Goal: Task Accomplishment & Management: Manage account settings

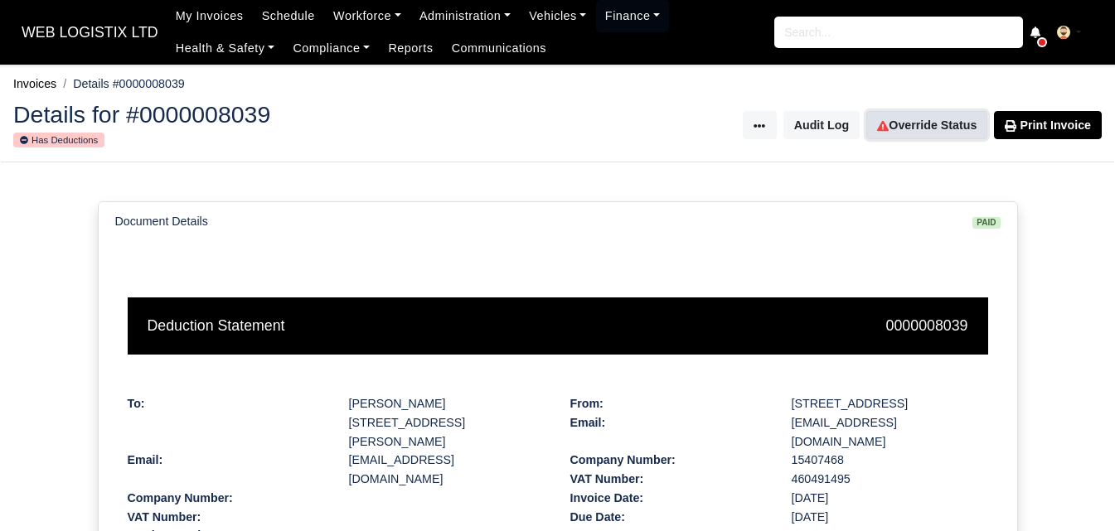
drag, startPoint x: 951, startPoint y: 129, endPoint x: 834, endPoint y: 36, distance: 149.3
click at [951, 128] on link "Override Status" at bounding box center [926, 125] width 121 height 28
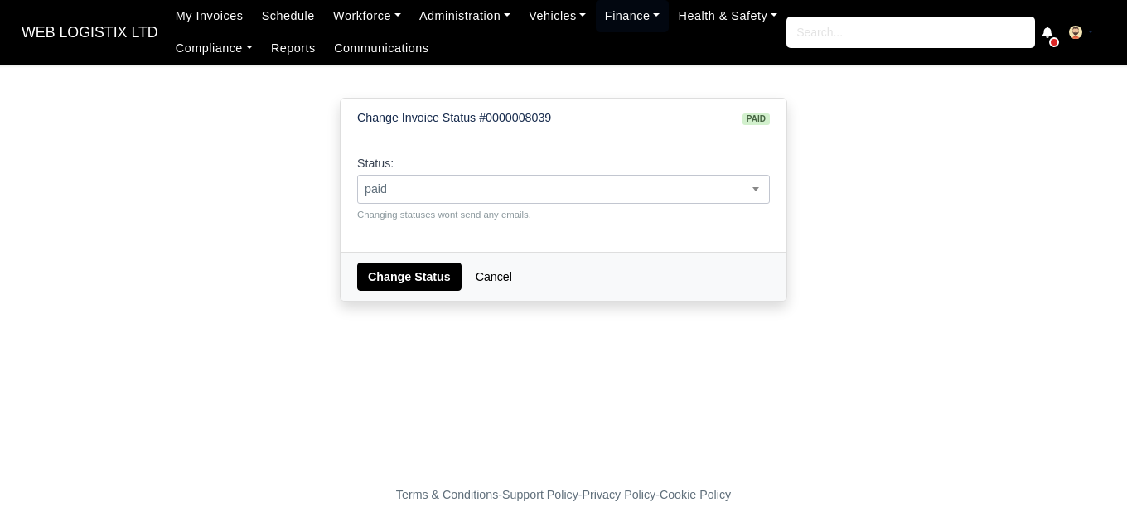
click at [490, 187] on span "paid" at bounding box center [563, 189] width 411 height 21
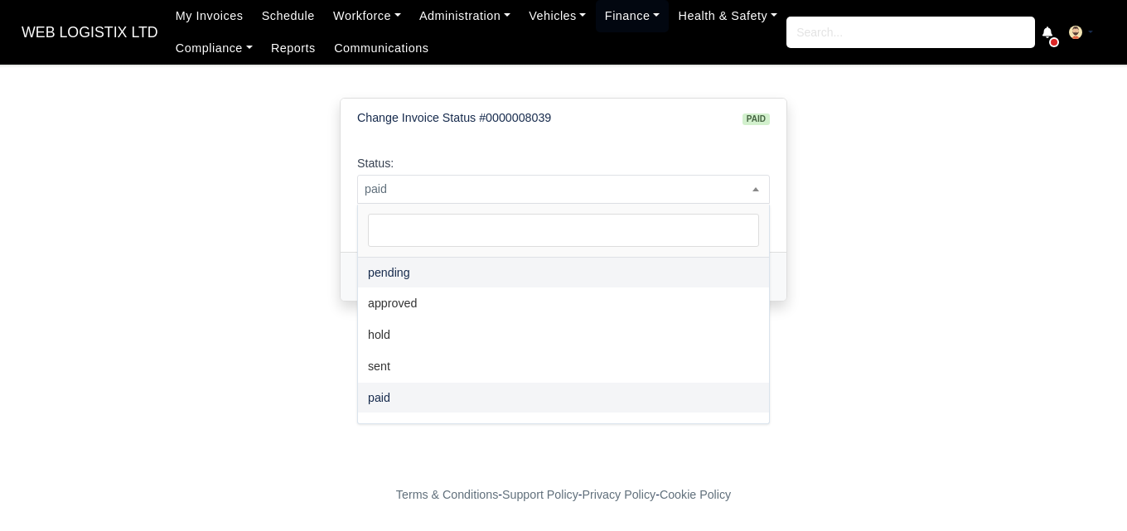
select select "pending"
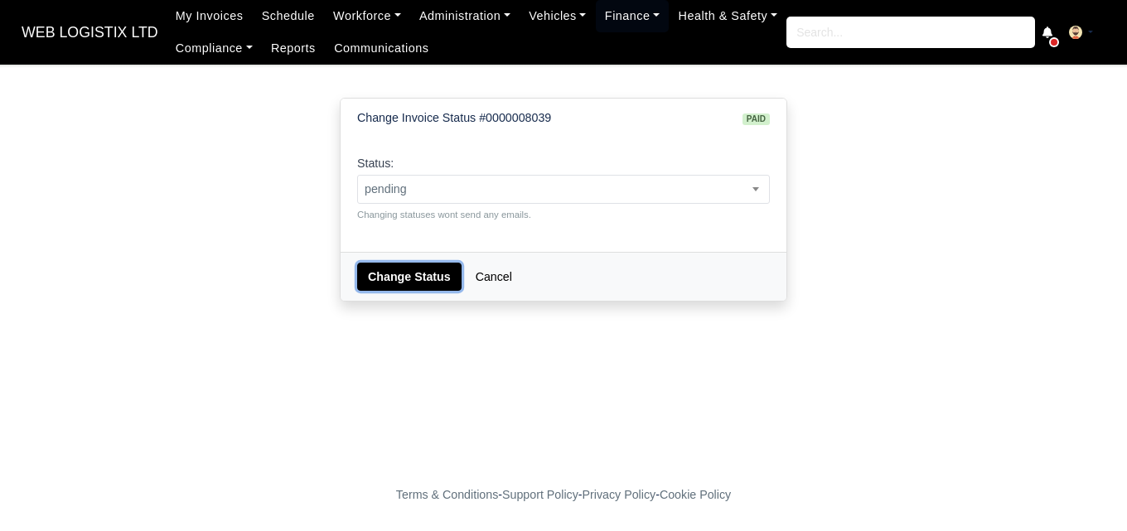
click at [436, 275] on button "Change Status" at bounding box center [409, 277] width 104 height 28
click at [542, 189] on span "paid" at bounding box center [563, 189] width 411 height 21
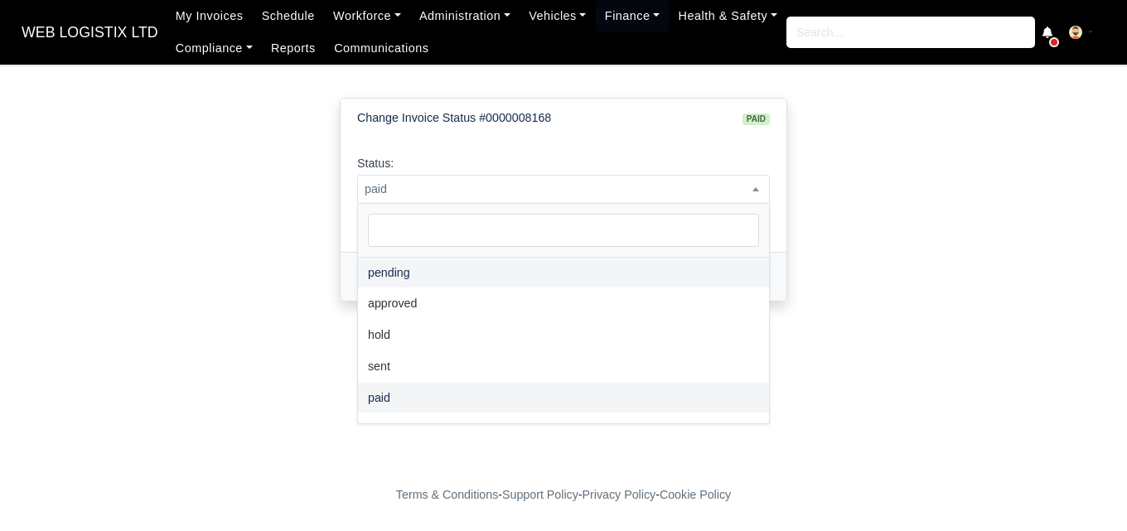
select select "pending"
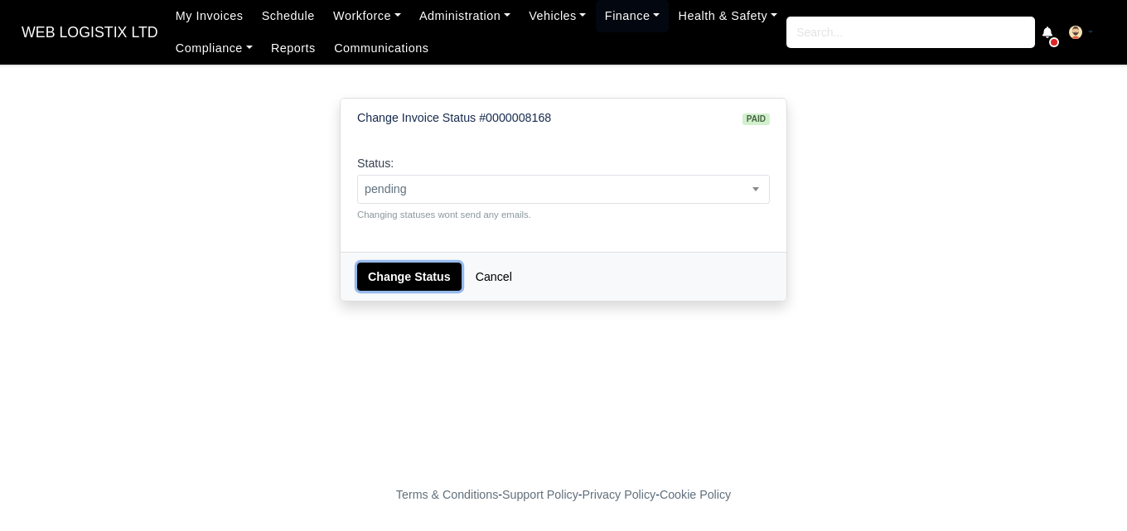
click at [434, 271] on button "Change Status" at bounding box center [409, 277] width 104 height 28
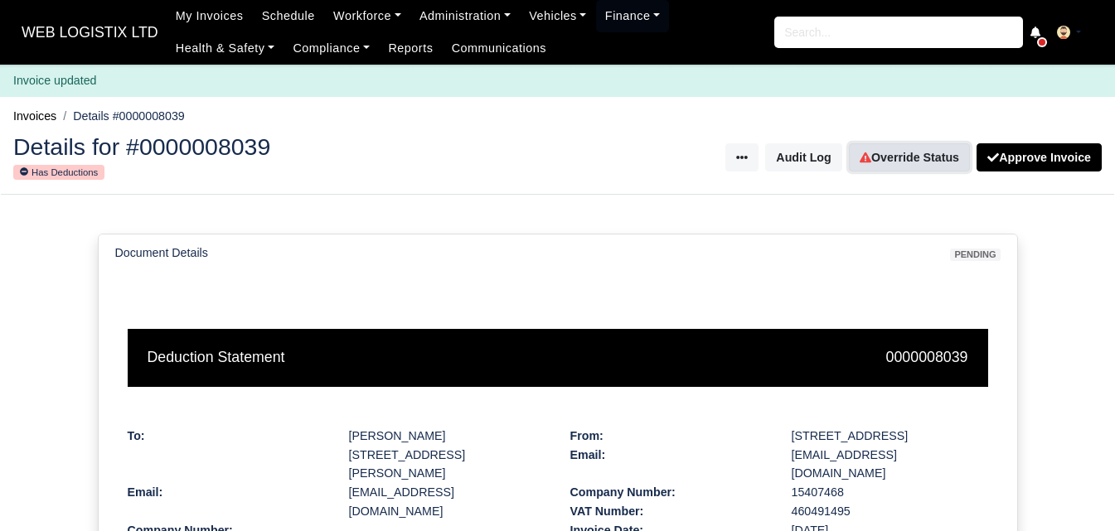
click at [889, 148] on link "Override Status" at bounding box center [909, 157] width 121 height 28
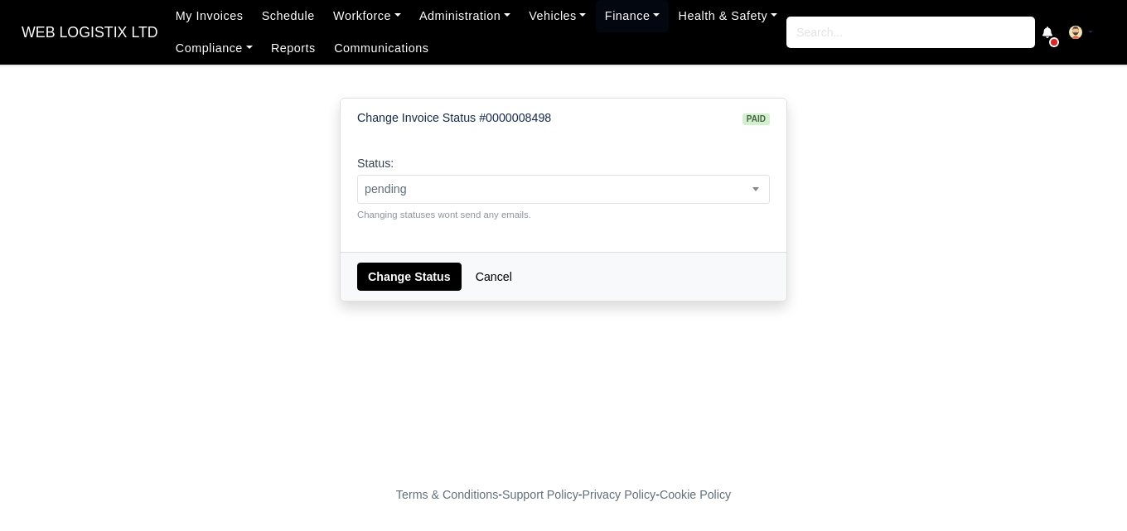
select select "pending"
click at [420, 269] on button "Change Status" at bounding box center [409, 277] width 104 height 28
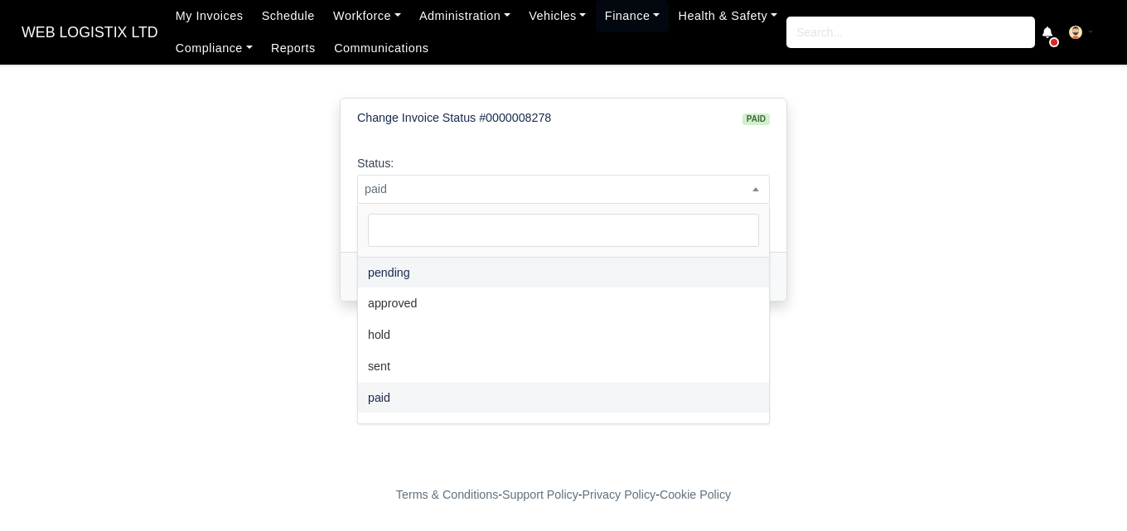
select select "pending"
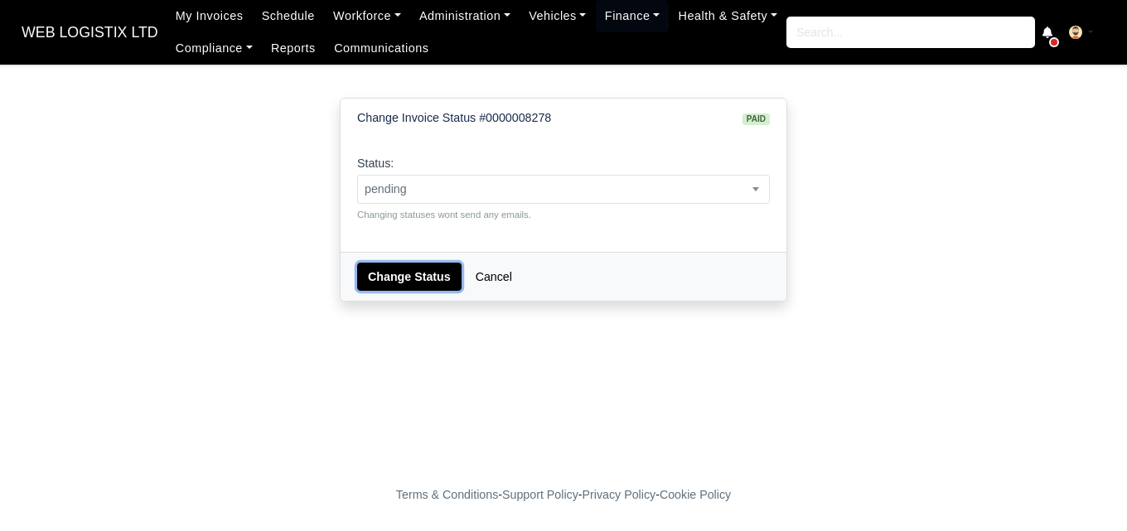
click at [435, 275] on button "Change Status" at bounding box center [409, 277] width 104 height 28
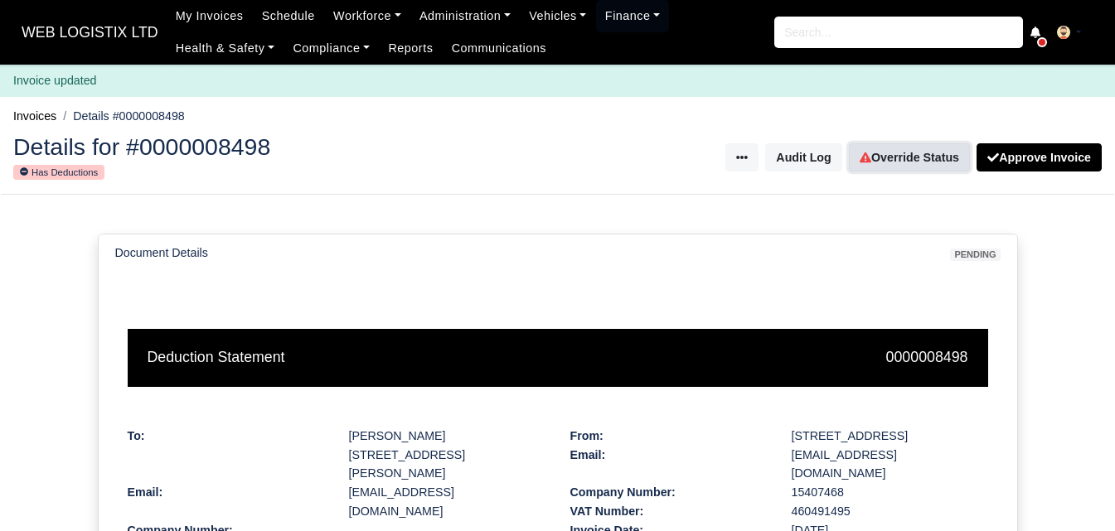
click at [905, 158] on link "Override Status" at bounding box center [909, 157] width 121 height 28
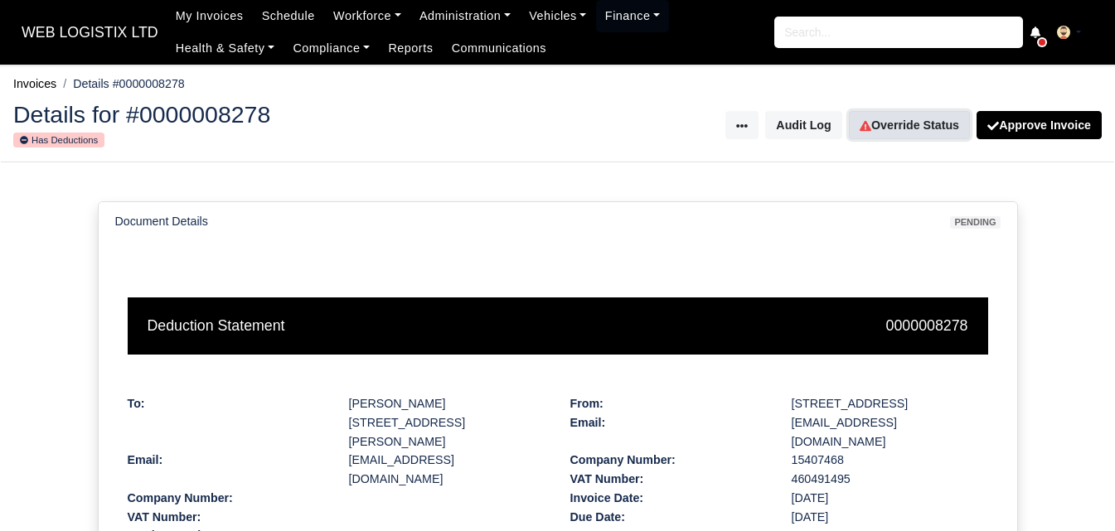
click at [871, 123] on icon at bounding box center [866, 126] width 12 height 12
click at [876, 133] on link "Override Status" at bounding box center [909, 125] width 121 height 28
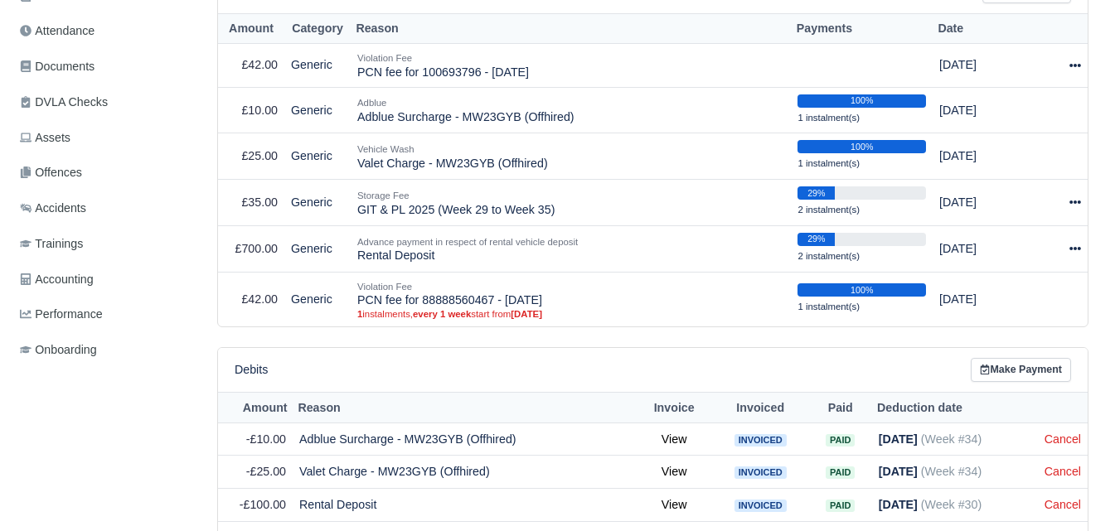
scroll to position [414, 0]
click at [1073, 254] on icon at bounding box center [1075, 249] width 12 height 12
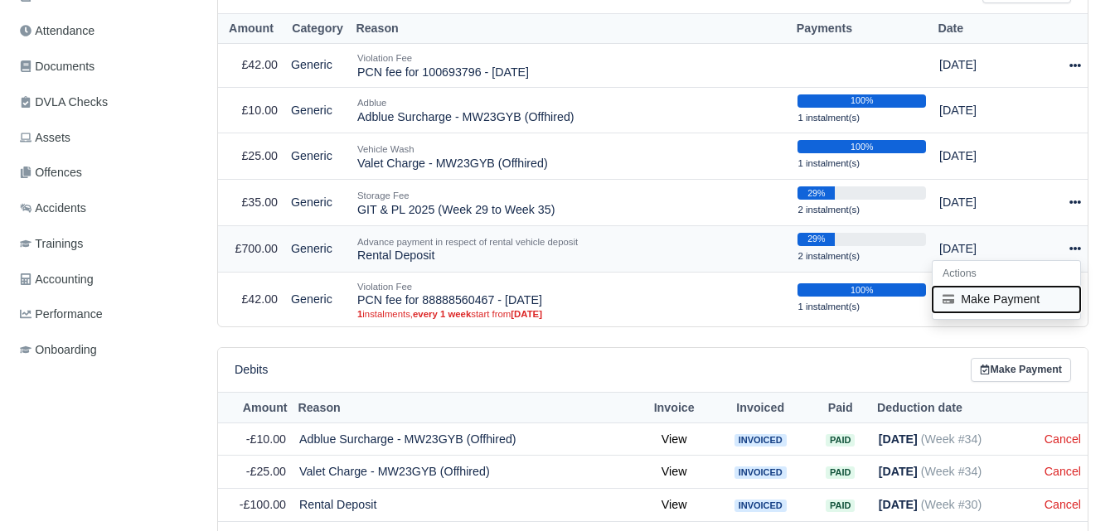
click at [1019, 303] on button "Make Payment" at bounding box center [1007, 300] width 148 height 26
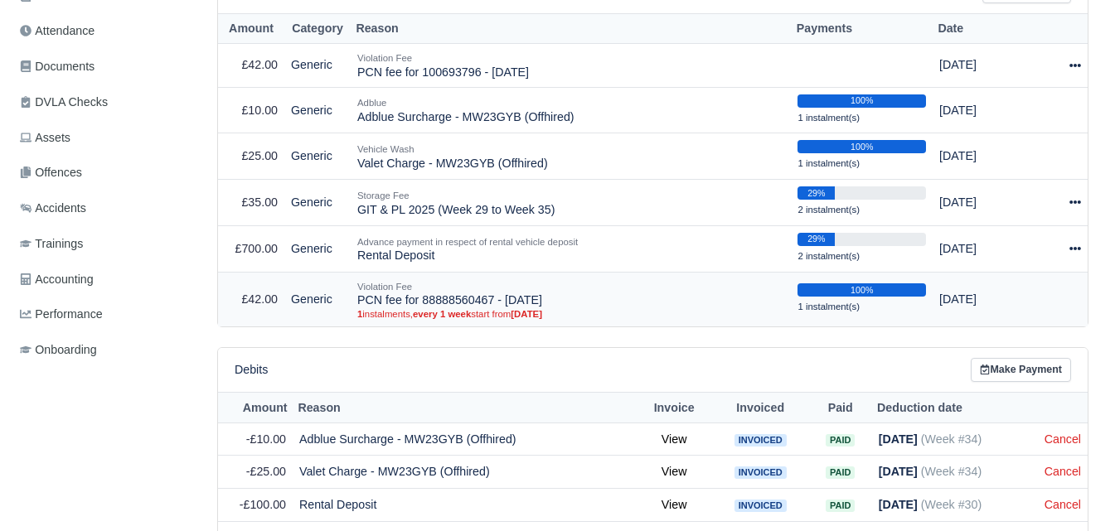
scroll to position [476, 0]
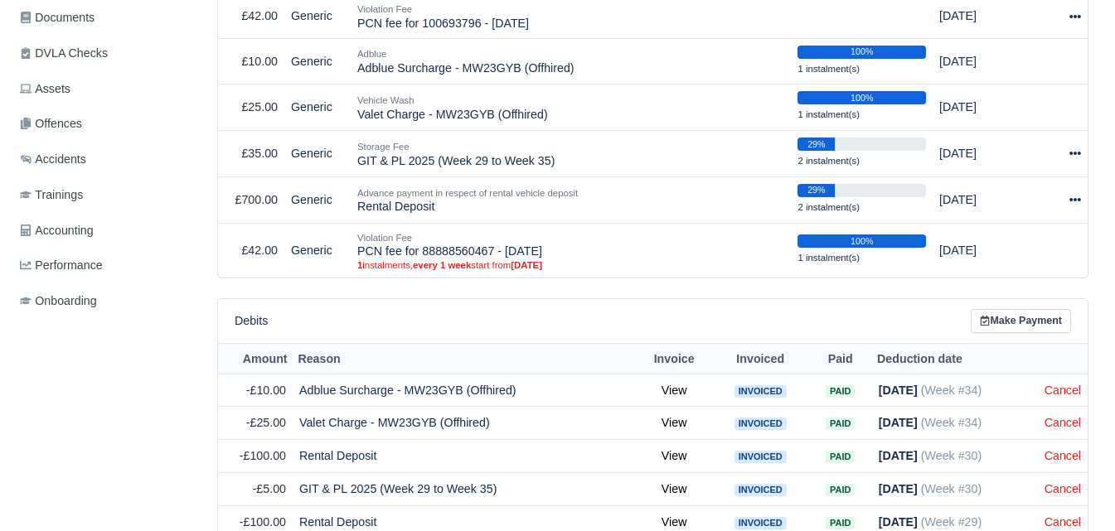
scroll to position [336, 0]
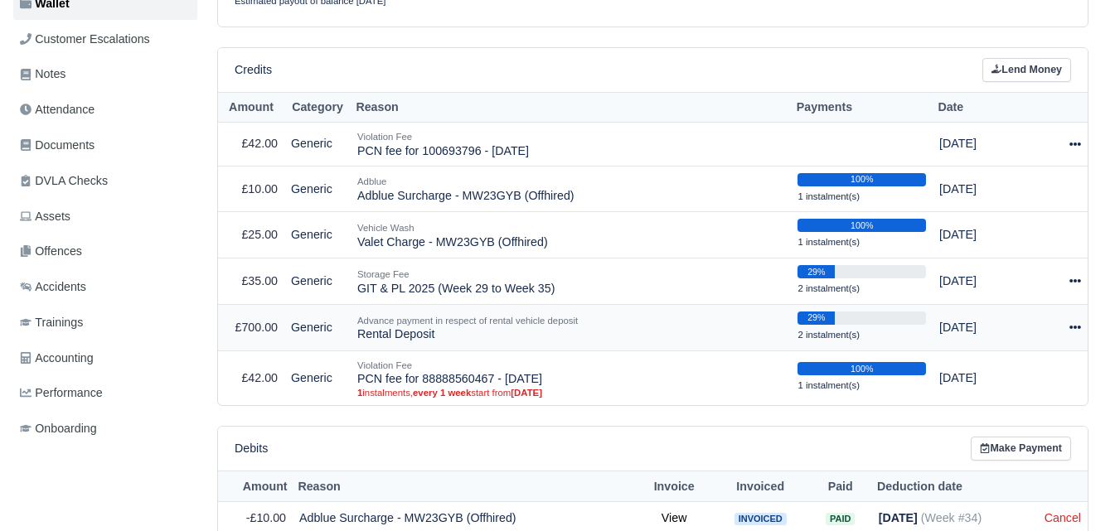
click at [1072, 332] on icon at bounding box center [1075, 328] width 12 height 12
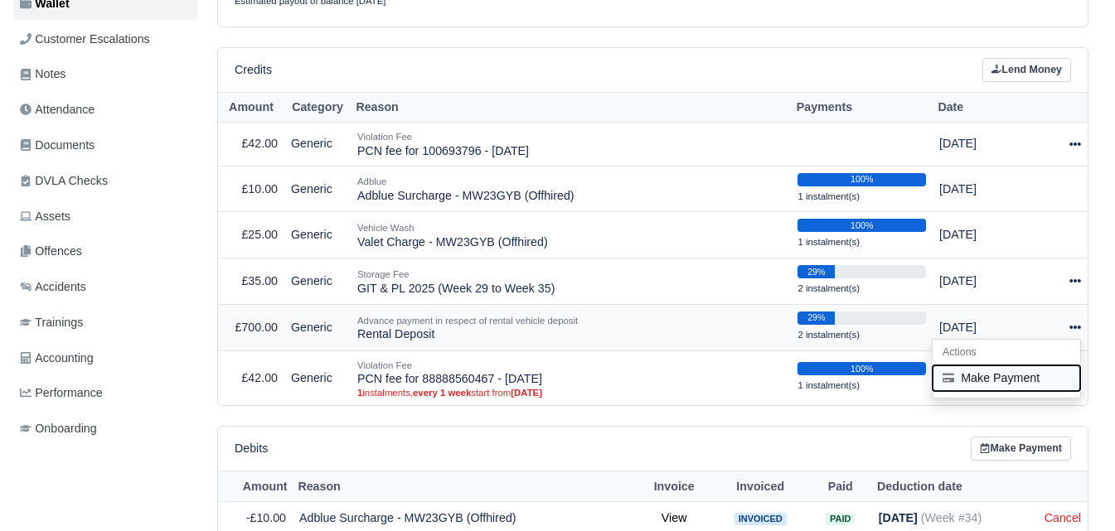
click at [1027, 370] on button "Make Payment" at bounding box center [1007, 379] width 148 height 26
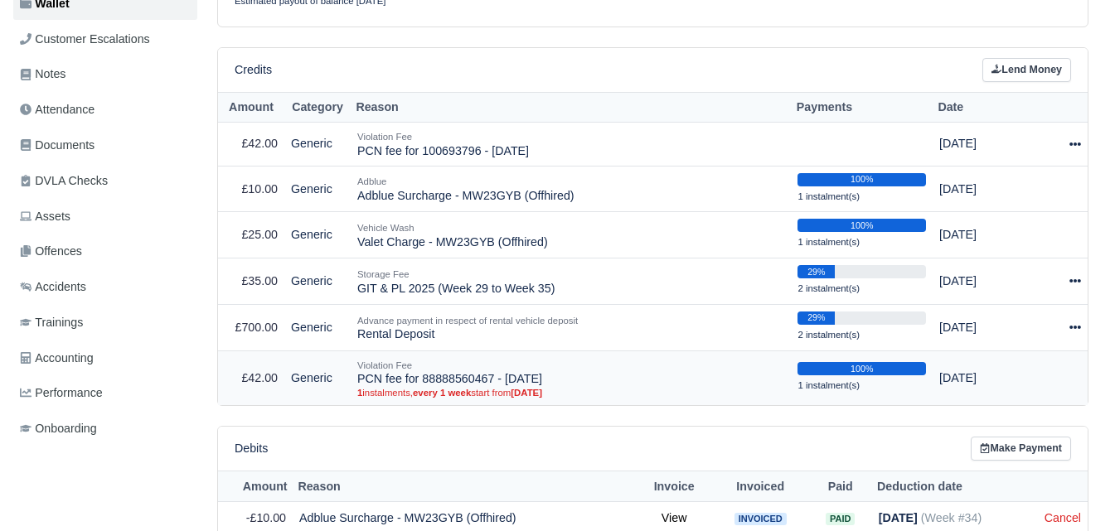
select select "7025"
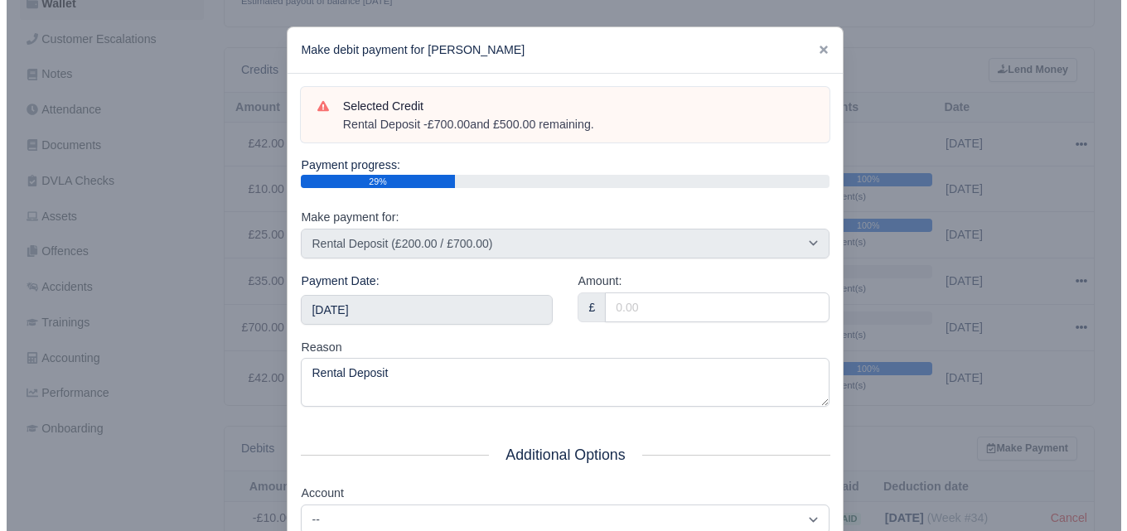
scroll to position [324, 0]
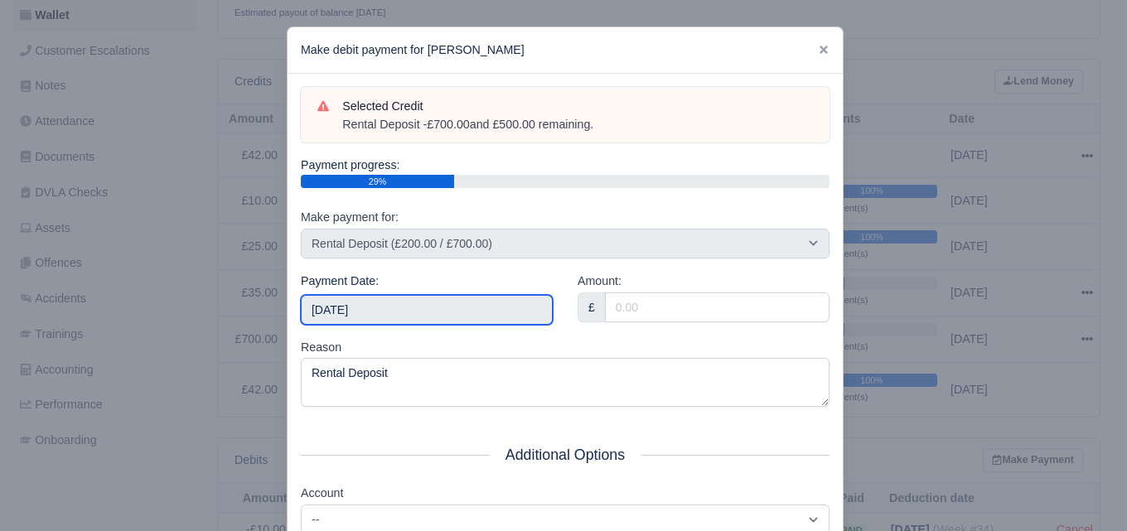
click at [376, 315] on input "[DATE]" at bounding box center [427, 310] width 252 height 30
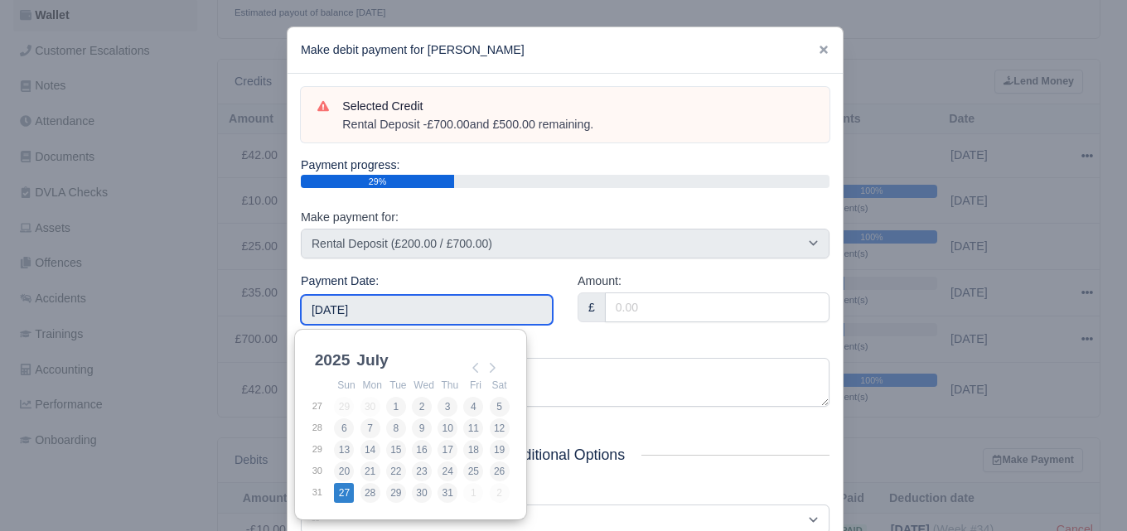
type input "[DATE]"
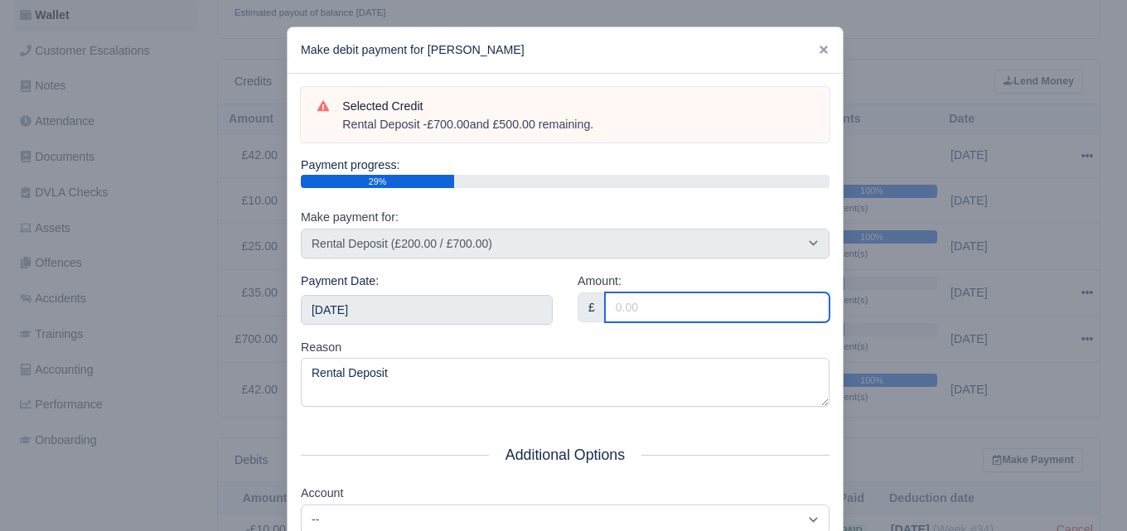
click at [755, 308] on input "Amount:" at bounding box center [717, 308] width 225 height 30
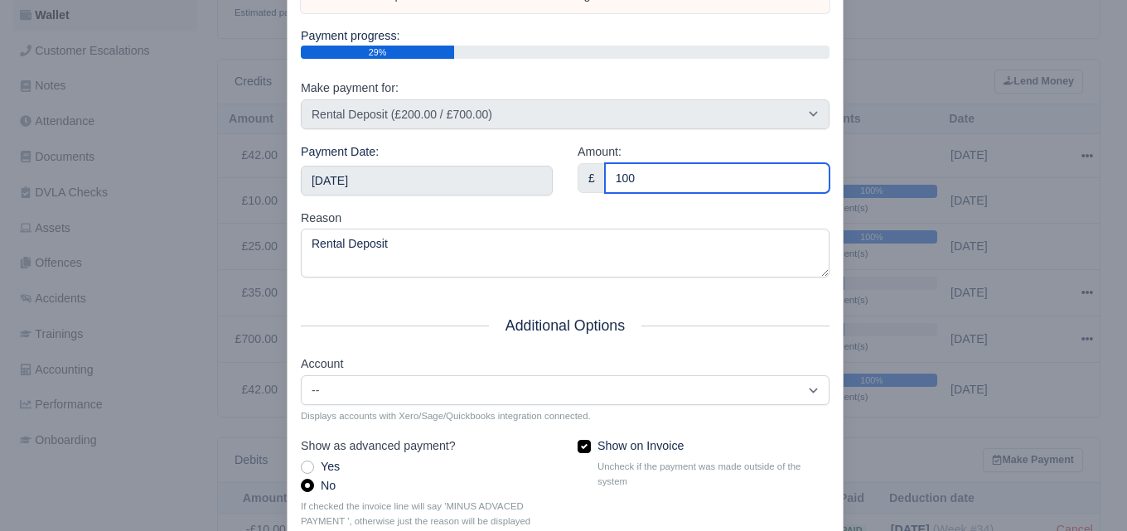
scroll to position [238, 0]
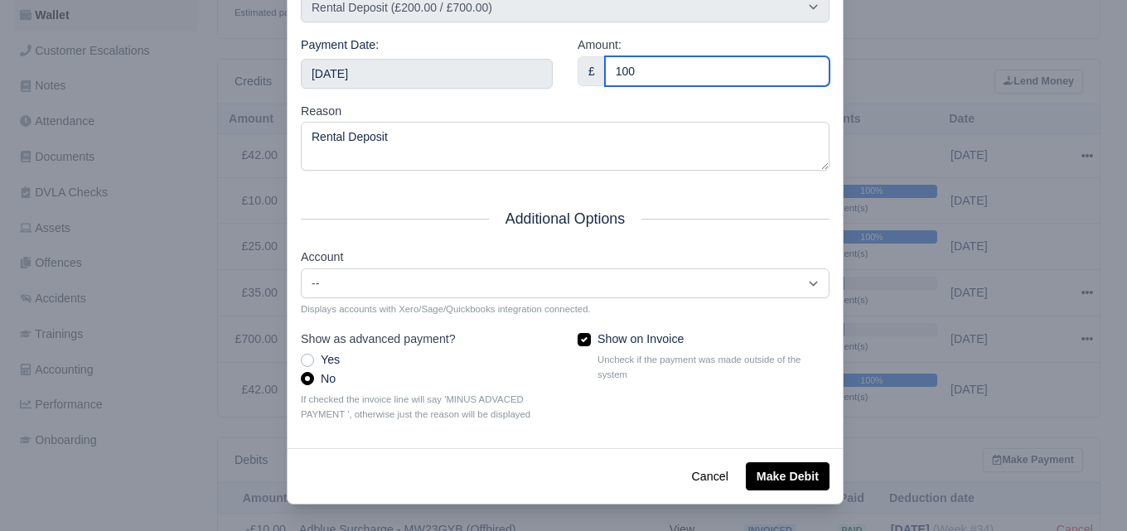
type input "100"
click at [794, 459] on div "Cancel Make Debit" at bounding box center [565, 476] width 555 height 56
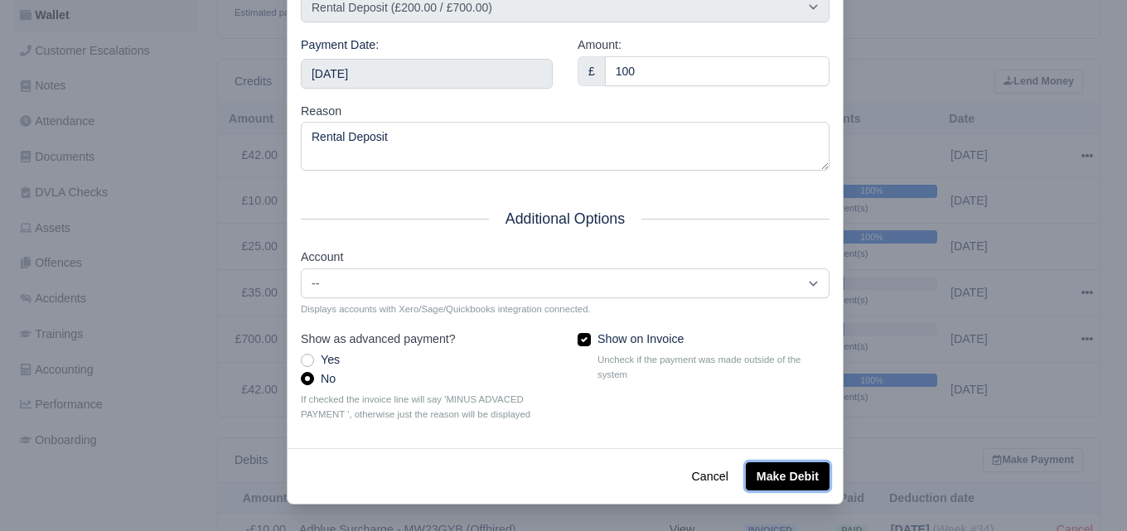
click at [794, 463] on button "Make Debit" at bounding box center [788, 477] width 84 height 28
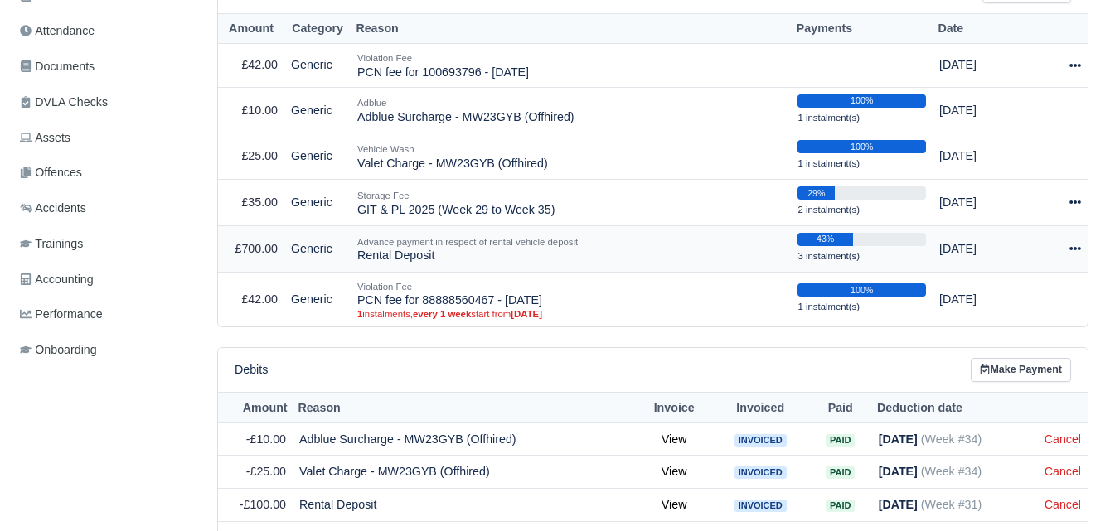
scroll to position [414, 0]
click at [1069, 247] on icon at bounding box center [1075, 249] width 12 height 12
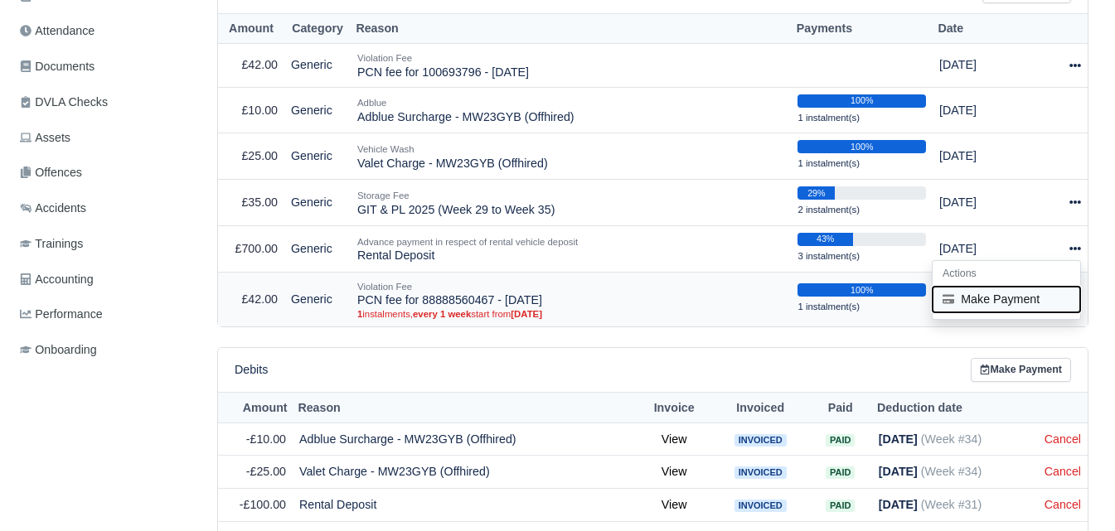
click at [1002, 300] on button "Make Payment" at bounding box center [1007, 300] width 148 height 26
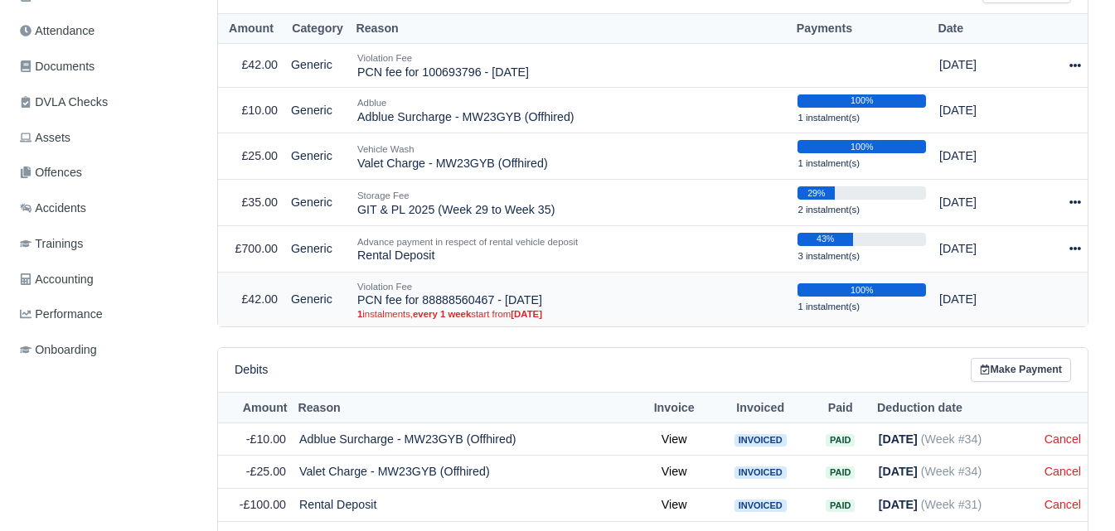
select select "7025"
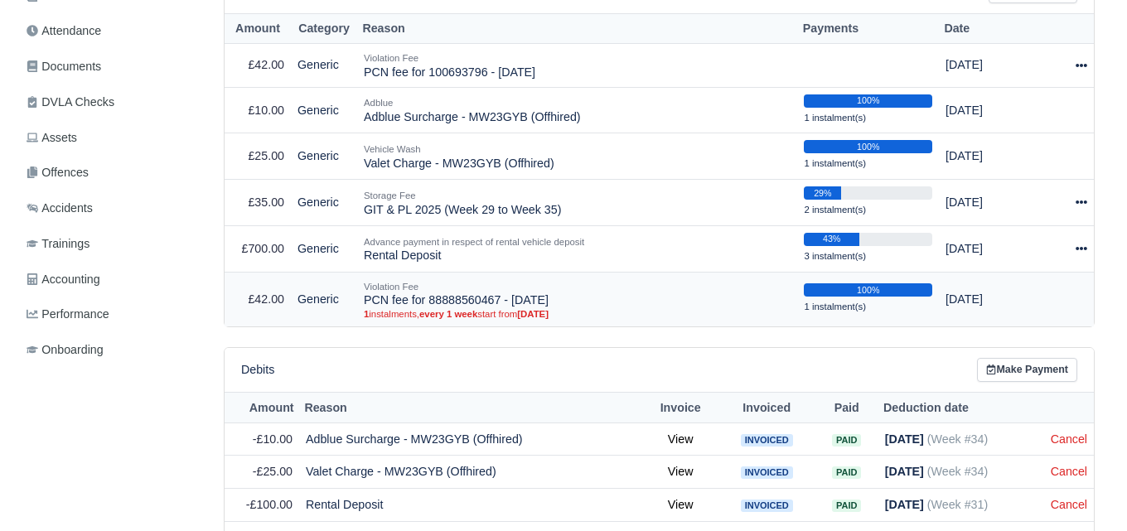
scroll to position [403, 0]
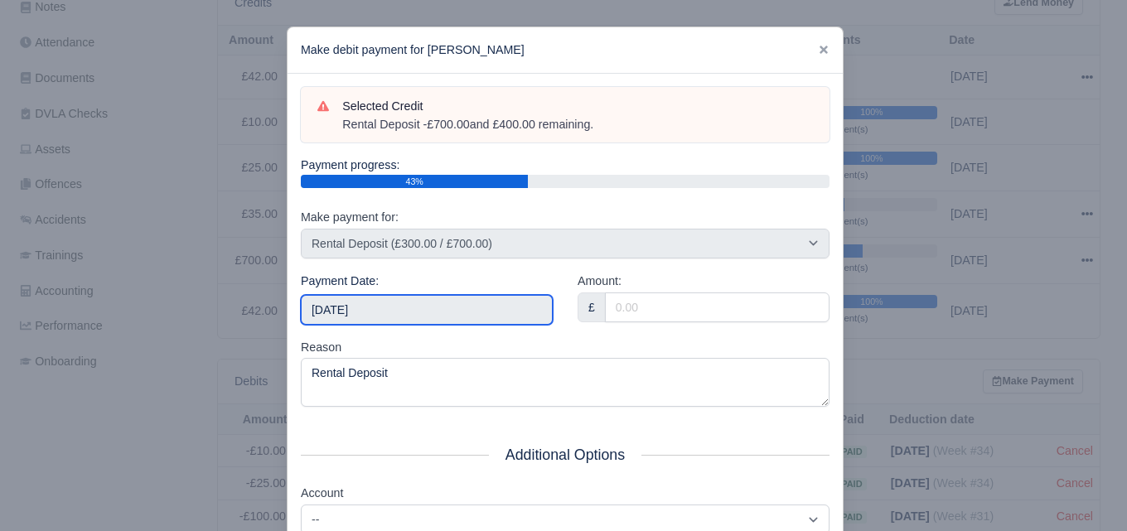
click at [438, 312] on input "[DATE]" at bounding box center [427, 310] width 252 height 30
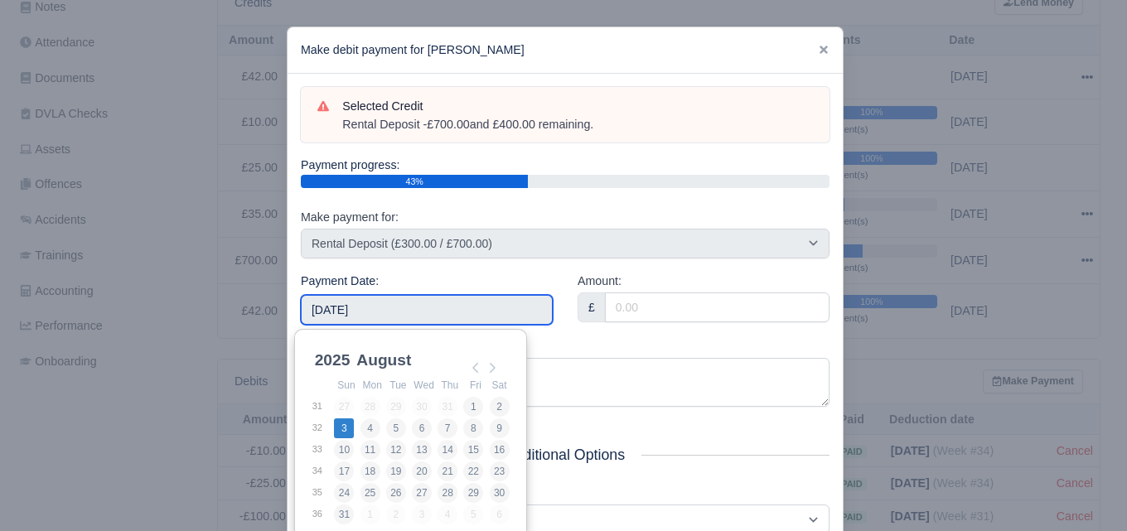
type input "[DATE]"
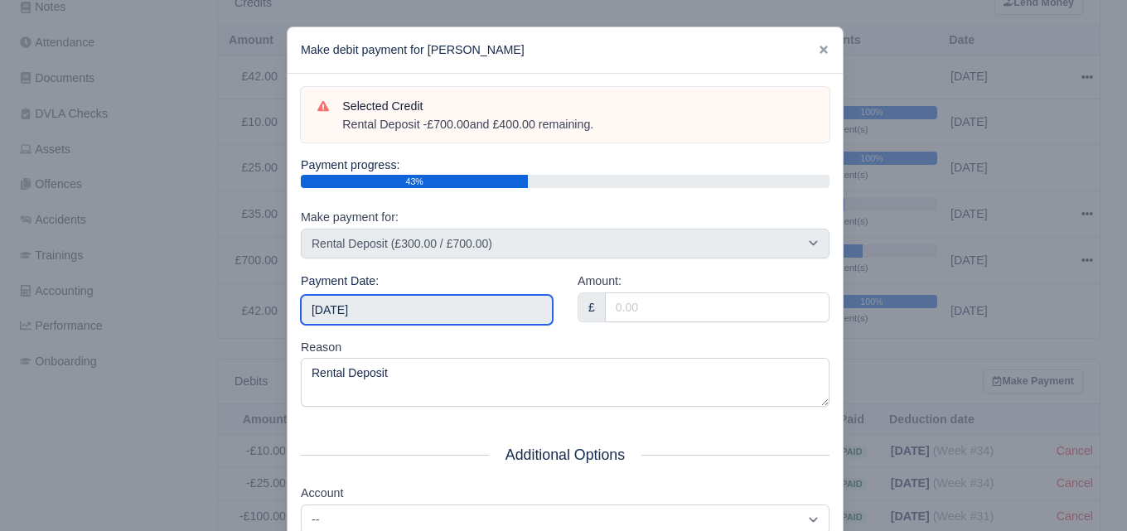
click at [405, 309] on input "[DATE]" at bounding box center [427, 310] width 252 height 30
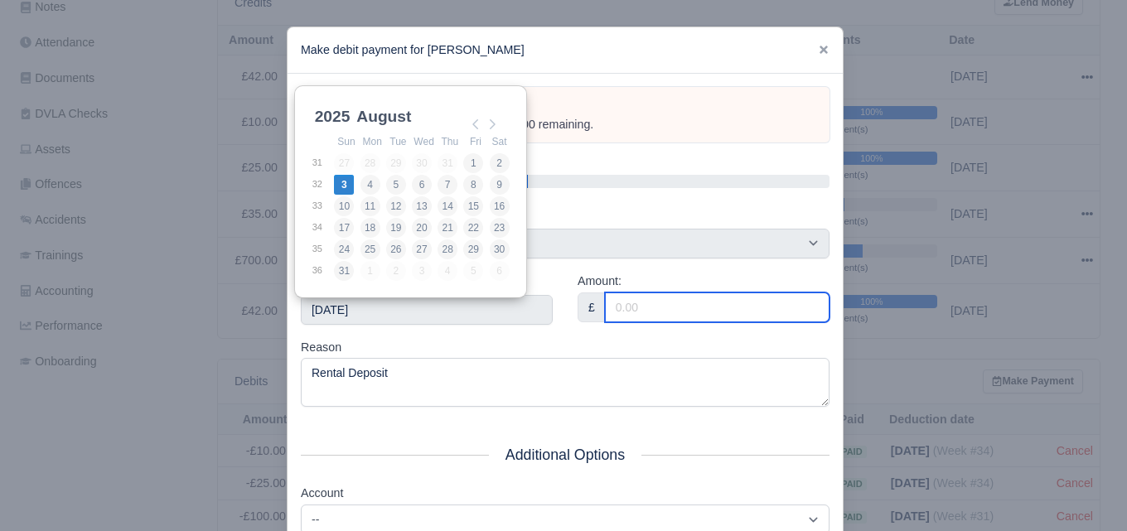
click at [701, 316] on input "Amount:" at bounding box center [717, 308] width 225 height 30
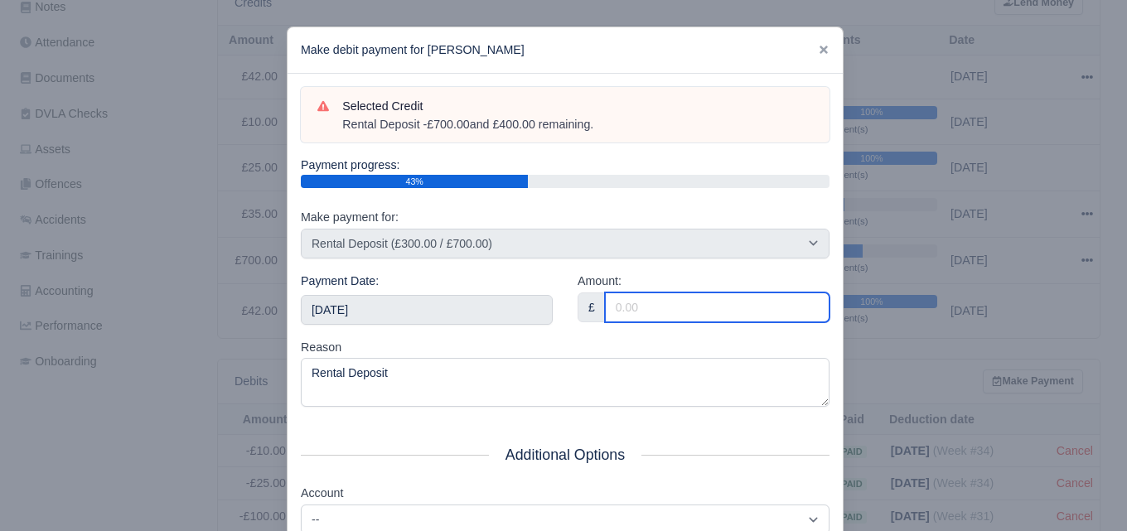
paste input "5"
type input "5"
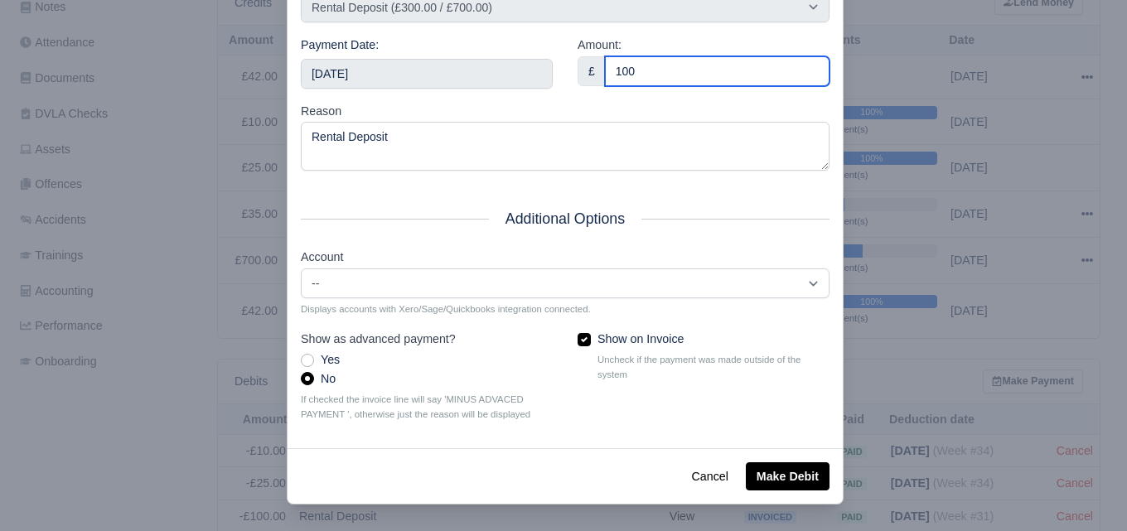
type input "100"
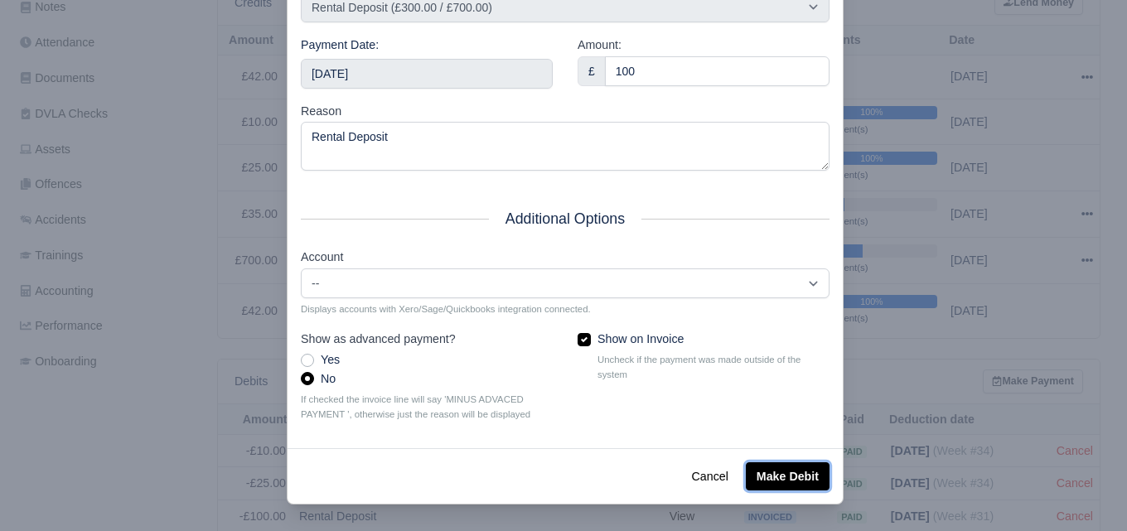
click at [763, 470] on button "Make Debit" at bounding box center [788, 477] width 84 height 28
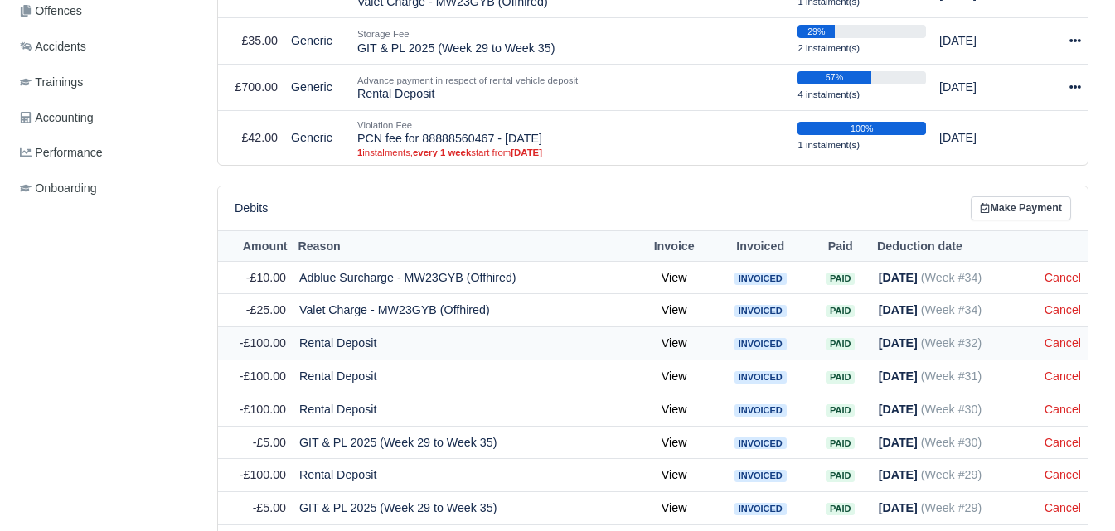
scroll to position [539, 0]
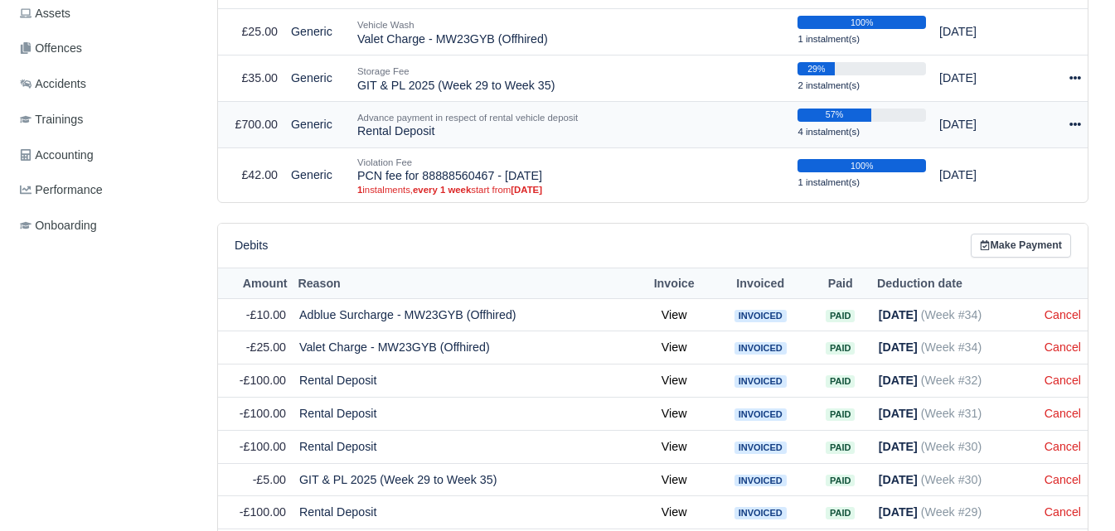
click at [1072, 115] on td "Actions Make Payment" at bounding box center [1063, 124] width 47 height 46
click at [1070, 133] on div at bounding box center [1064, 124] width 34 height 19
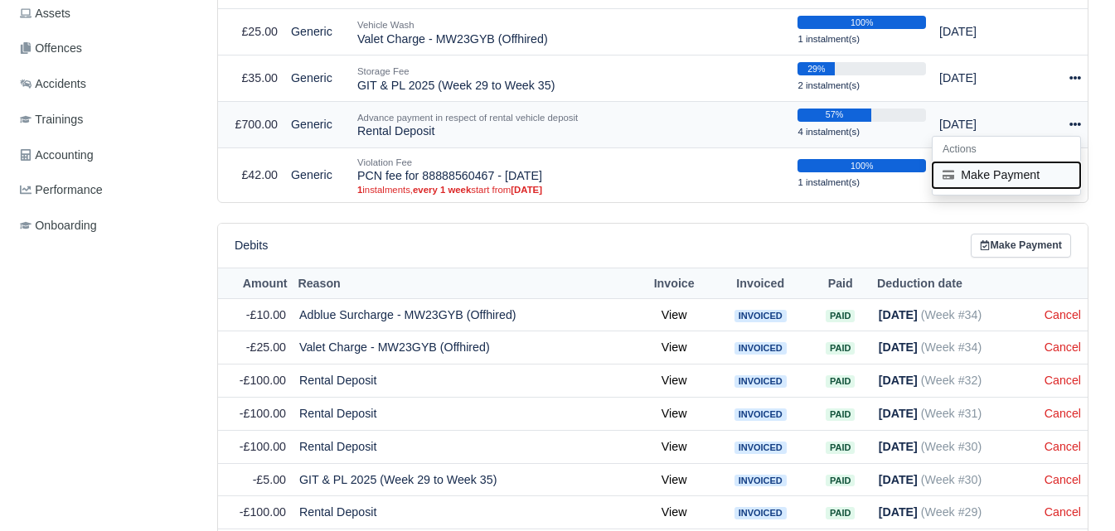
click at [976, 173] on button "Make Payment" at bounding box center [1007, 175] width 148 height 26
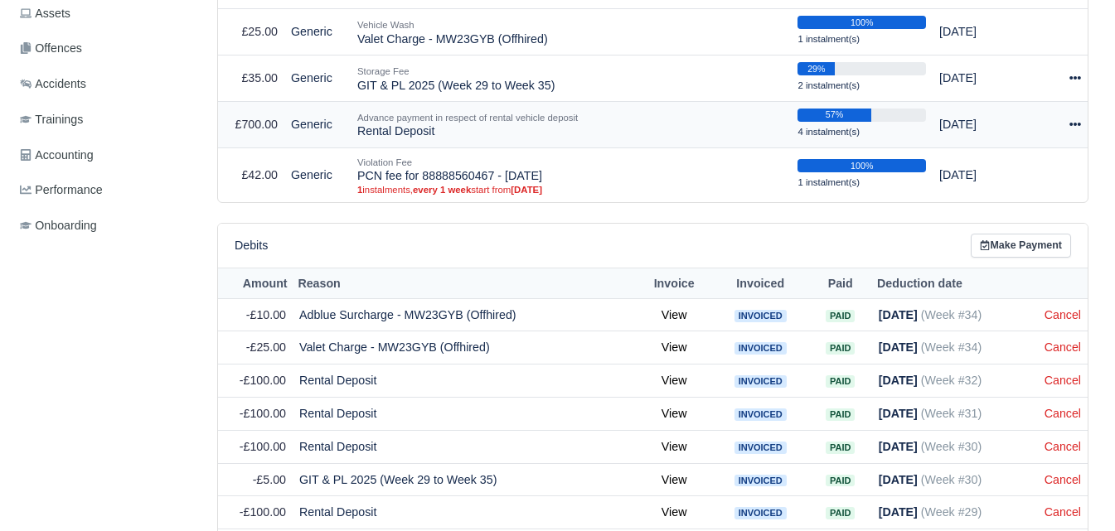
select select "7025"
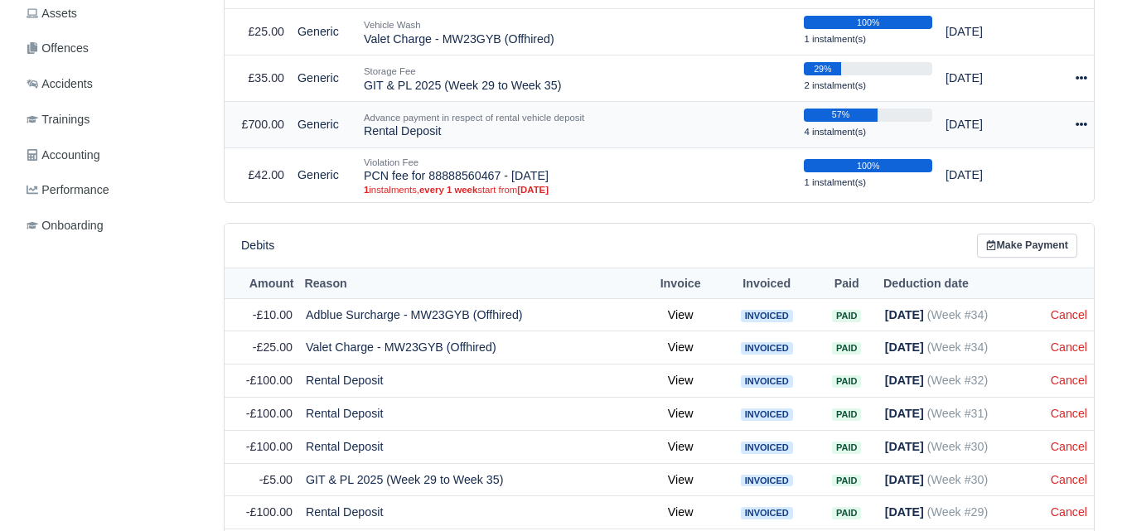
scroll to position [526, 0]
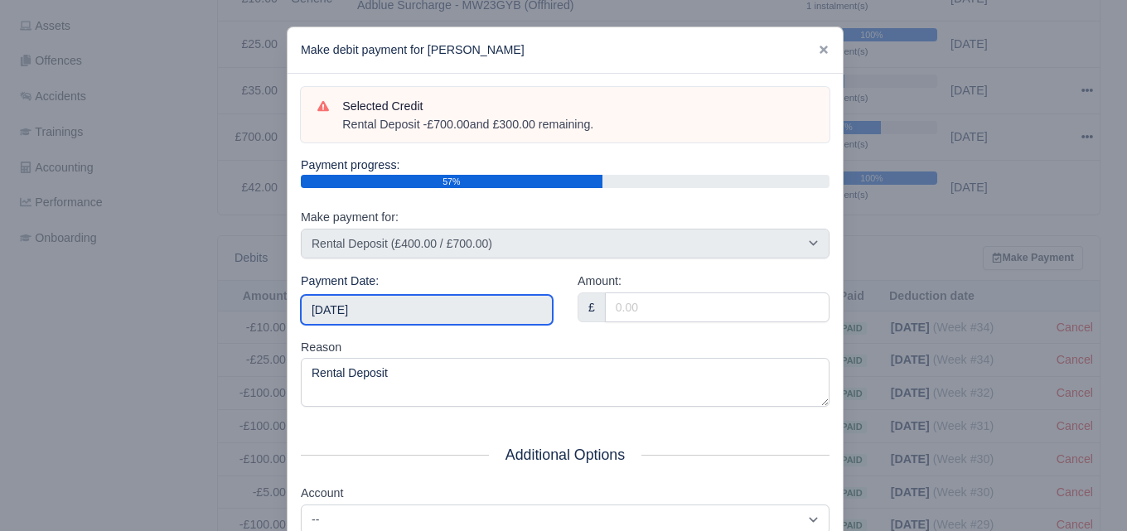
click at [399, 304] on input "[DATE]" at bounding box center [427, 310] width 252 height 30
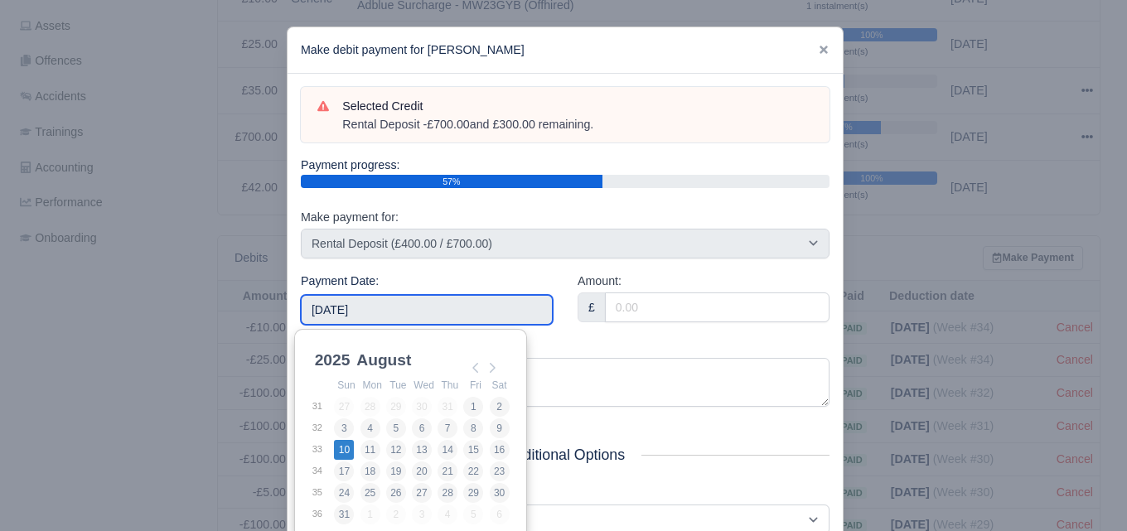
type input "2025-08-10"
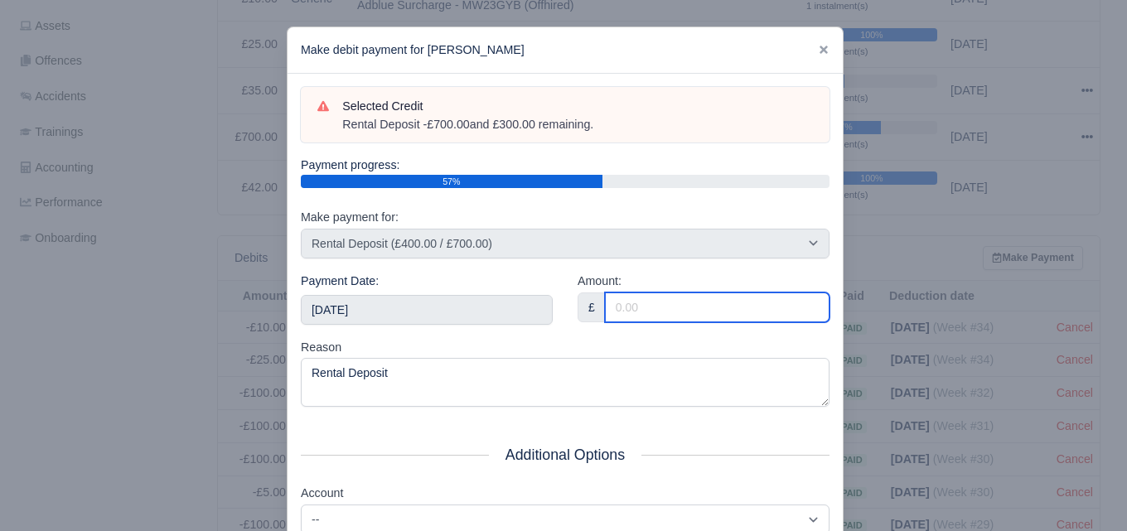
click at [646, 310] on input "Amount:" at bounding box center [717, 308] width 225 height 30
click at [646, 310] on input "100" at bounding box center [717, 308] width 225 height 30
click at [642, 306] on input "100" at bounding box center [717, 308] width 225 height 30
click at [638, 304] on input "100" at bounding box center [717, 308] width 225 height 30
click at [633, 304] on input "100" at bounding box center [717, 308] width 225 height 30
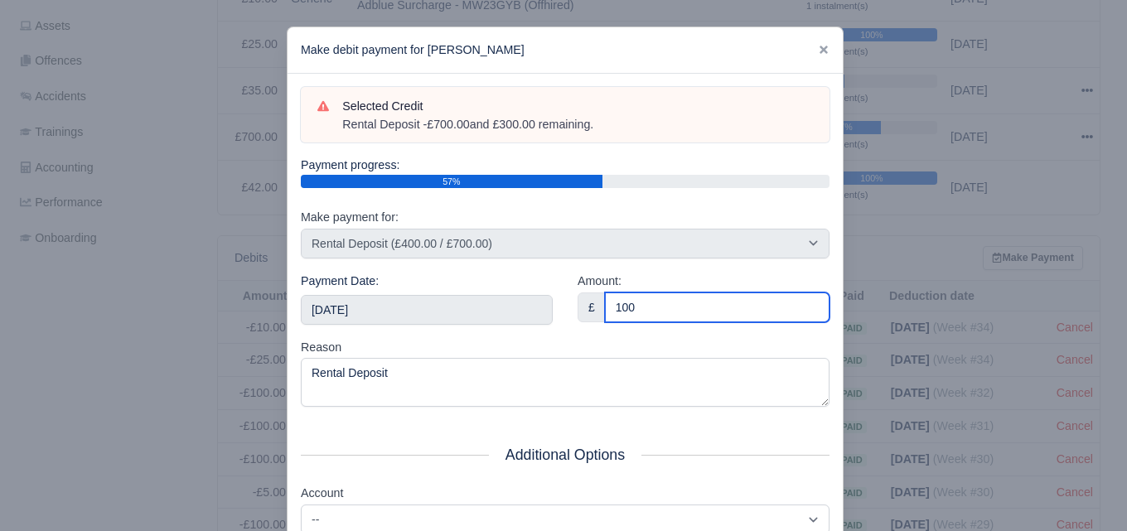
click at [616, 311] on input "100" at bounding box center [717, 308] width 225 height 30
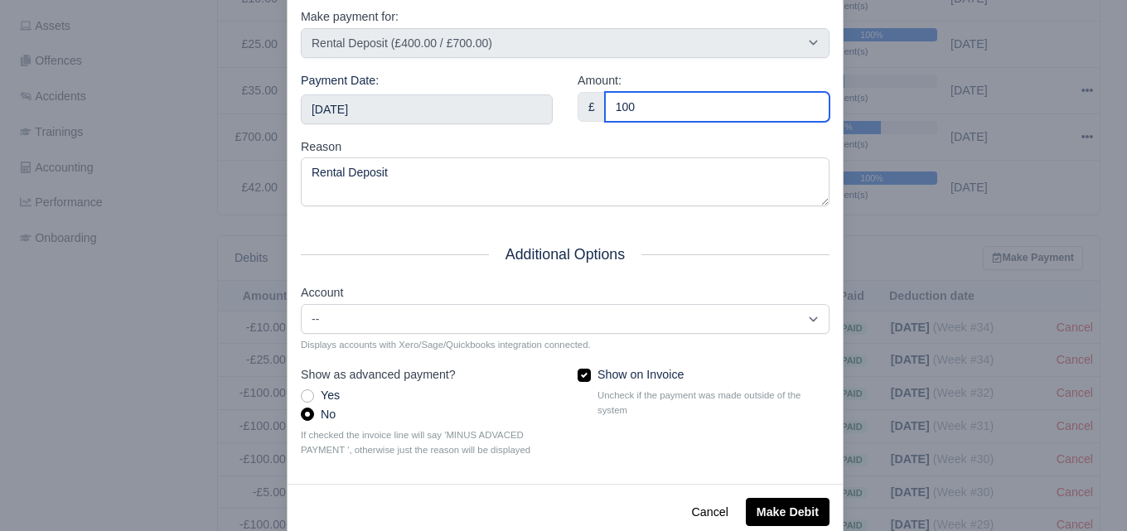
scroll to position [238, 0]
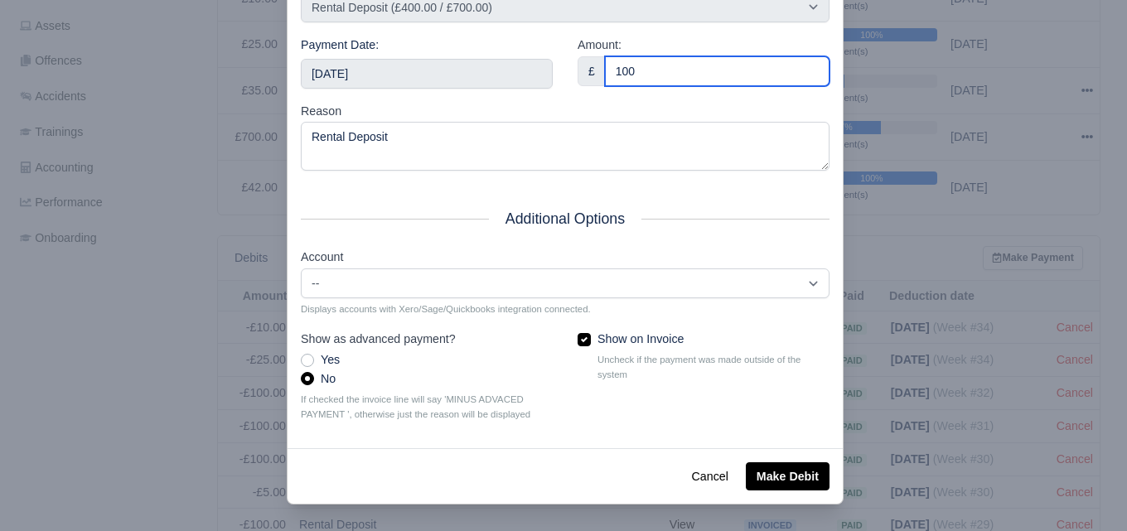
type input "100"
click at [807, 500] on div "Cancel Make Debit" at bounding box center [565, 476] width 555 height 56
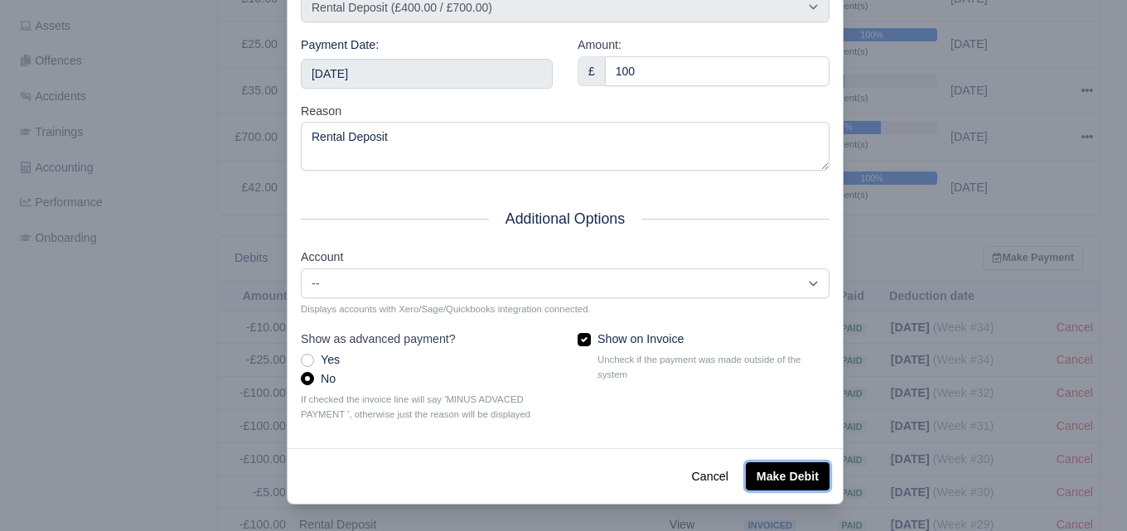
click at [784, 483] on button "Make Debit" at bounding box center [788, 477] width 84 height 28
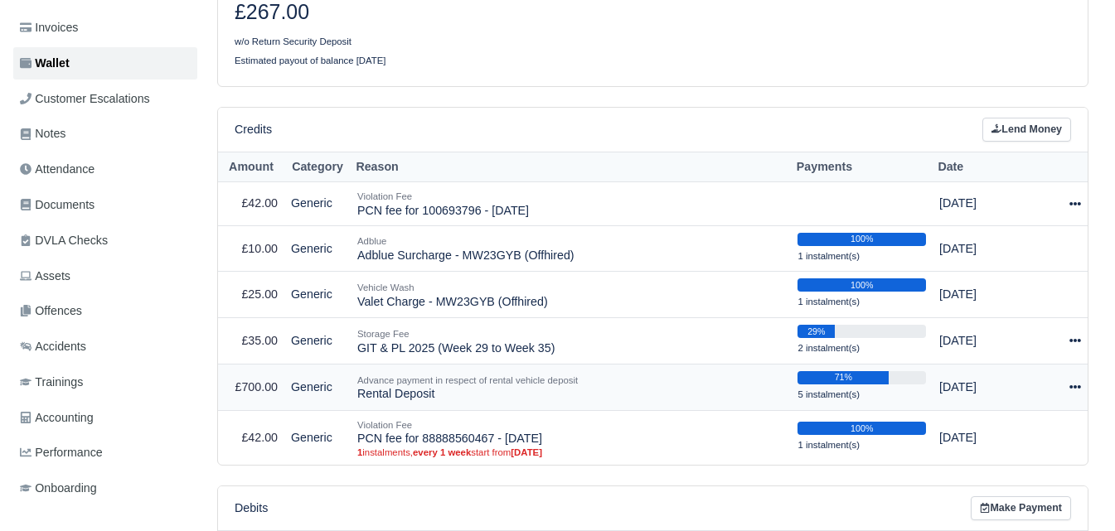
scroll to position [276, 0]
click at [1063, 389] on div at bounding box center [1064, 387] width 34 height 19
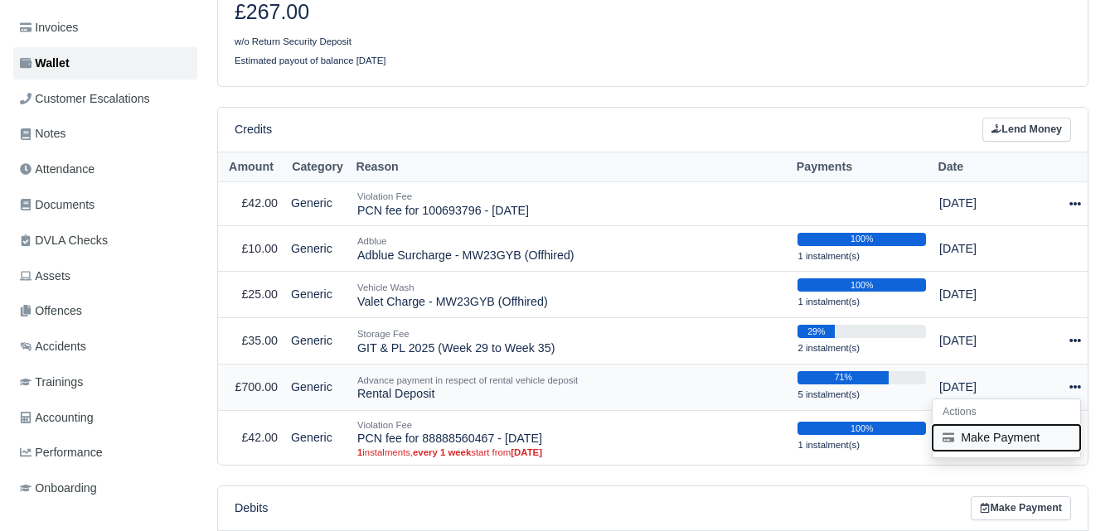
click at [976, 435] on button "Make Payment" at bounding box center [1007, 438] width 148 height 26
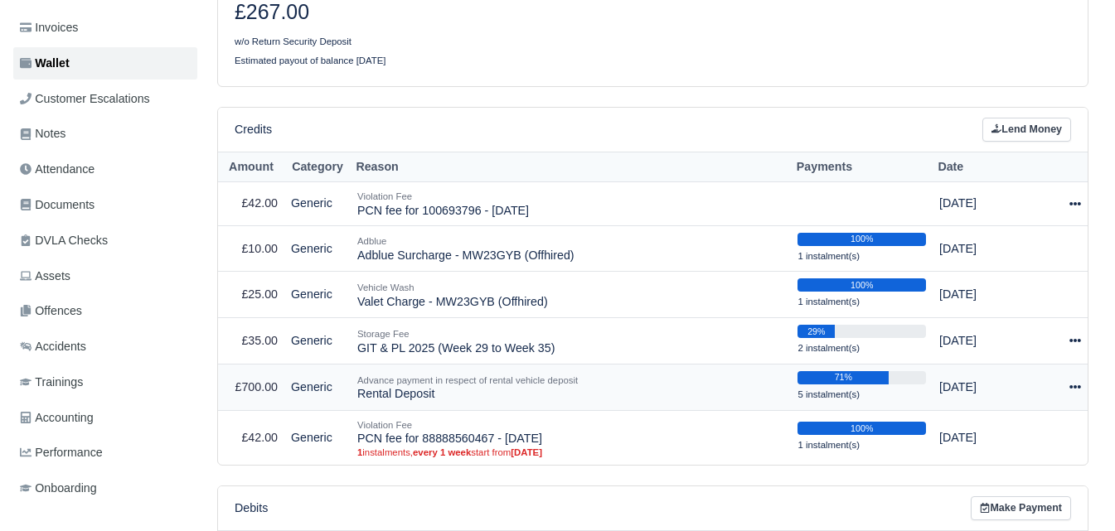
select select "7025"
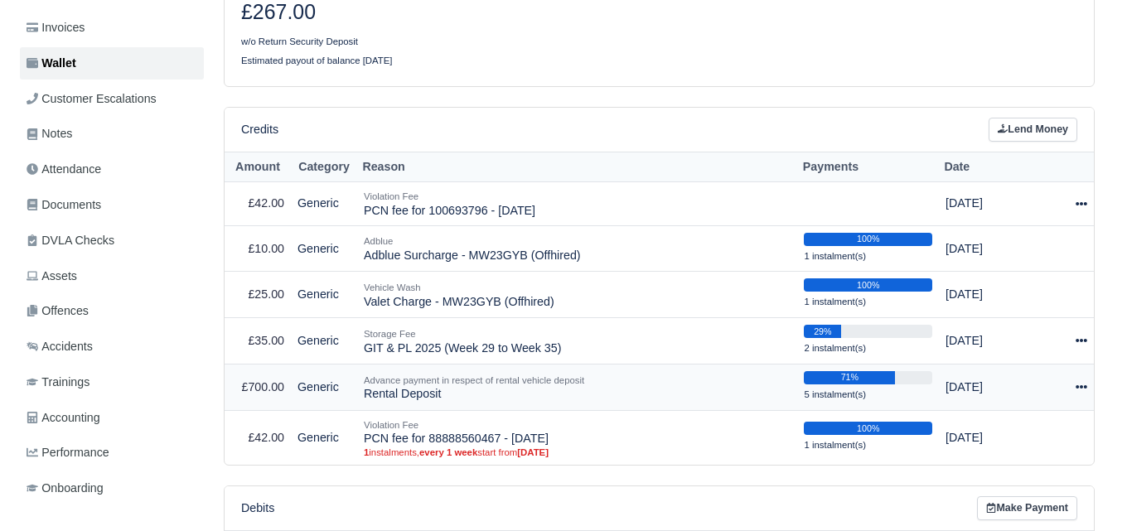
scroll to position [264, 0]
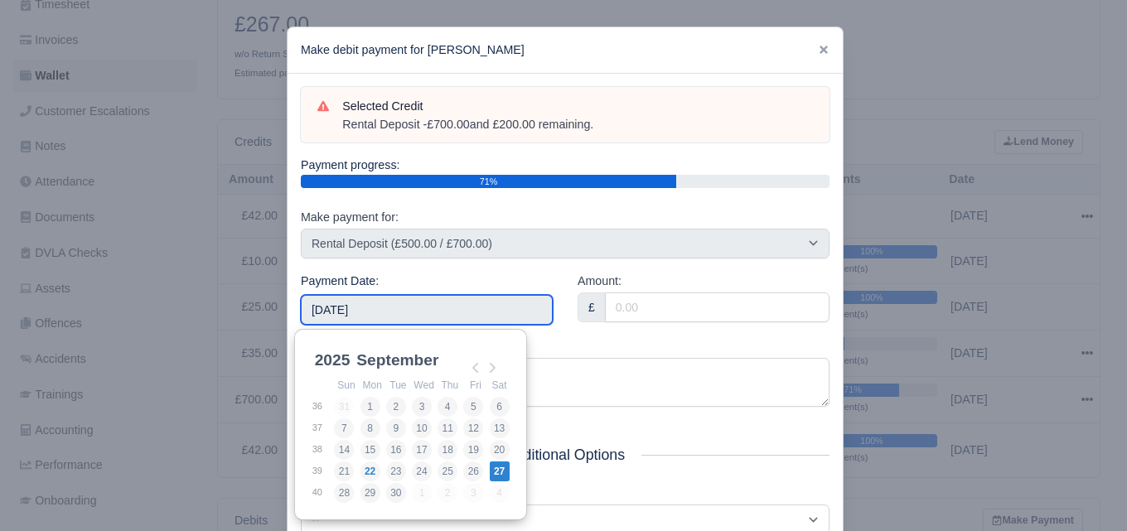
click at [390, 307] on input "[DATE]" at bounding box center [427, 310] width 252 height 30
type input "[DATE]"
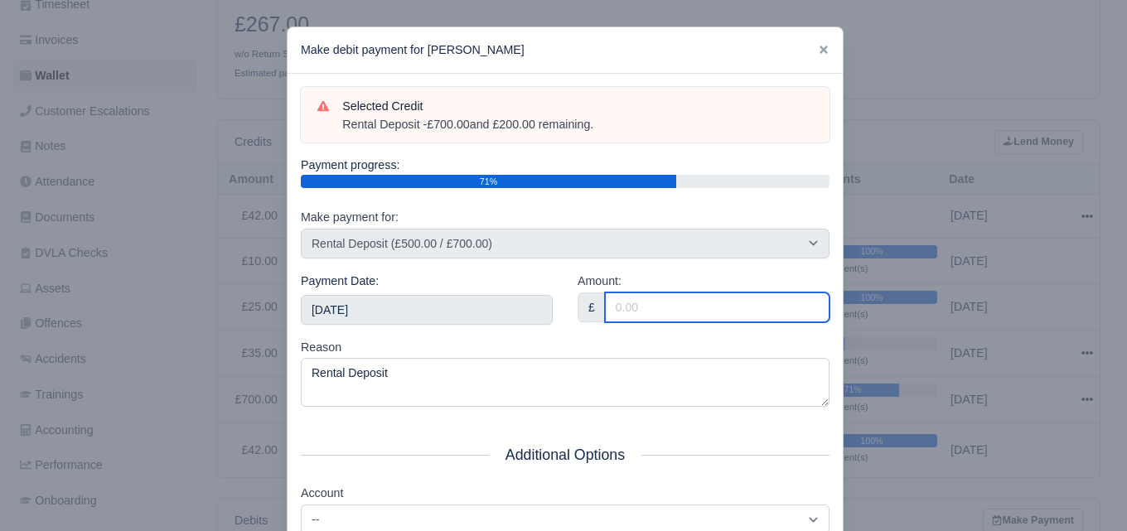
click at [689, 308] on input "Amount:" at bounding box center [717, 308] width 225 height 30
paste input "100"
type input "100"
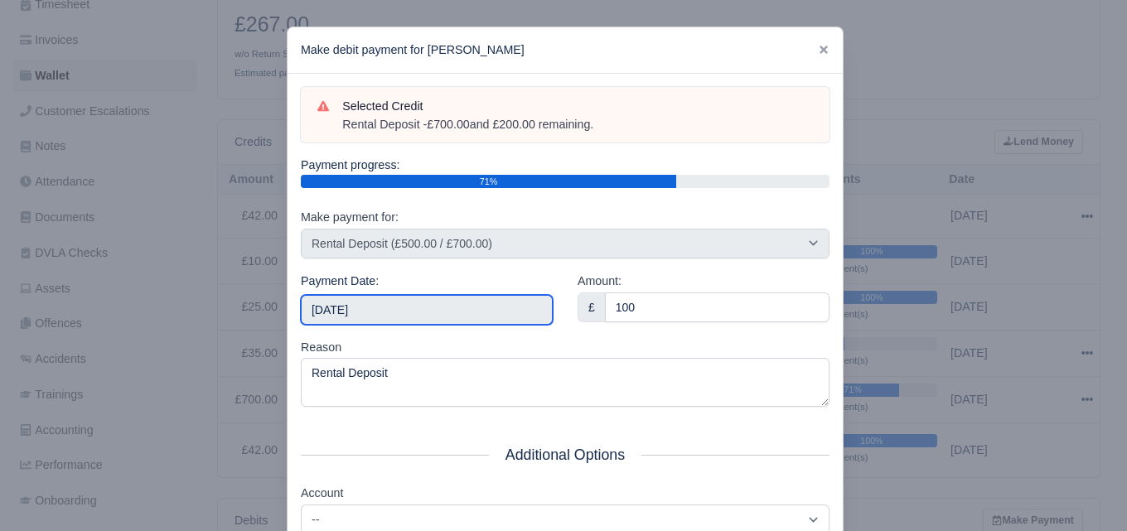
click at [512, 307] on input "[DATE]" at bounding box center [427, 310] width 252 height 30
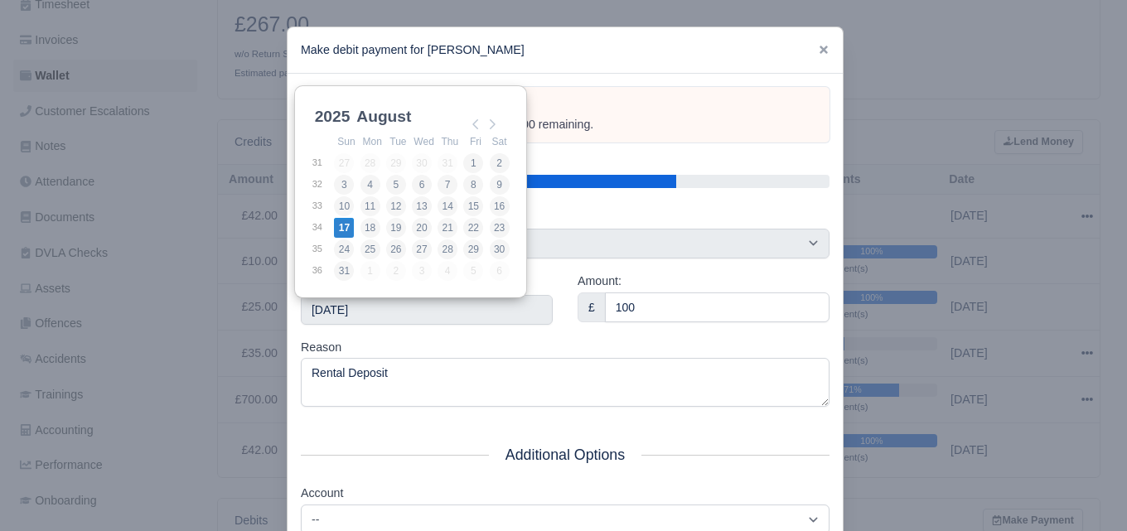
click at [564, 349] on div "Reason Rental Deposit" at bounding box center [565, 373] width 529 height 70
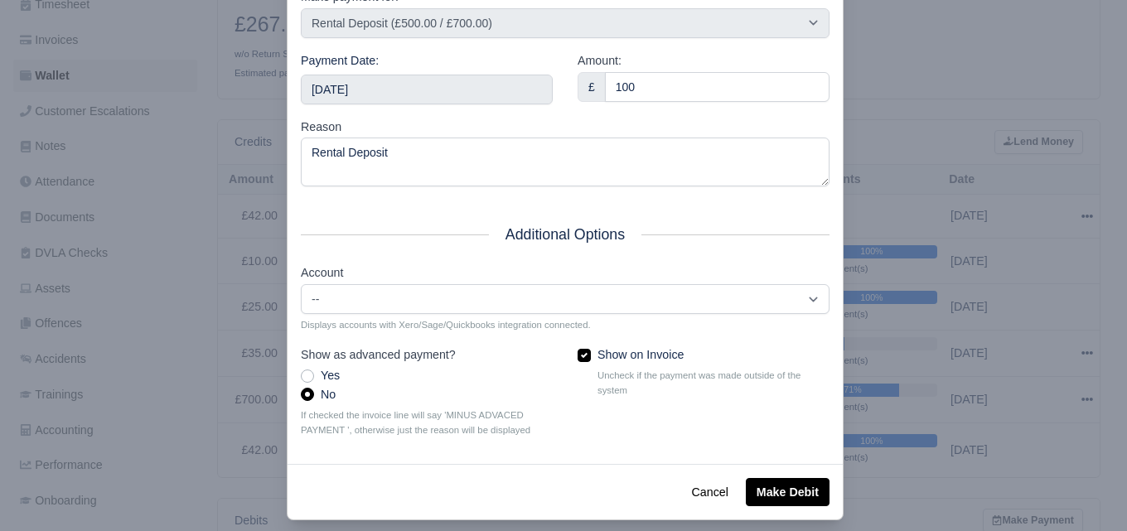
scroll to position [238, 0]
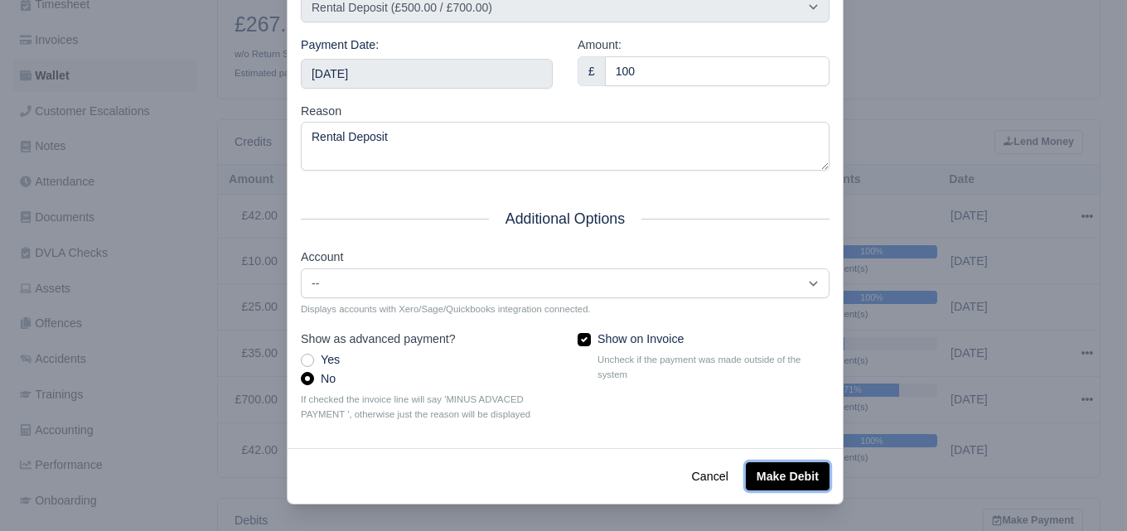
click at [773, 473] on button "Make Debit" at bounding box center [788, 477] width 84 height 28
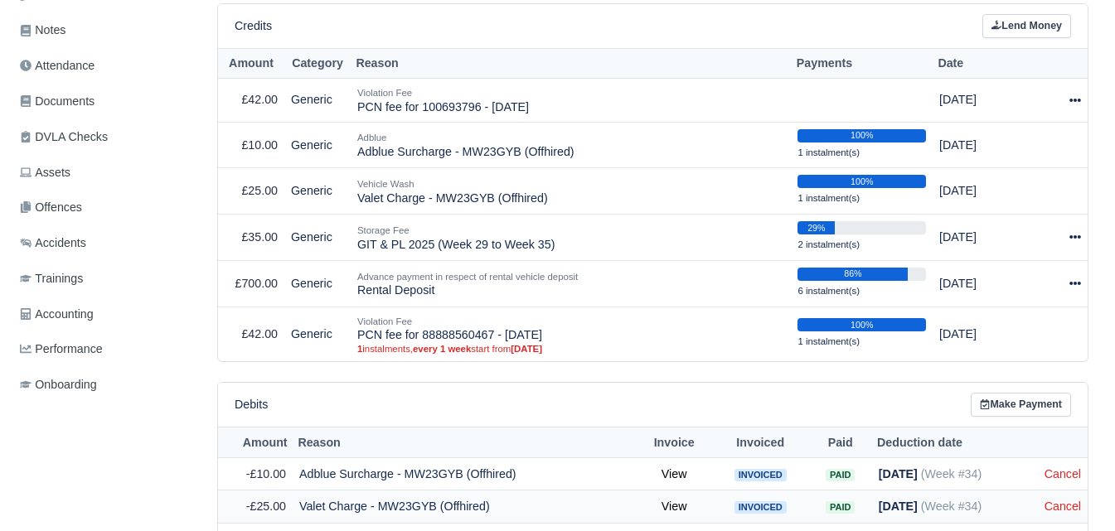
scroll to position [414, 0]
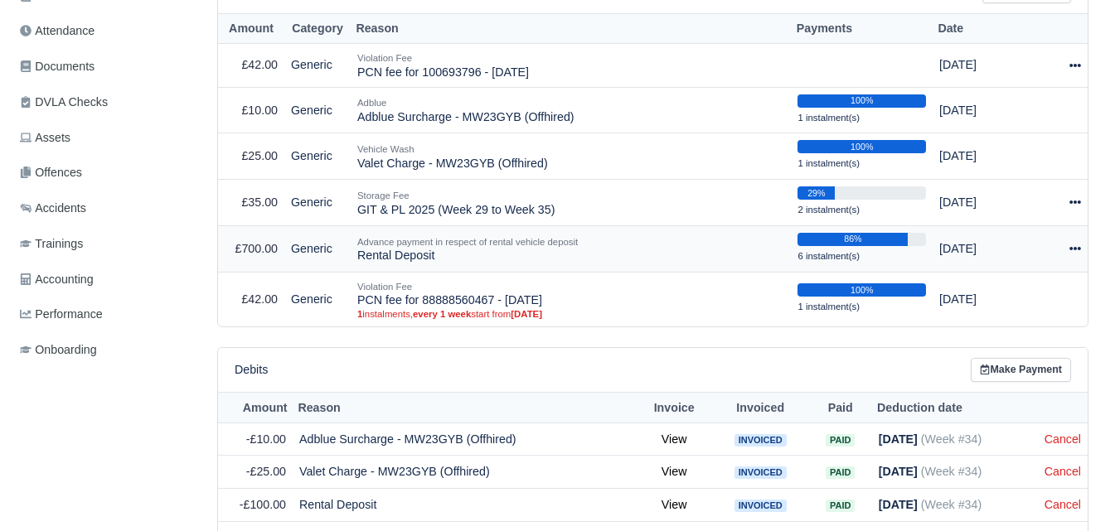
click at [1074, 250] on icon at bounding box center [1075, 248] width 12 height 3
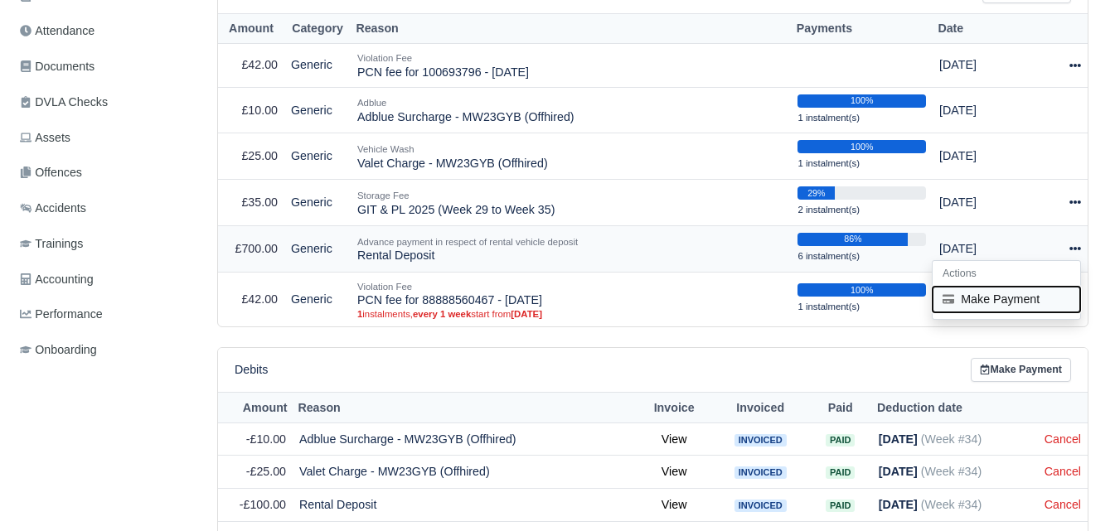
click at [1039, 299] on button "Make Payment" at bounding box center [1007, 300] width 148 height 26
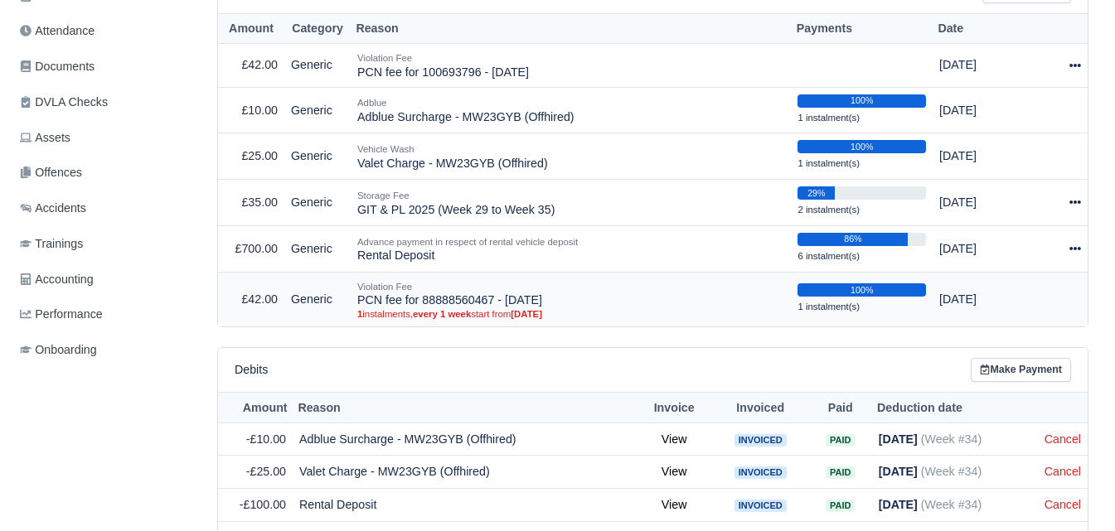
select select "7025"
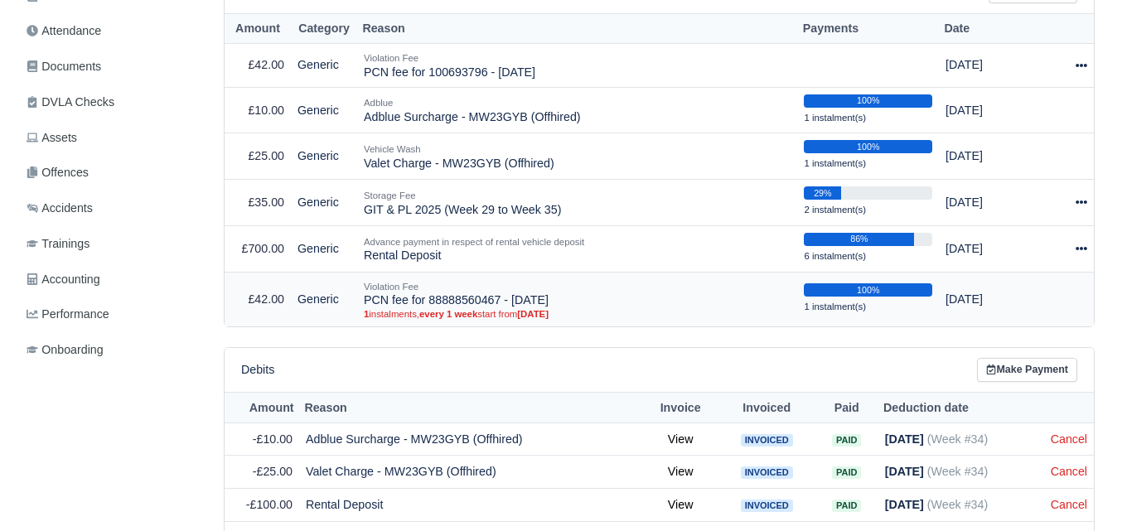
scroll to position [403, 0]
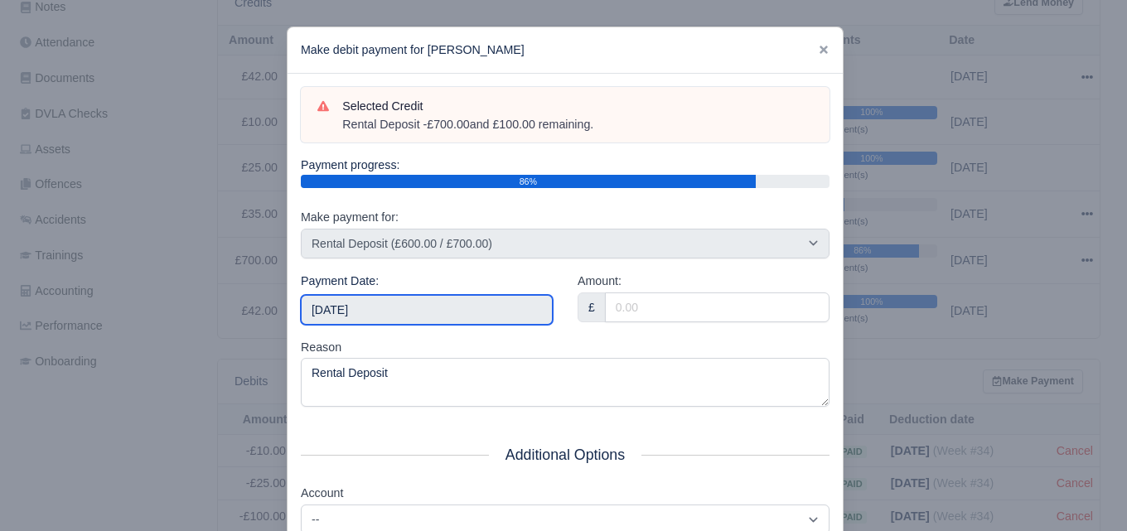
click at [467, 304] on input "[DATE]" at bounding box center [427, 310] width 252 height 30
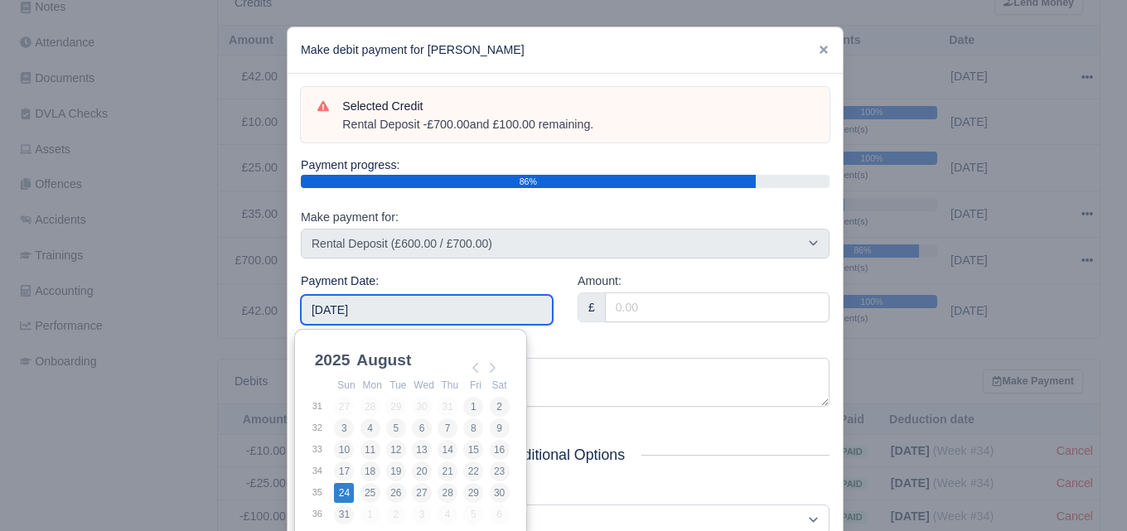
type input "[DATE]"
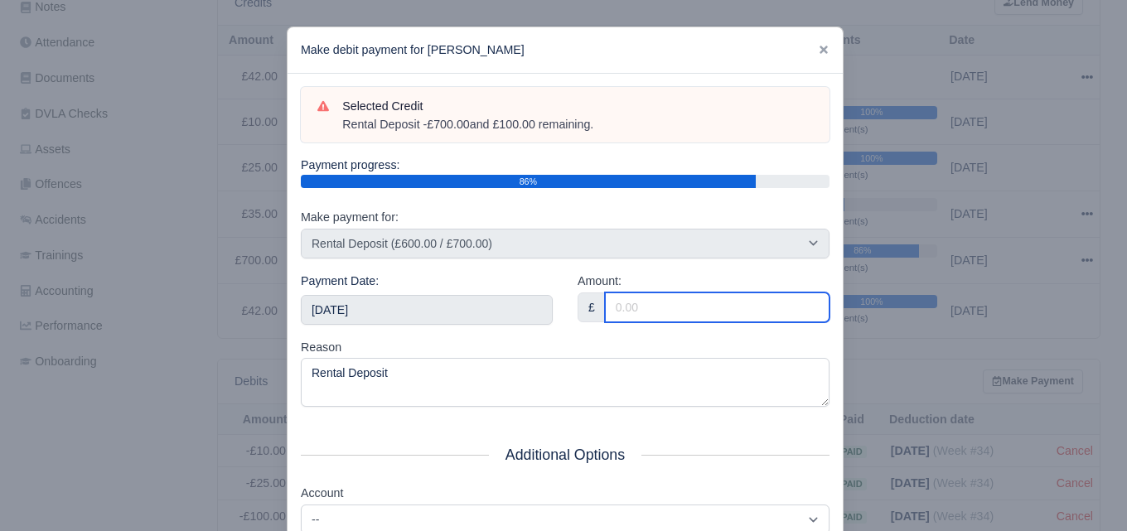
click at [670, 304] on input "Amount:" at bounding box center [717, 308] width 225 height 30
paste input "100"
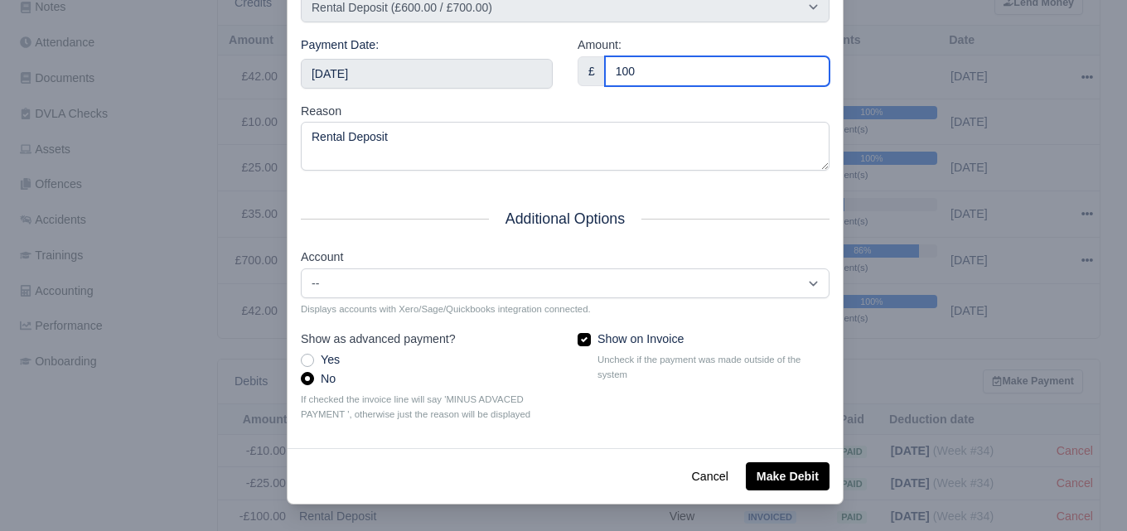
type input "100"
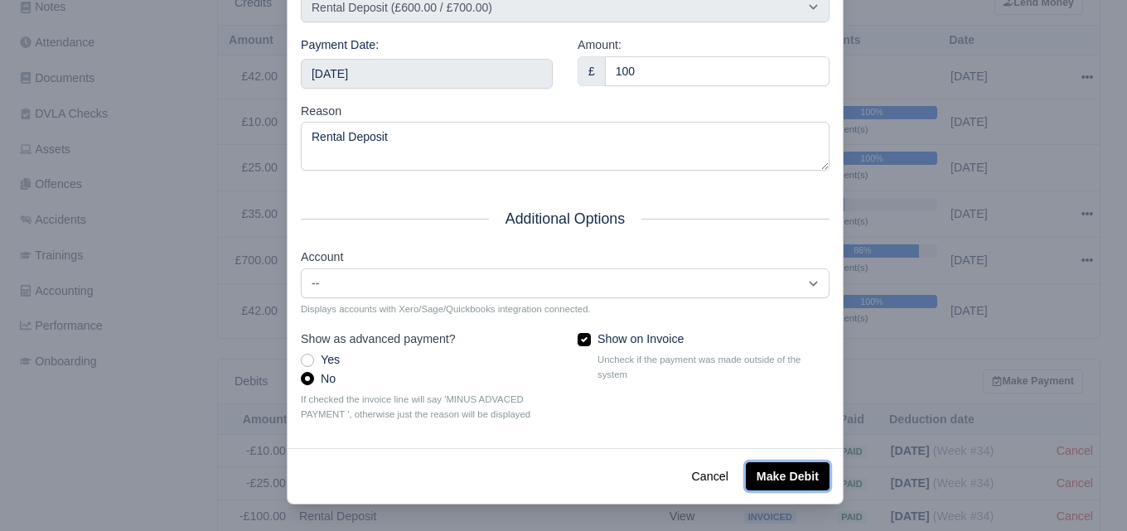
click at [753, 469] on button "Make Debit" at bounding box center [788, 477] width 84 height 28
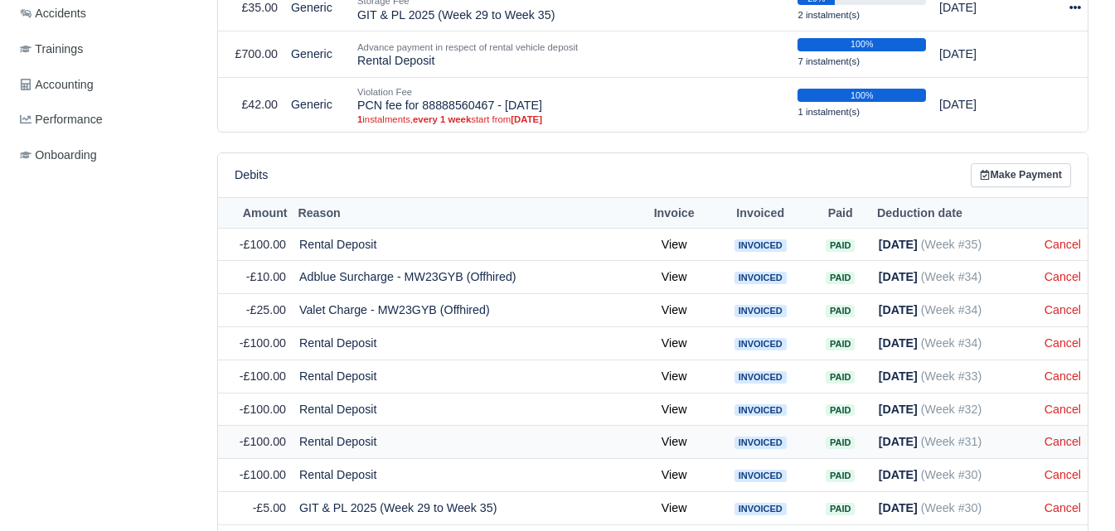
scroll to position [362, 0]
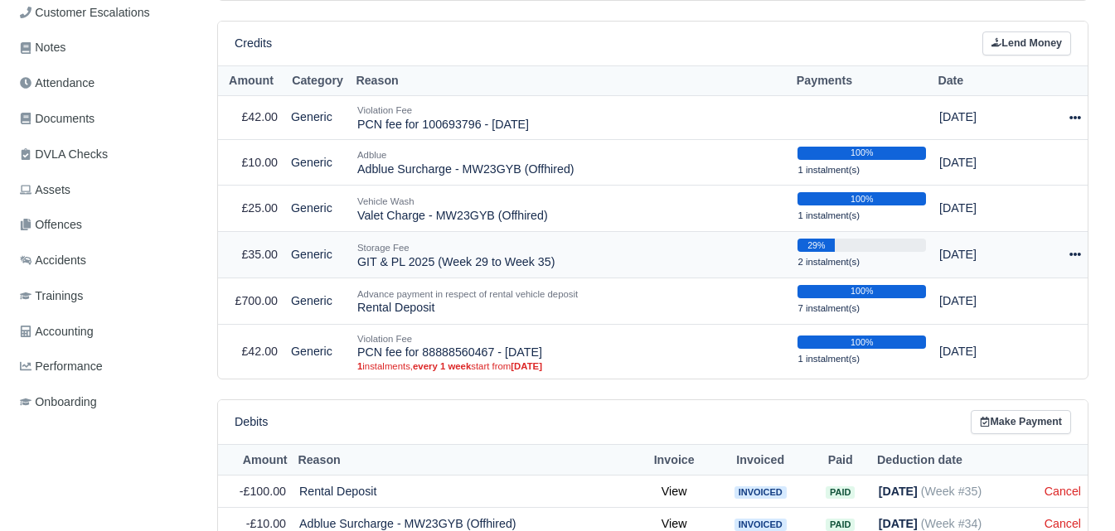
click at [1071, 264] on div at bounding box center [1064, 254] width 34 height 19
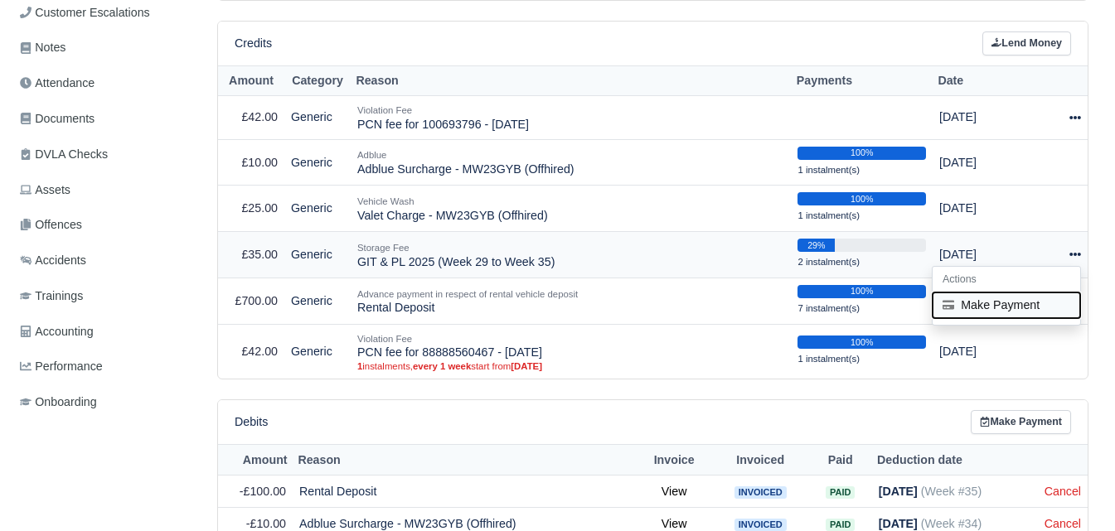
click at [1018, 315] on button "Make Payment" at bounding box center [1007, 306] width 148 height 26
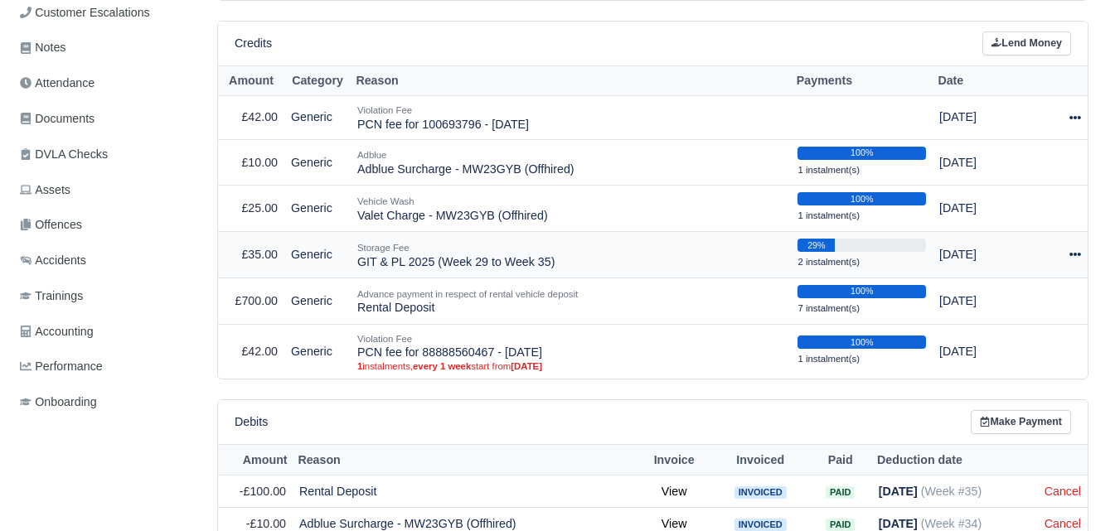
select select "7026"
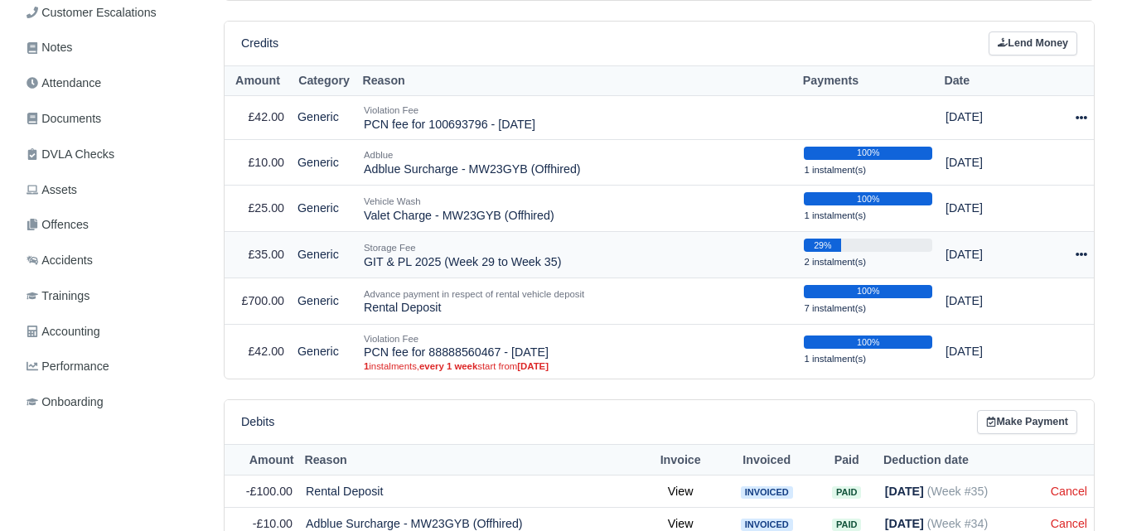
scroll to position [350, 0]
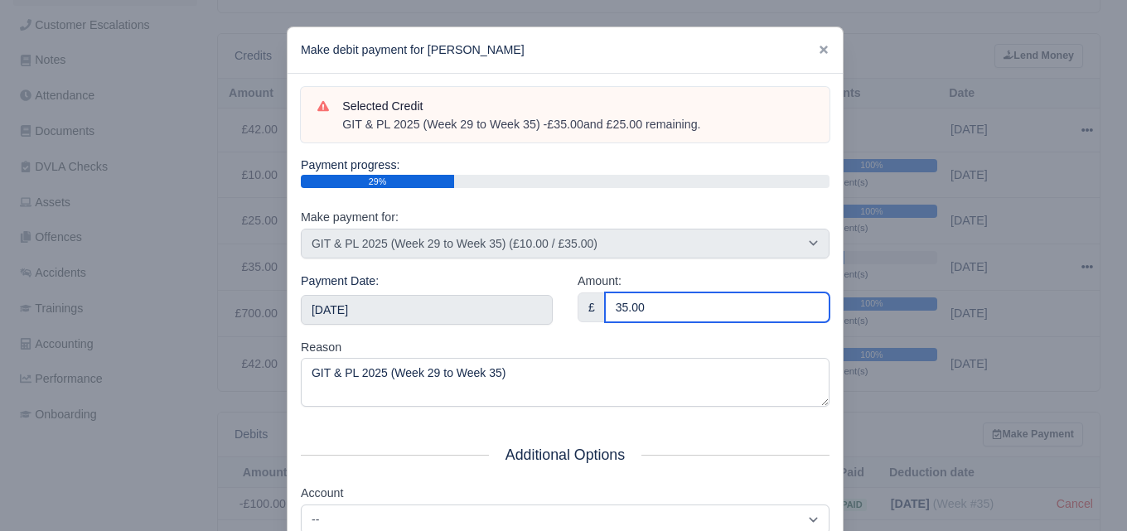
click at [668, 309] on input "35.00" at bounding box center [717, 308] width 225 height 30
click at [668, 309] on input "5" at bounding box center [717, 308] width 225 height 30
type input "5"
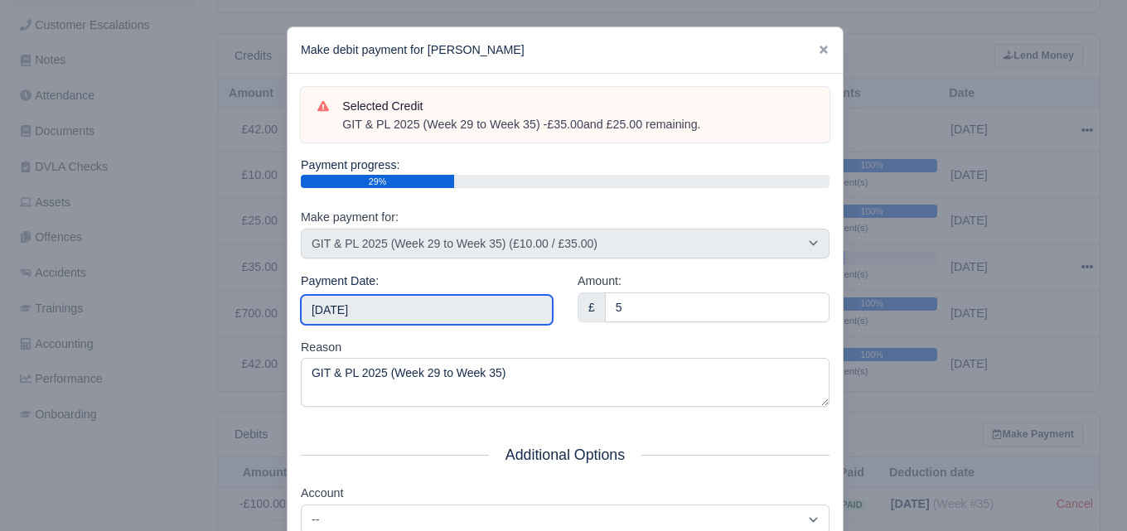
click at [460, 323] on input "2025-09-27" at bounding box center [427, 310] width 252 height 30
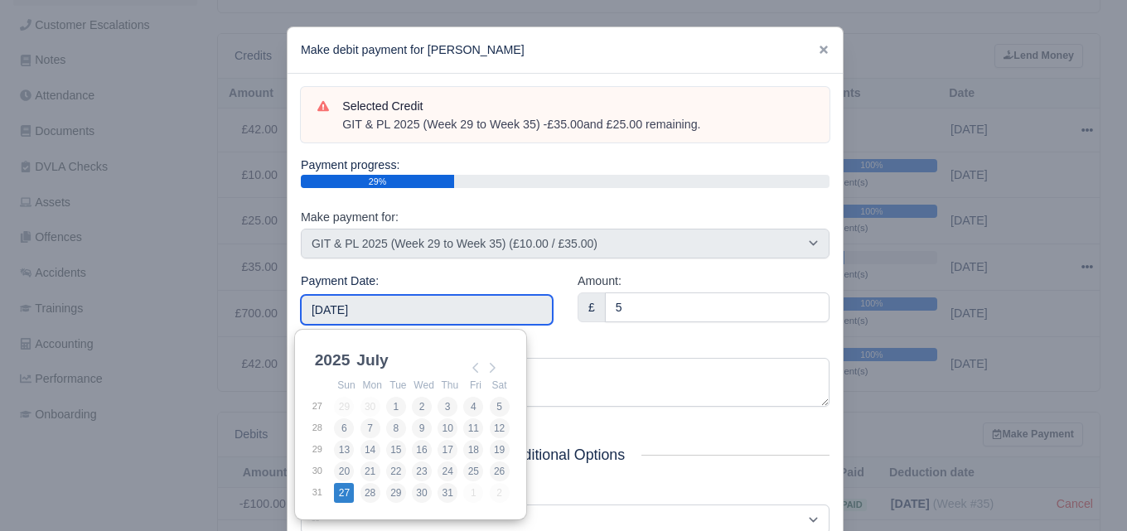
type input "2025-07-27"
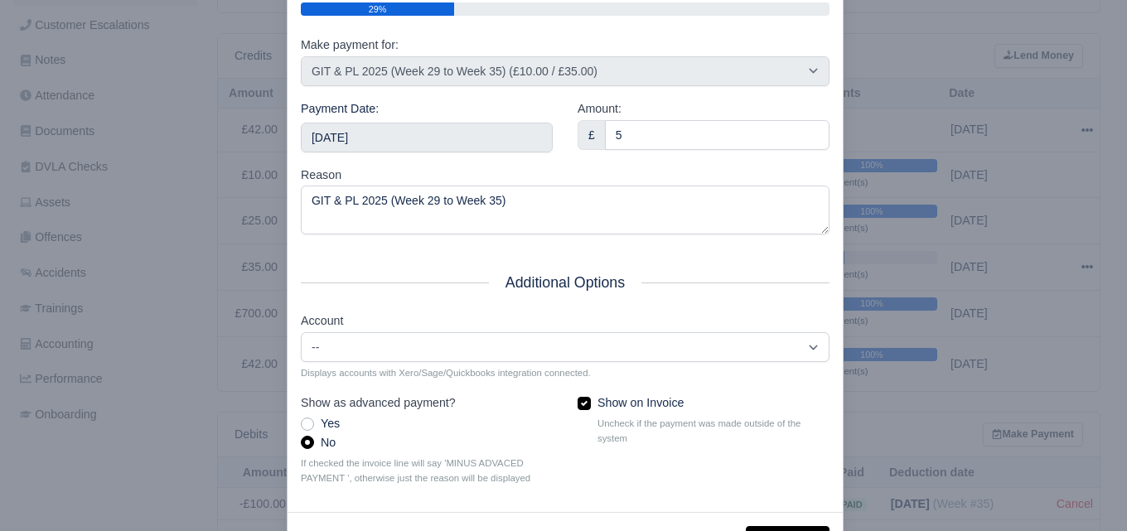
scroll to position [238, 0]
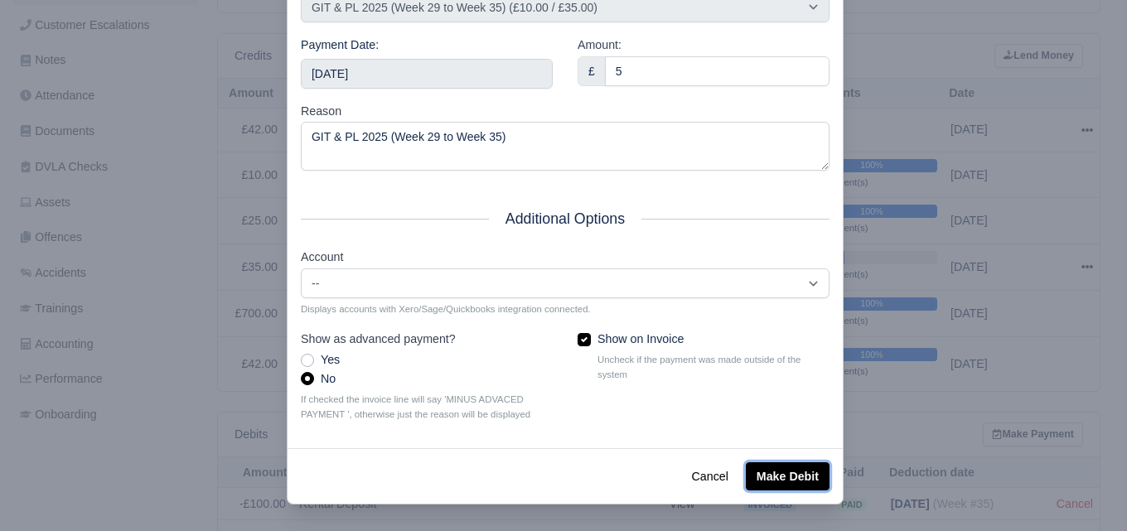
click at [789, 486] on button "Make Debit" at bounding box center [788, 477] width 84 height 28
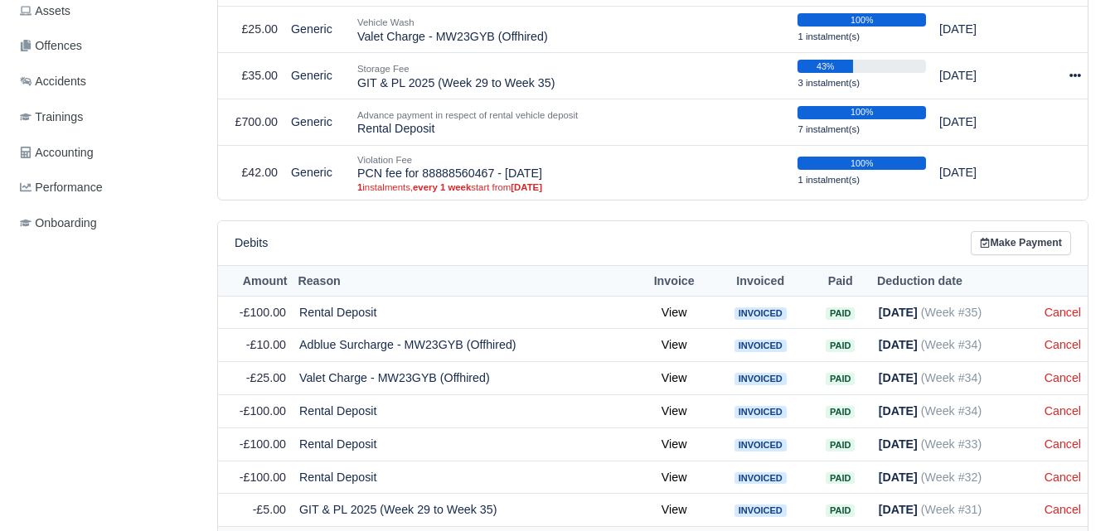
scroll to position [533, 0]
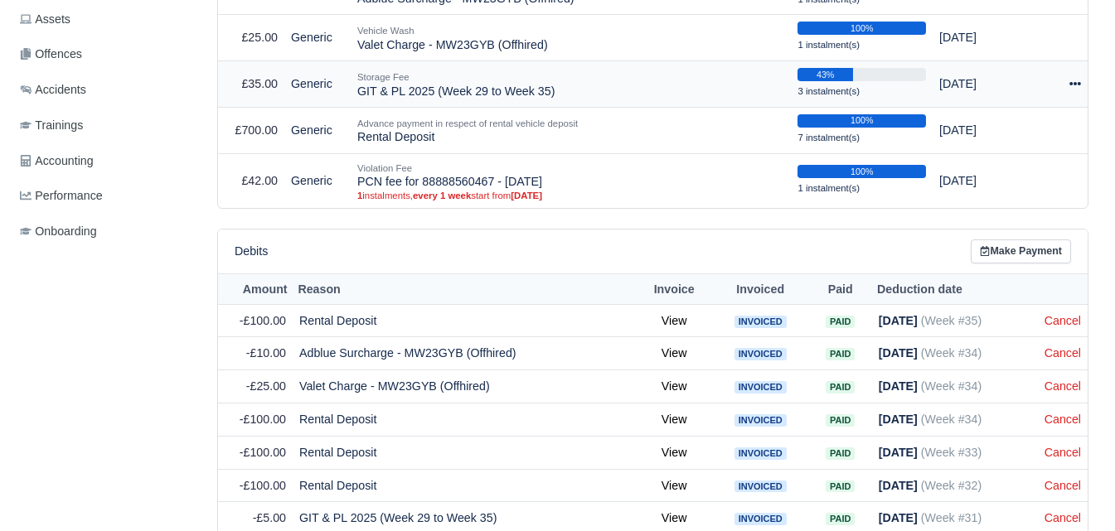
click at [1068, 87] on div at bounding box center [1064, 84] width 34 height 19
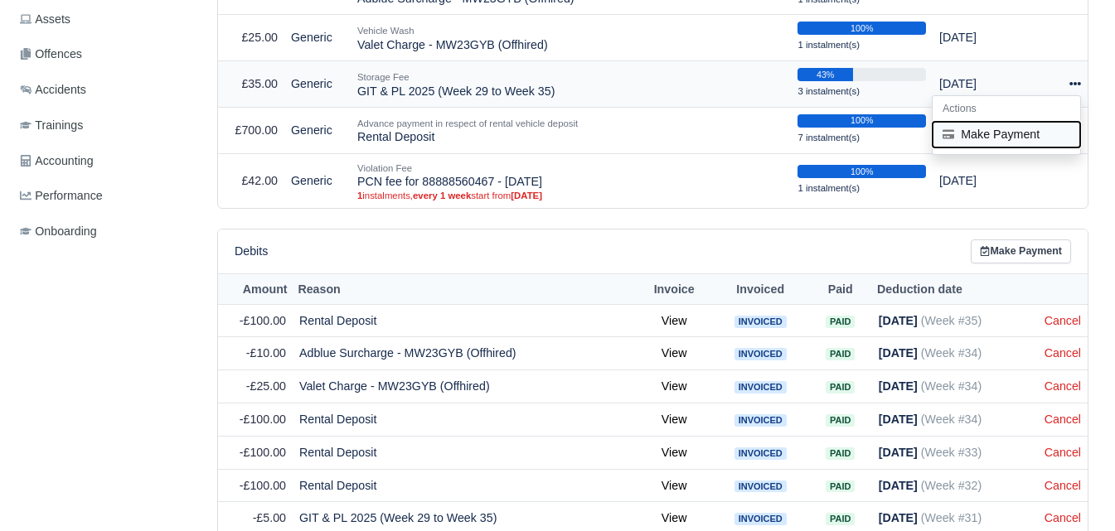
click at [960, 142] on button "Make Payment" at bounding box center [1007, 135] width 148 height 26
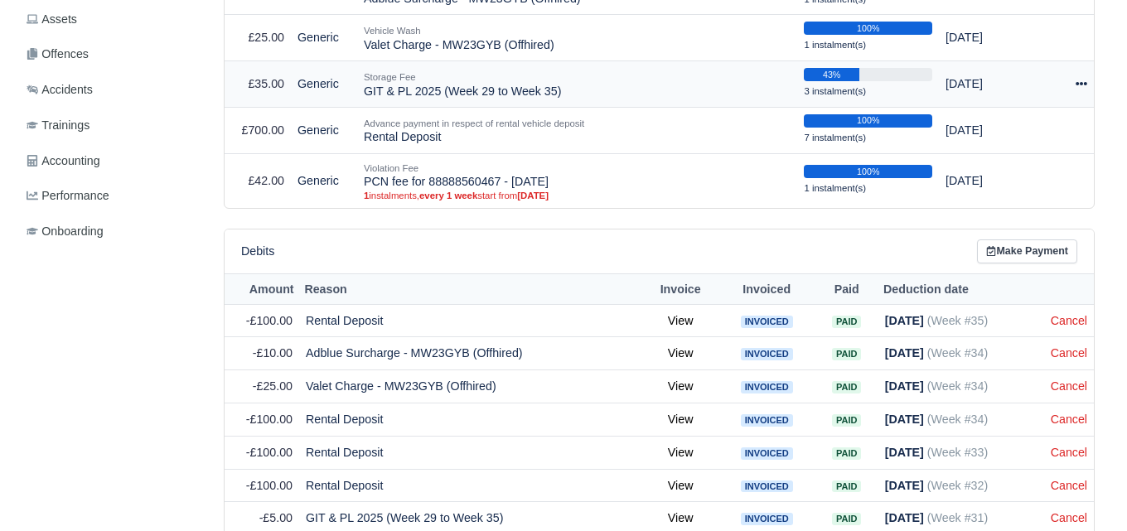
scroll to position [521, 0]
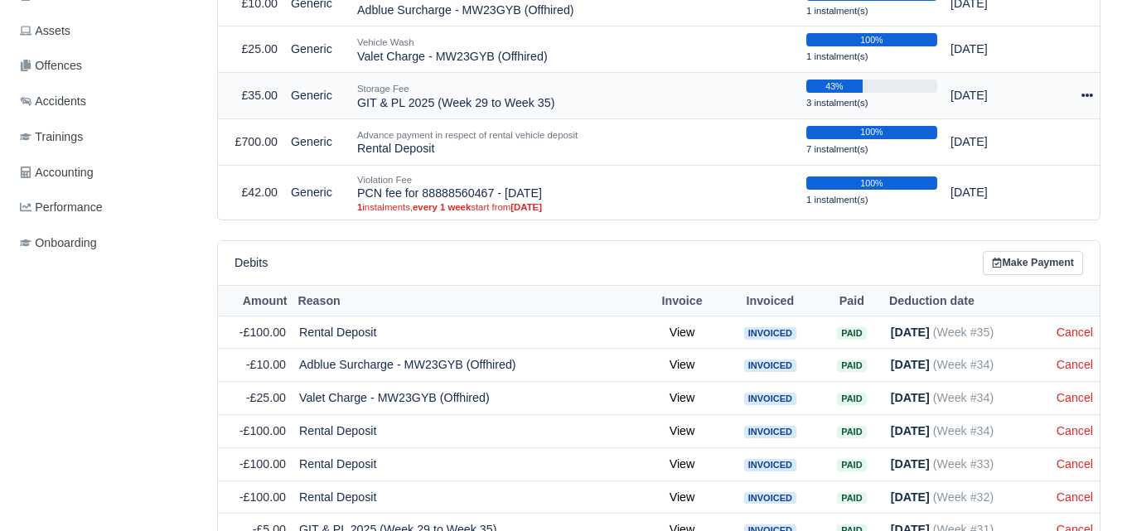
select select "7026"
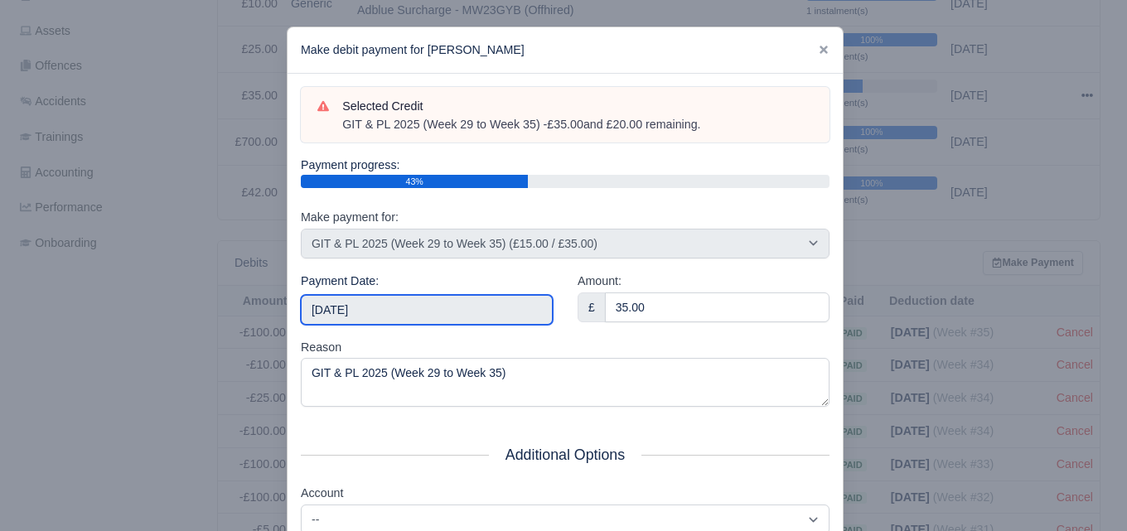
click at [386, 298] on input "[DATE]" at bounding box center [427, 310] width 252 height 30
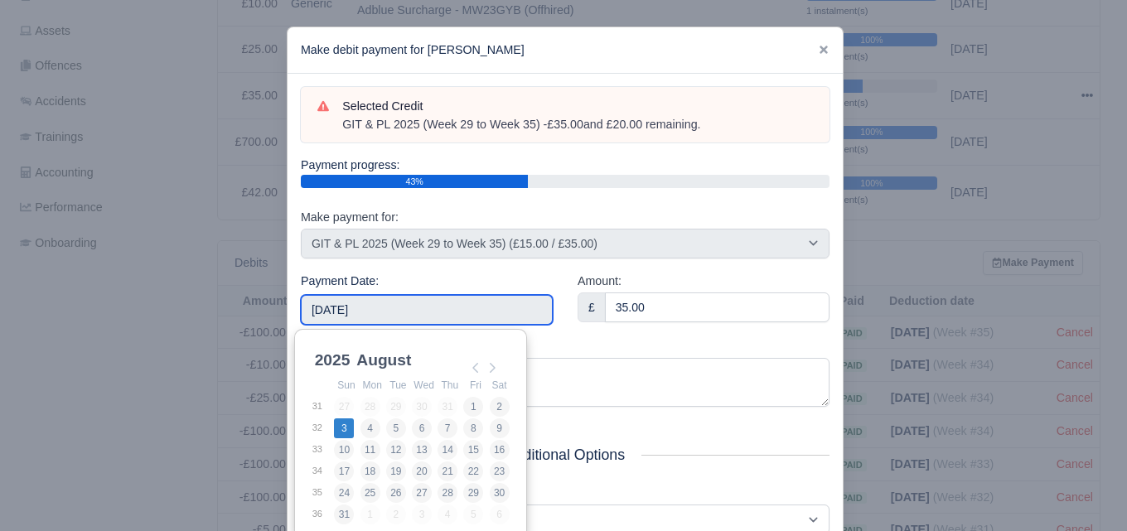
type input "[DATE]"
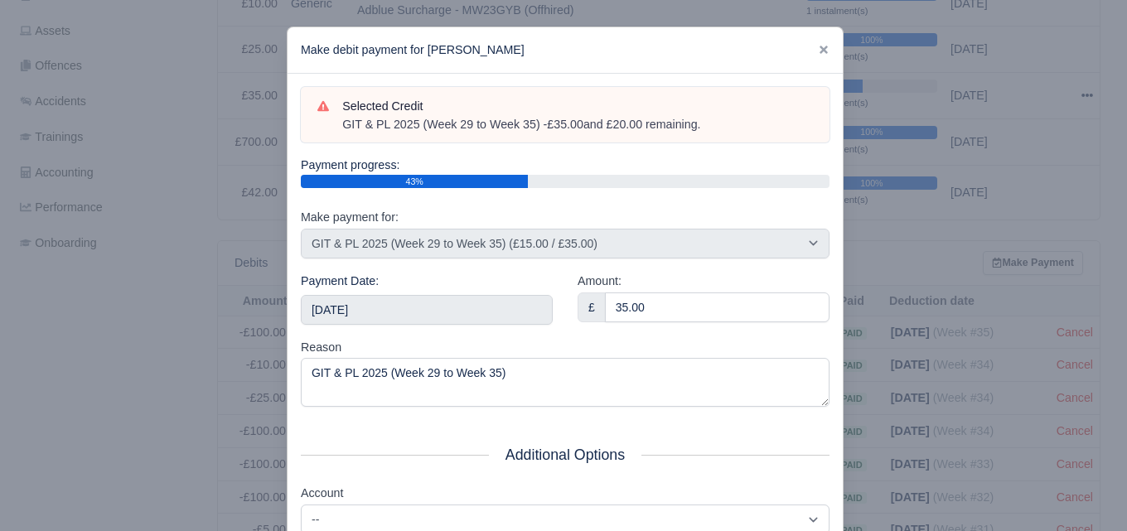
click at [642, 332] on div "Amount: £ 35.00" at bounding box center [703, 305] width 277 height 66
click at [642, 331] on div "Amount: £ 35.00" at bounding box center [703, 305] width 277 height 66
click at [642, 305] on input "35.00" at bounding box center [717, 308] width 225 height 30
paste input "5"
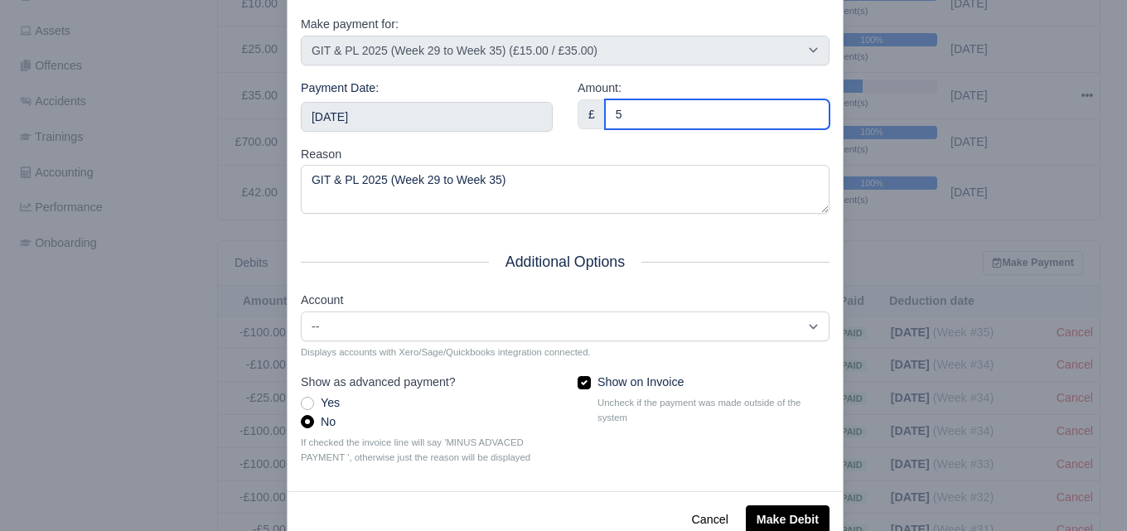
scroll to position [238, 0]
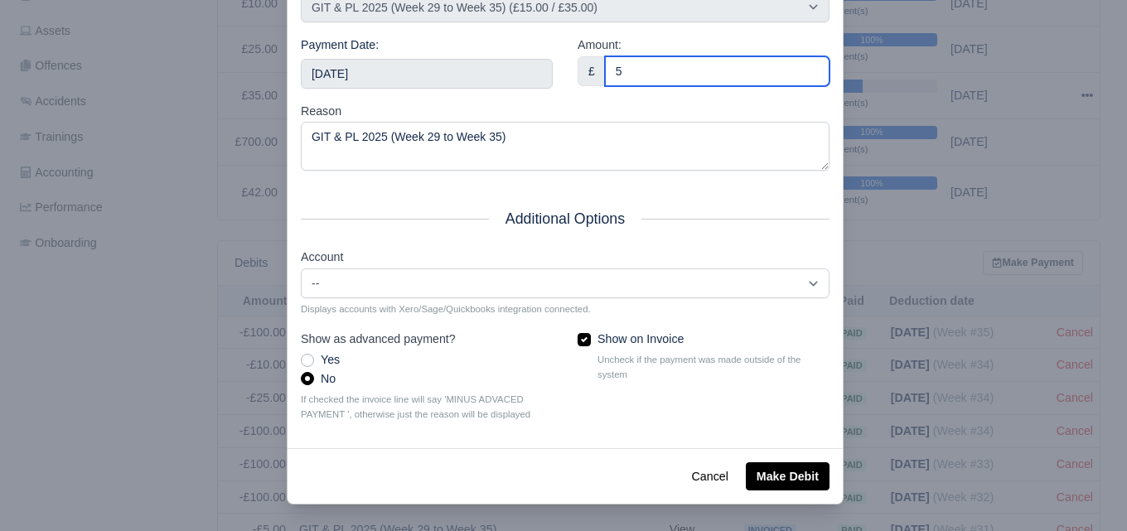
type input "5"
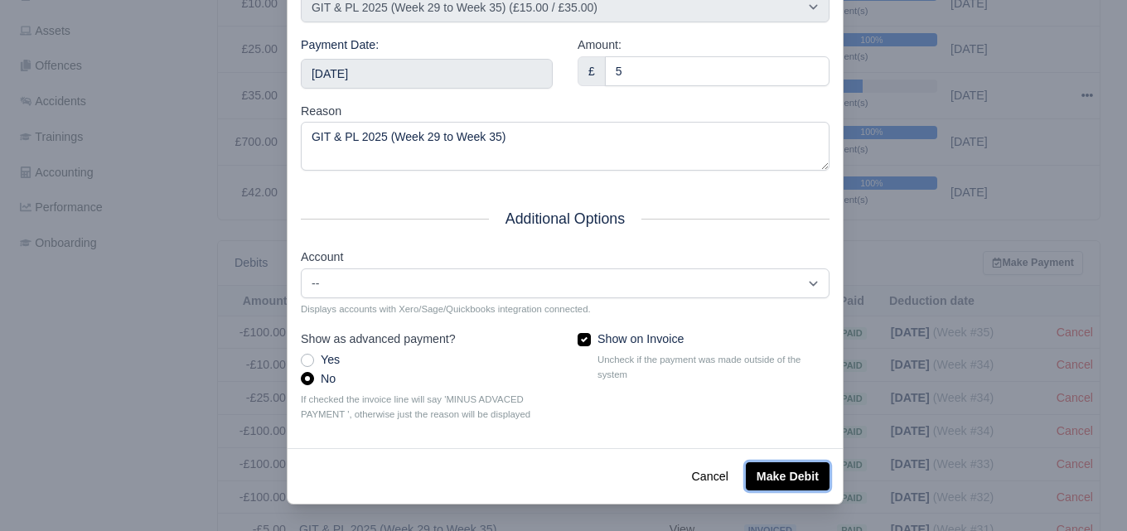
click at [768, 487] on button "Make Debit" at bounding box center [788, 477] width 84 height 28
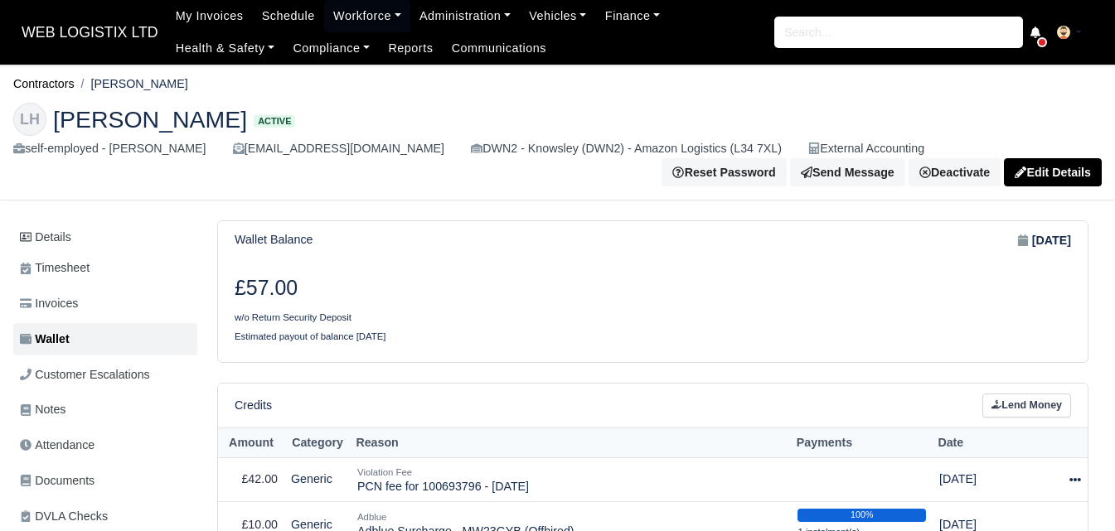
scroll to position [414, 0]
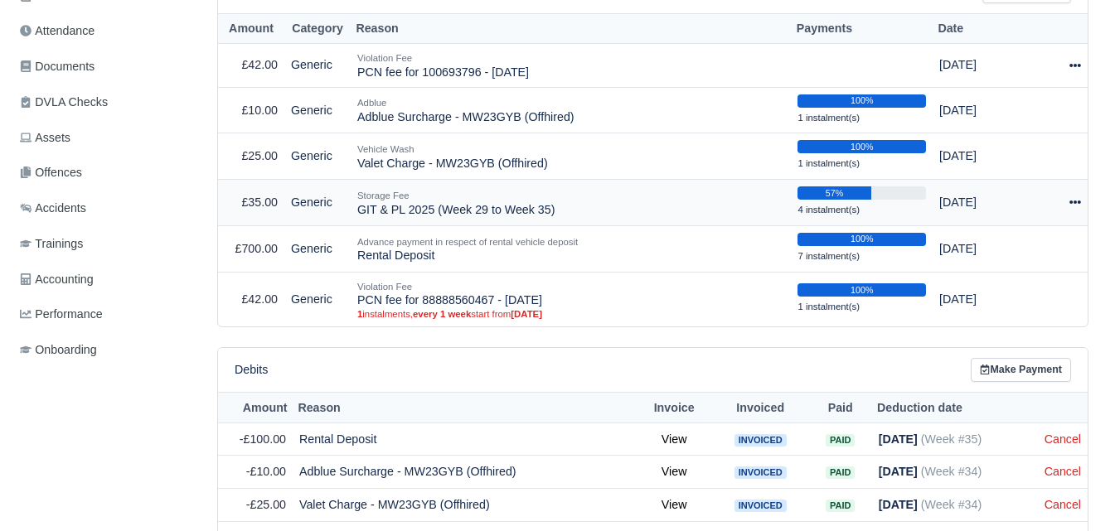
click at [1078, 212] on div at bounding box center [1064, 202] width 34 height 19
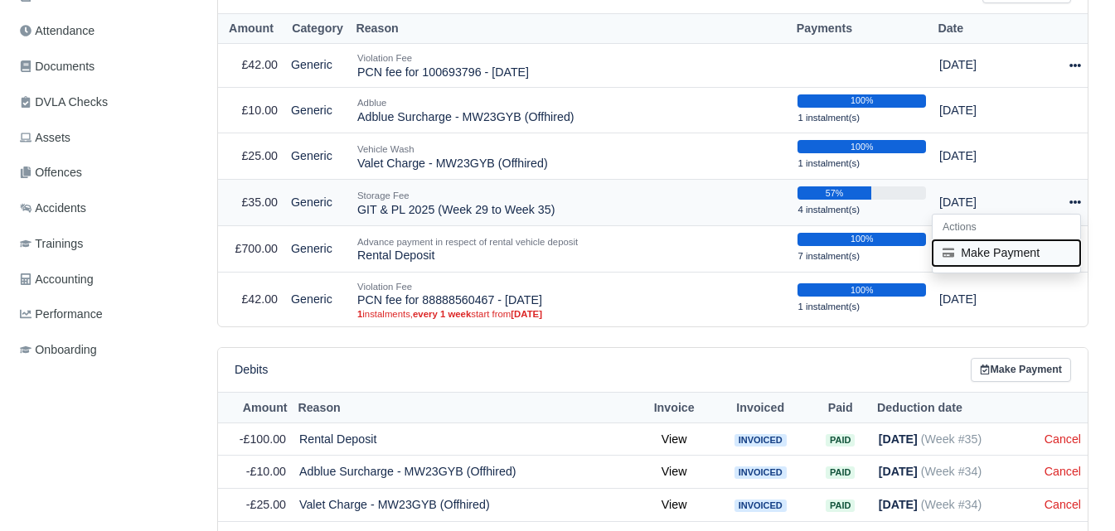
click at [1009, 244] on button "Make Payment" at bounding box center [1007, 253] width 148 height 26
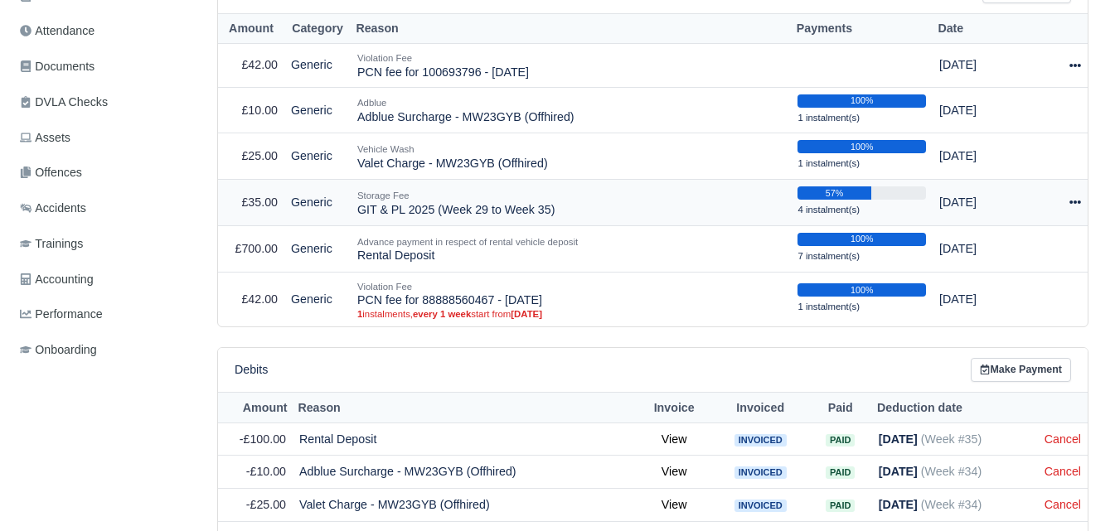
select select "7026"
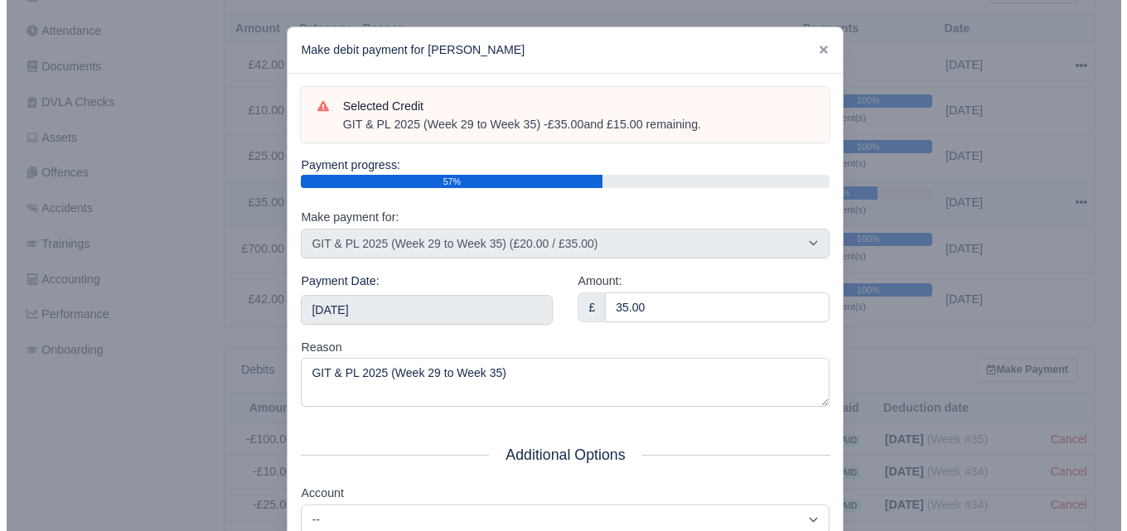
scroll to position [403, 0]
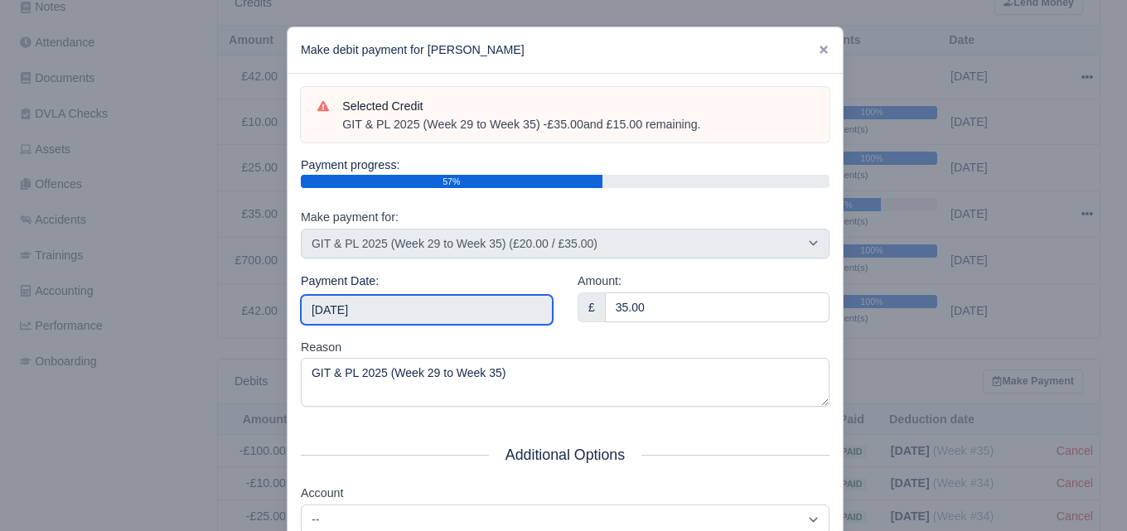
click at [434, 298] on input "[DATE]" at bounding box center [427, 310] width 252 height 30
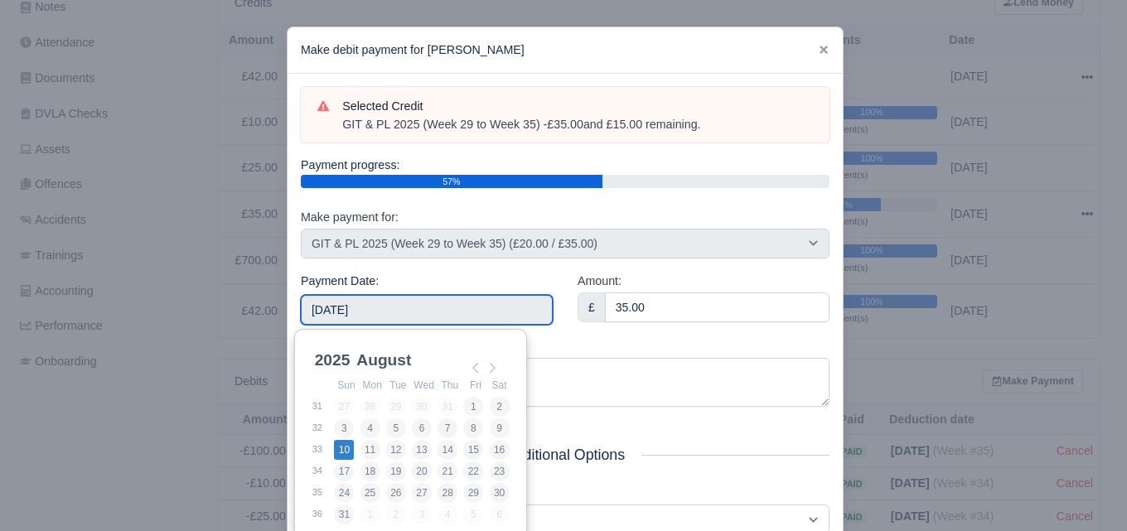
type input "[DATE]"
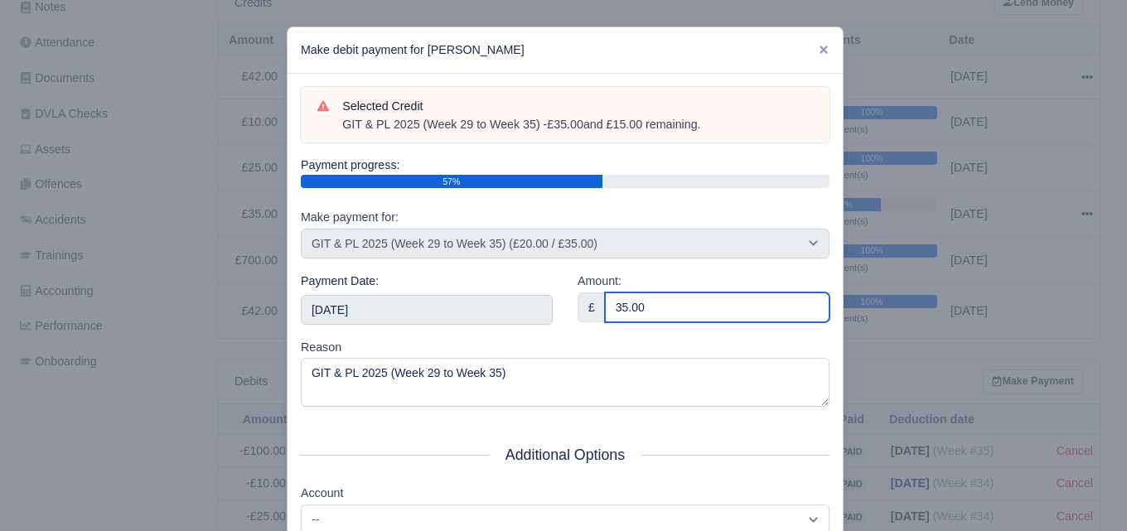
click at [721, 293] on input "35.00" at bounding box center [717, 308] width 225 height 30
paste input "5"
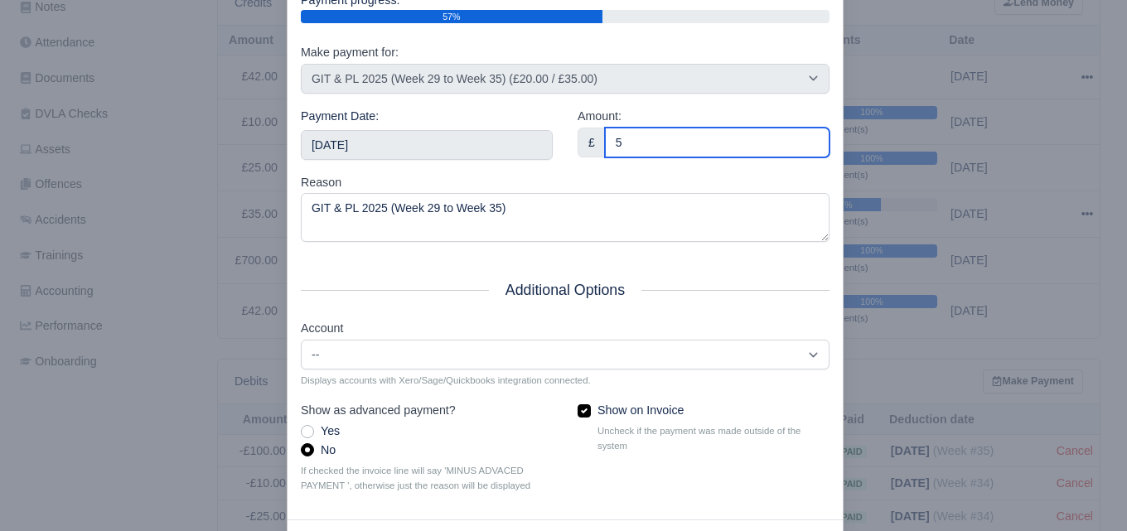
scroll to position [238, 0]
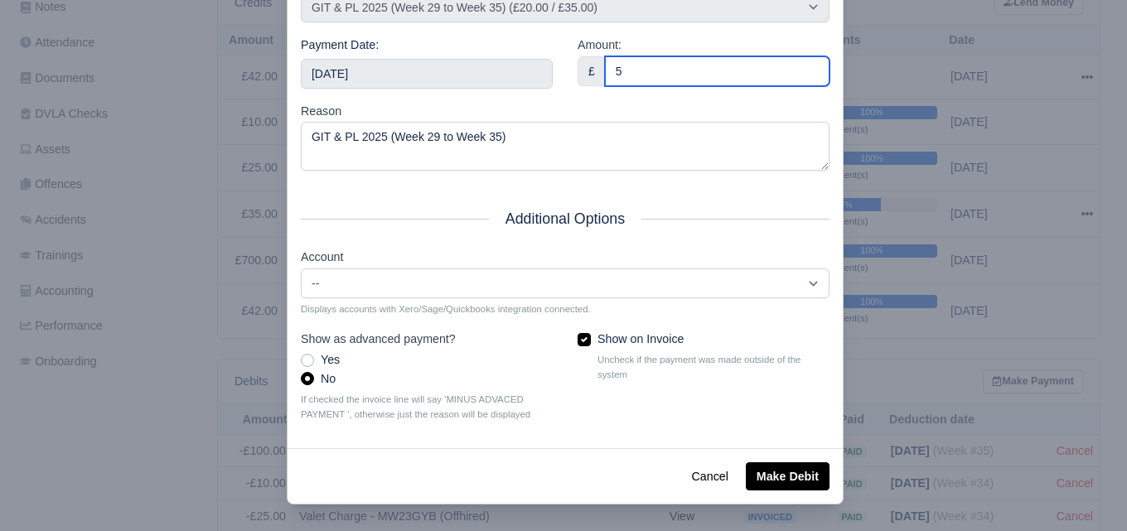
type input "5"
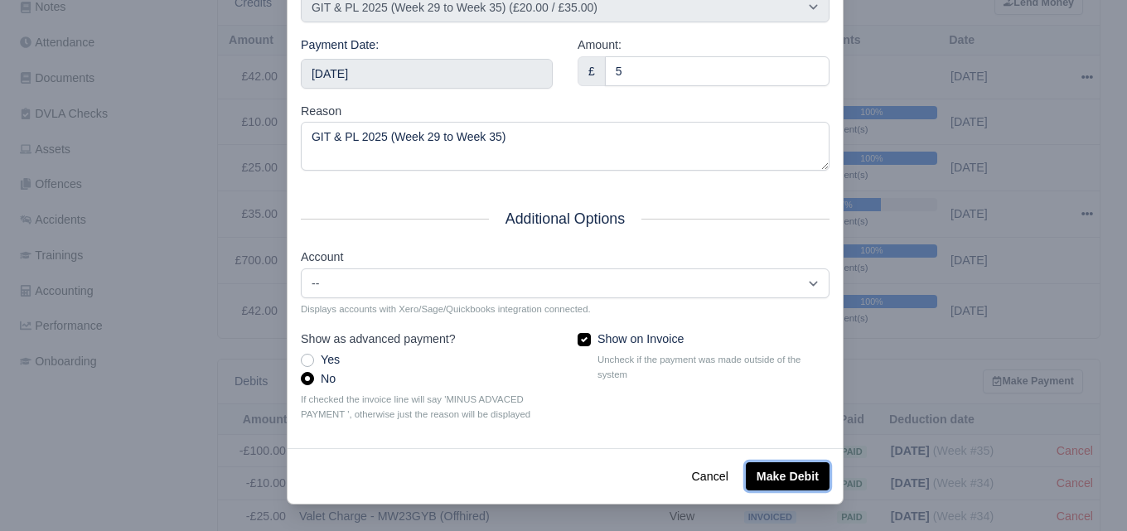
click at [782, 463] on button "Make Debit" at bounding box center [788, 477] width 84 height 28
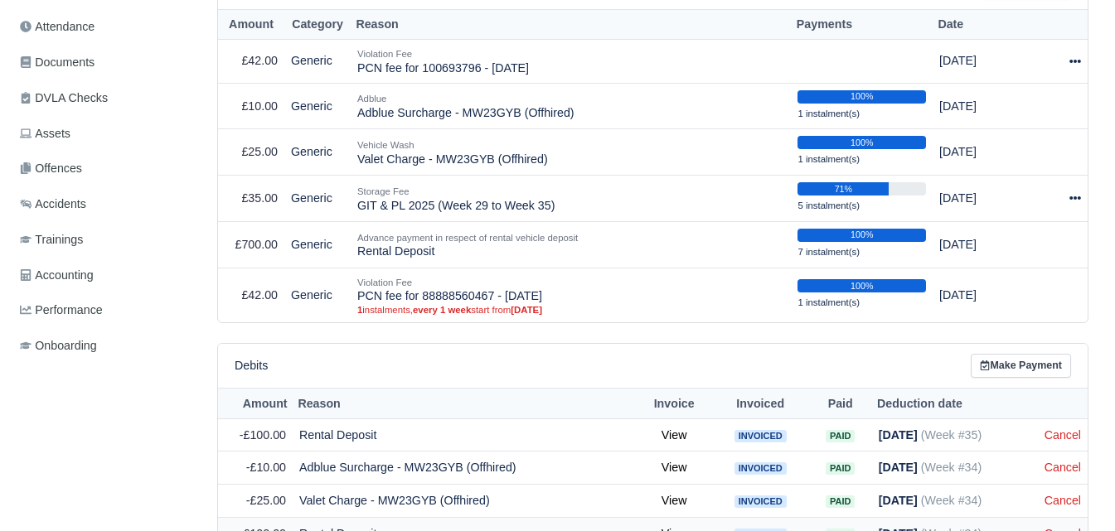
scroll to position [414, 0]
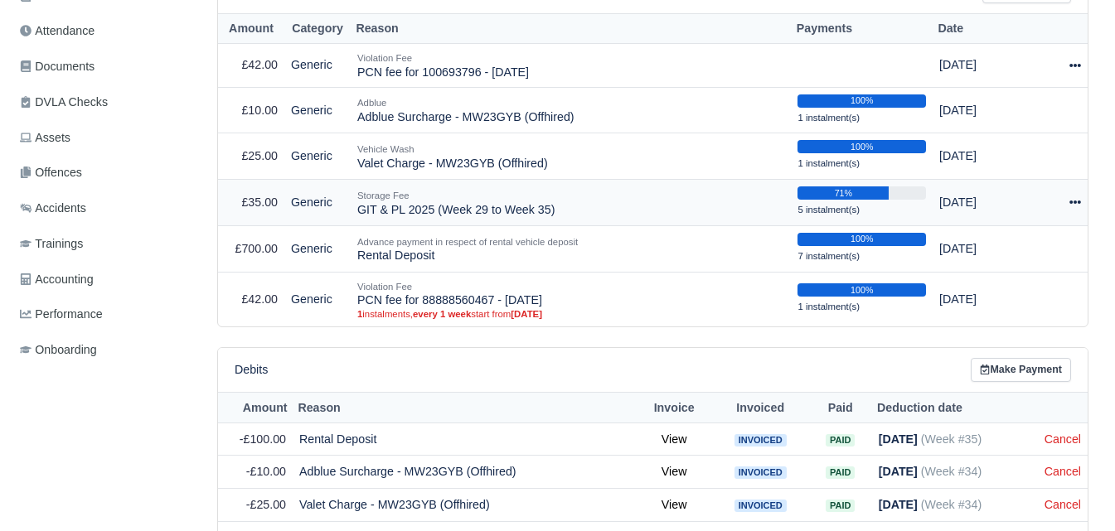
click at [1072, 204] on icon at bounding box center [1075, 202] width 12 height 3
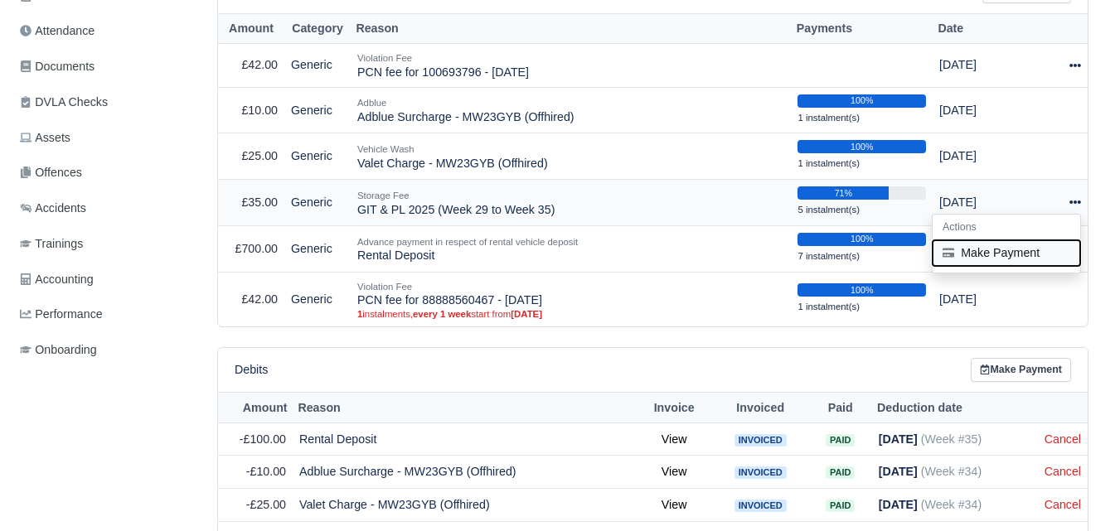
click at [1025, 261] on button "Make Payment" at bounding box center [1007, 253] width 148 height 26
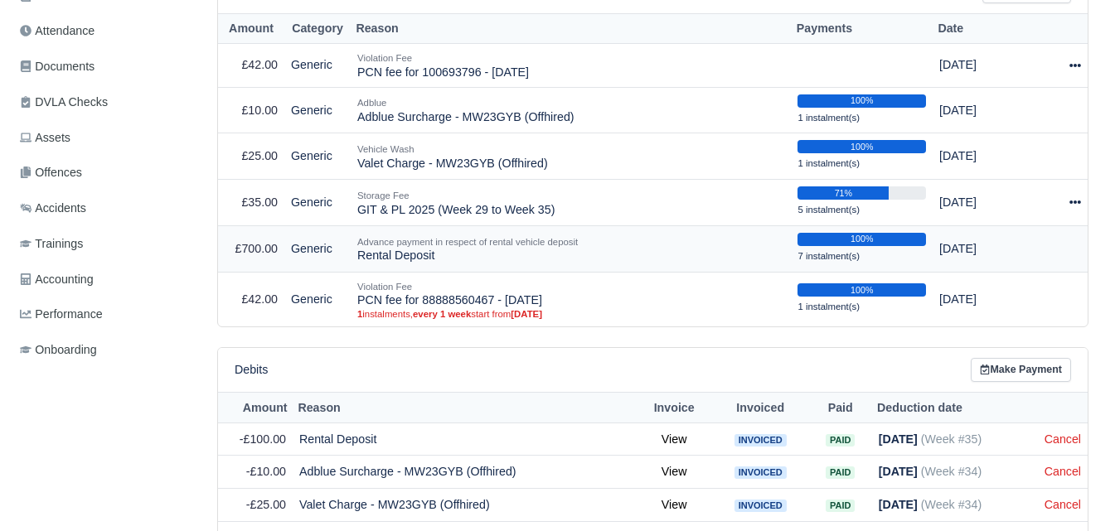
select select "7026"
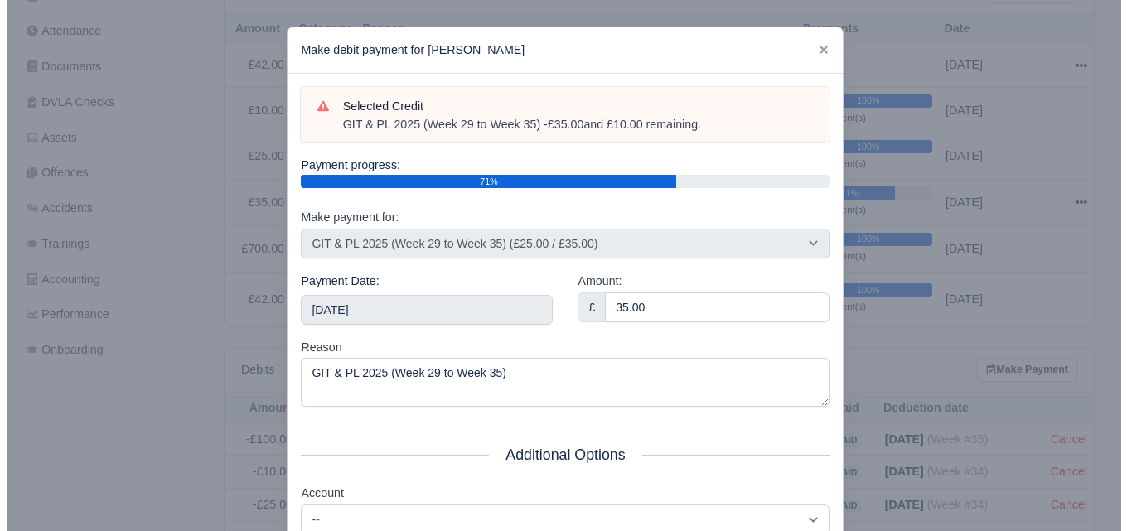
scroll to position [403, 0]
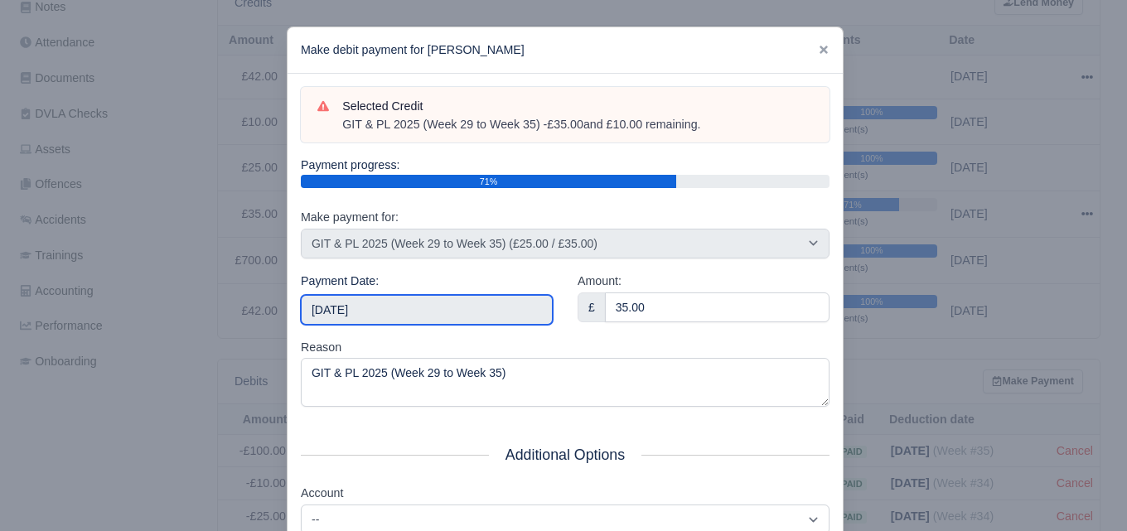
click at [390, 302] on input "2025-09-27" at bounding box center [427, 310] width 252 height 30
click at [440, 317] on input "2025-08-10" at bounding box center [427, 310] width 252 height 30
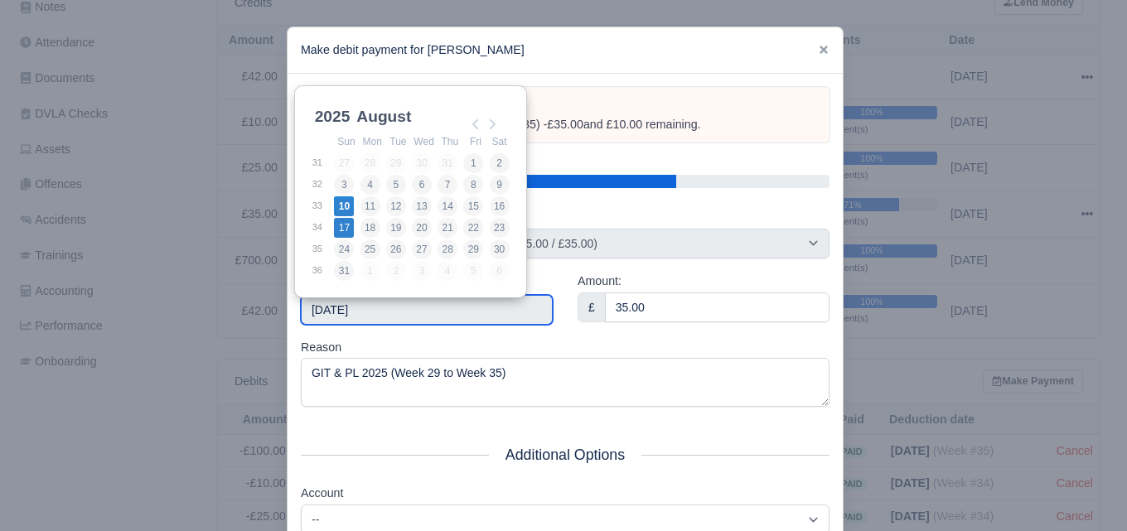
type input "2025-08-17"
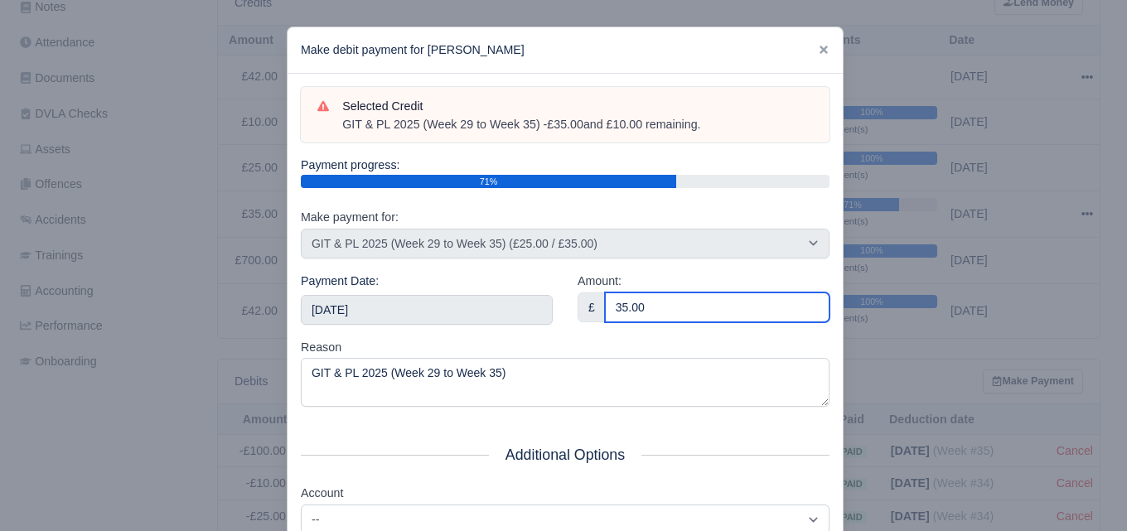
click at [638, 320] on input "35.00" at bounding box center [717, 308] width 225 height 30
paste input "5"
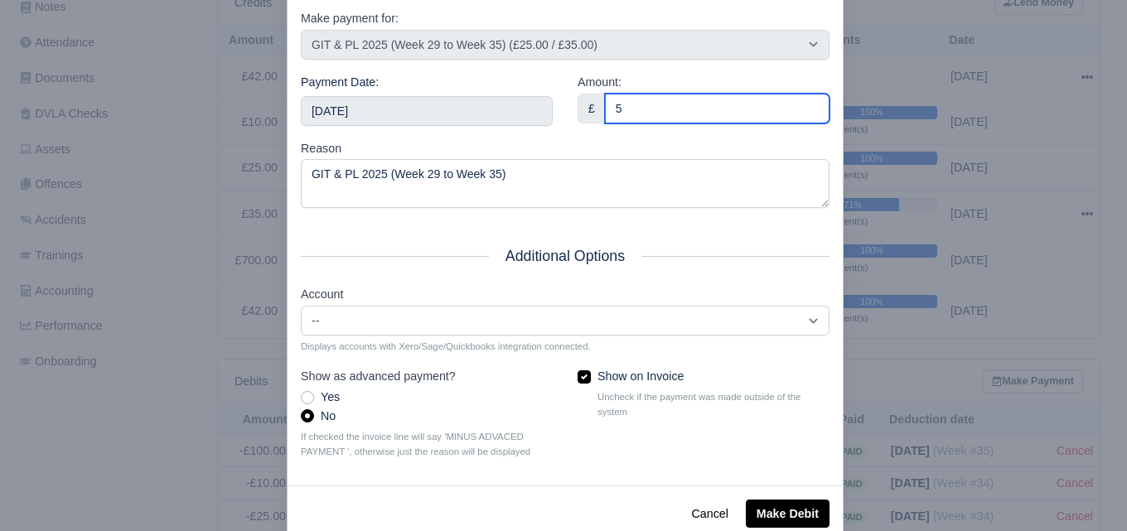
scroll to position [238, 0]
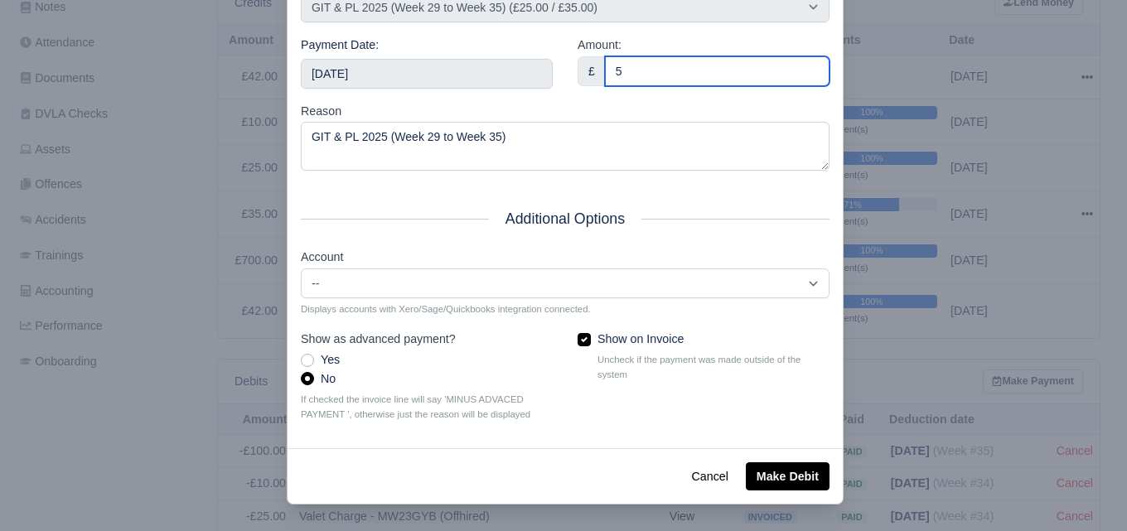
type input "5"
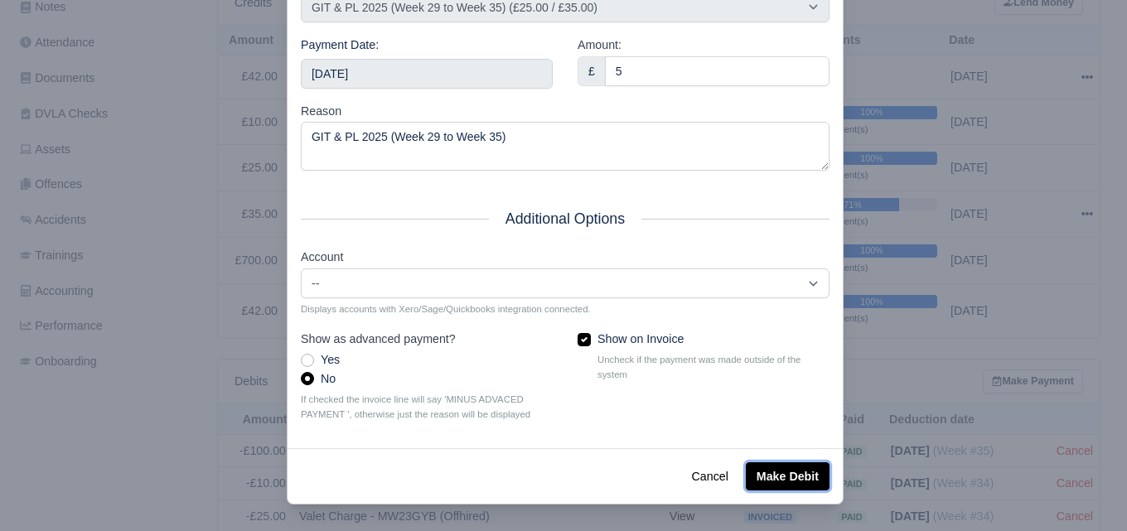
click at [758, 463] on button "Make Debit" at bounding box center [788, 477] width 84 height 28
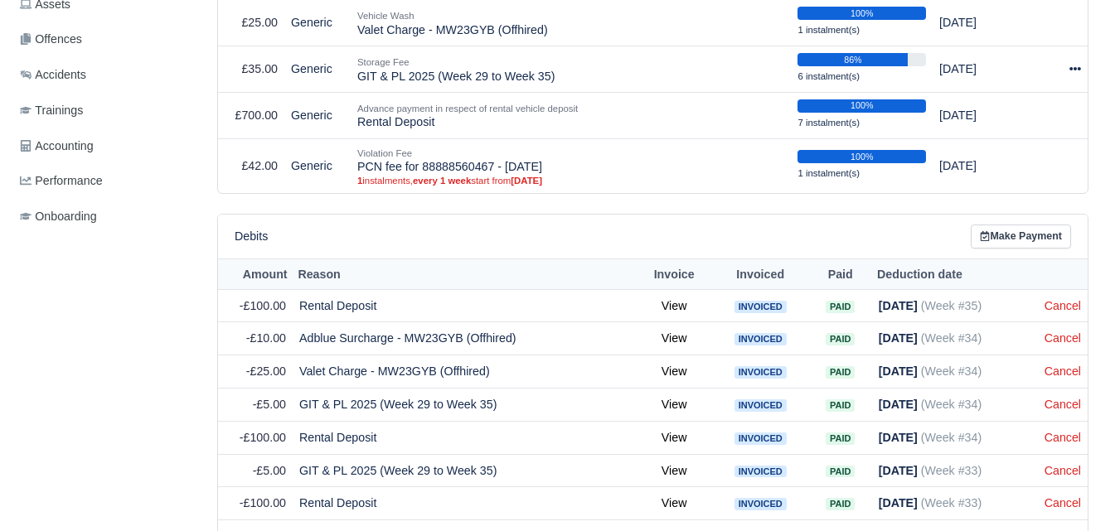
scroll to position [414, 0]
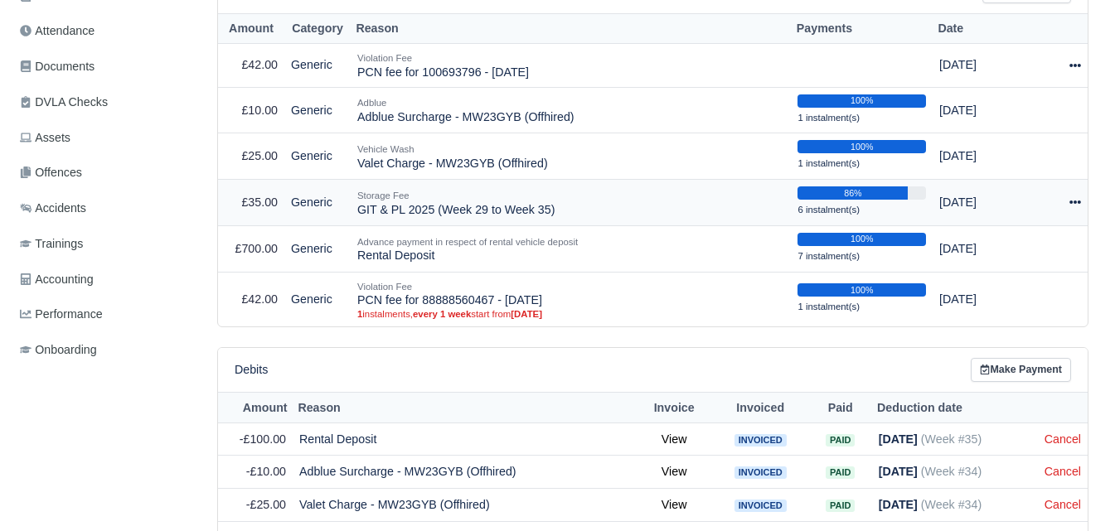
click at [1071, 208] on icon at bounding box center [1075, 202] width 12 height 12
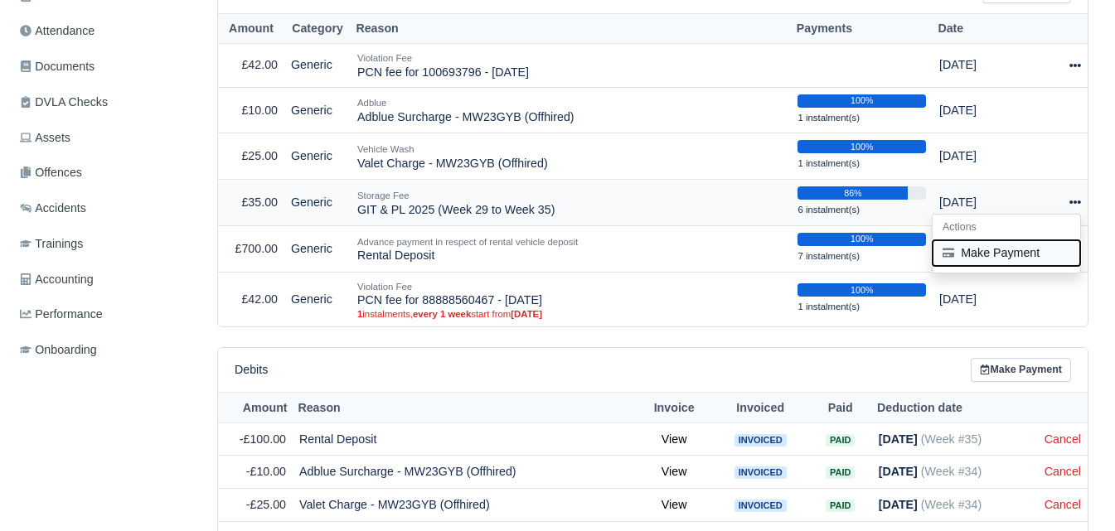
click at [1014, 250] on button "Make Payment" at bounding box center [1007, 253] width 148 height 26
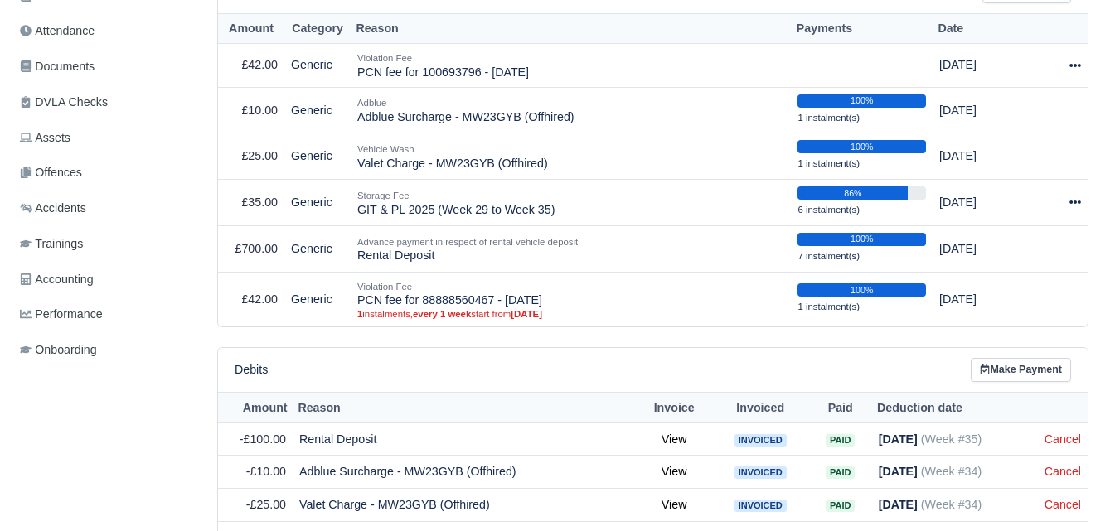
select select "7026"
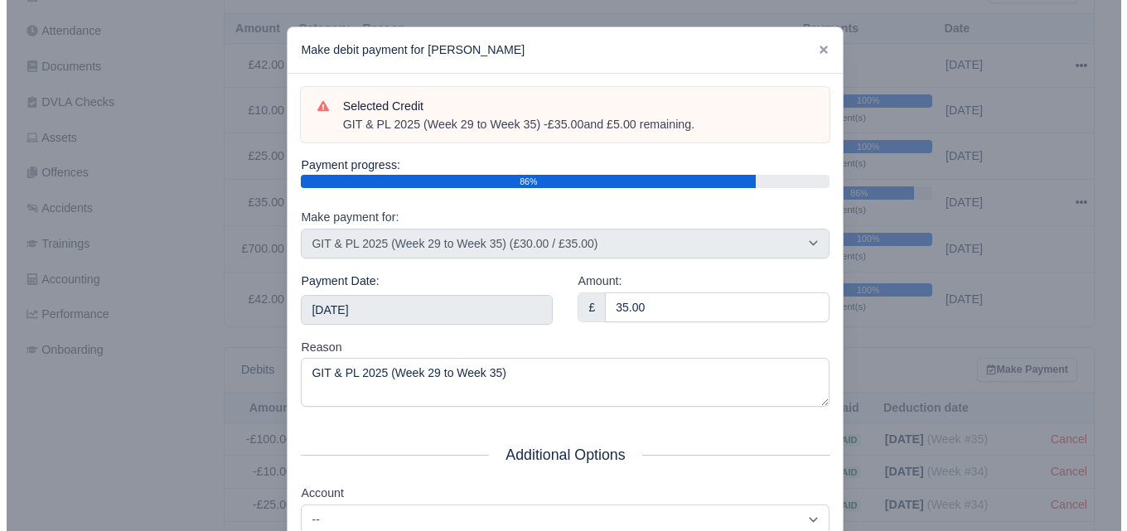
scroll to position [403, 0]
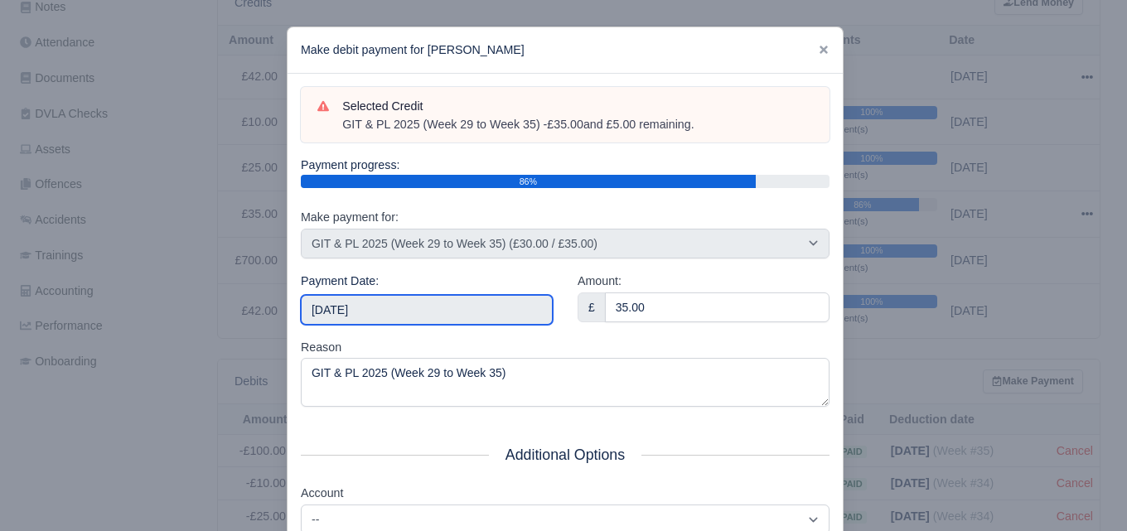
click at [380, 307] on input "[DATE]" at bounding box center [427, 310] width 252 height 30
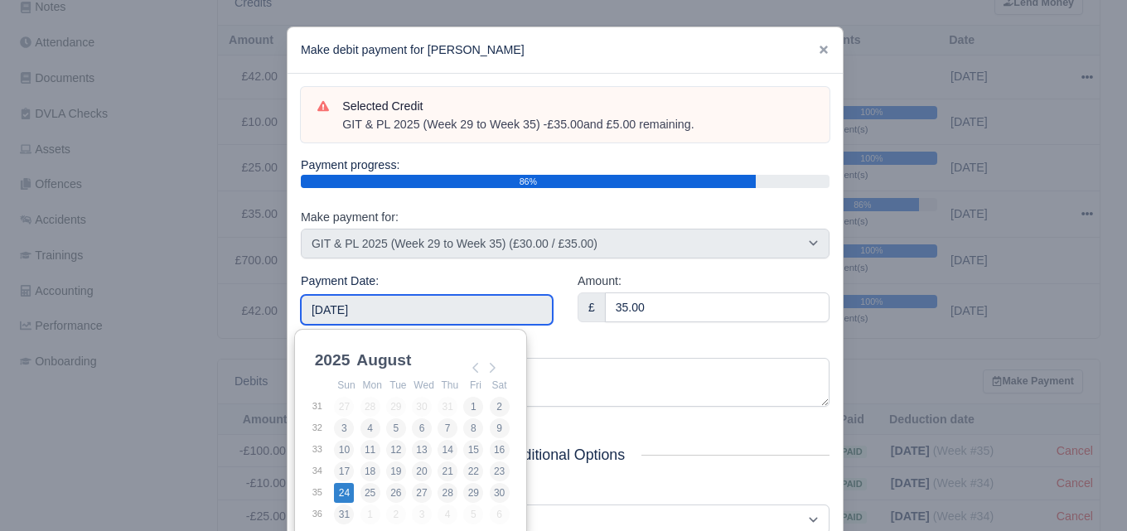
type input "[DATE]"
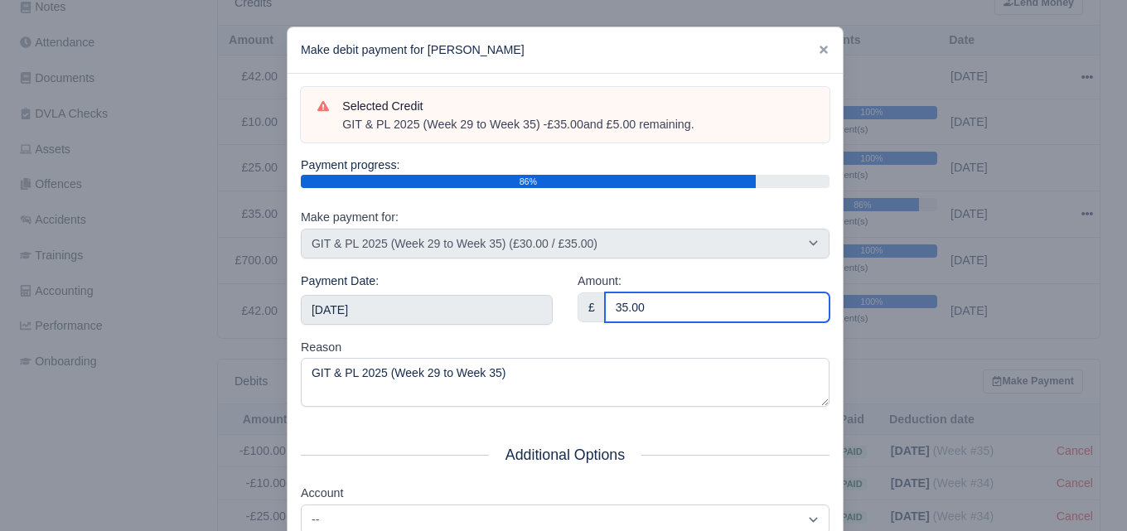
click at [632, 303] on input "35.00" at bounding box center [717, 308] width 225 height 30
paste input "5"
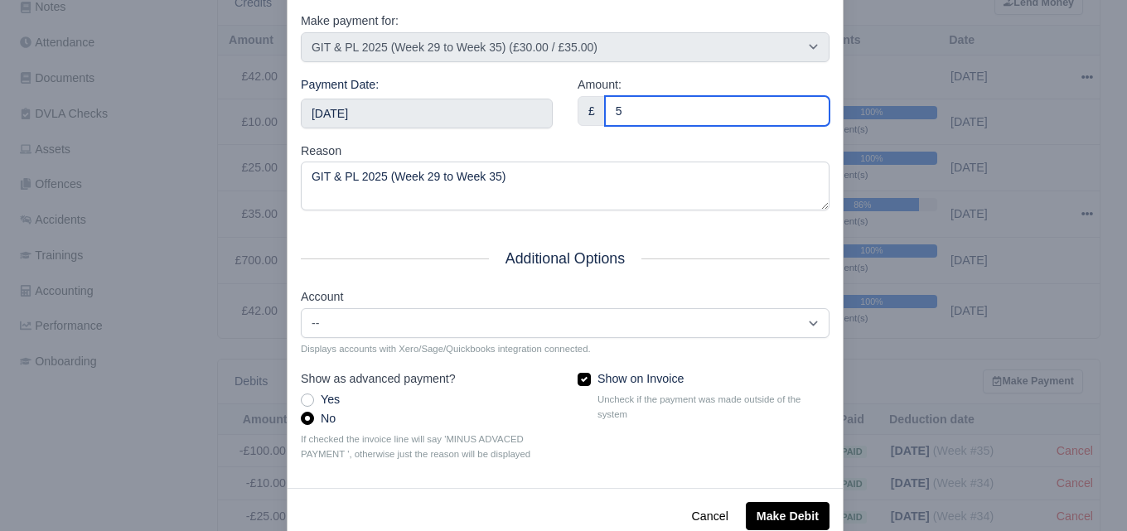
scroll to position [238, 0]
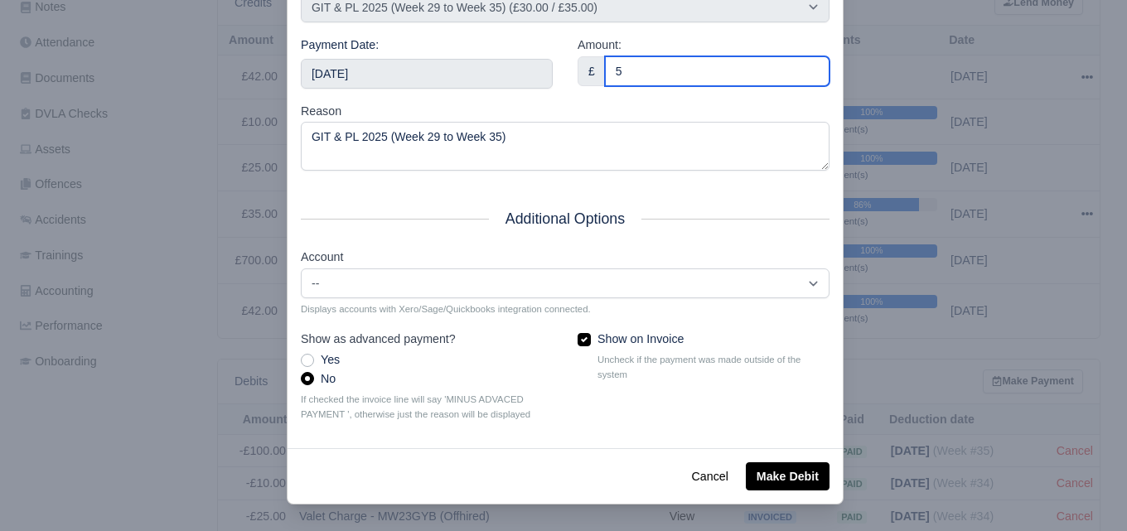
type input "5"
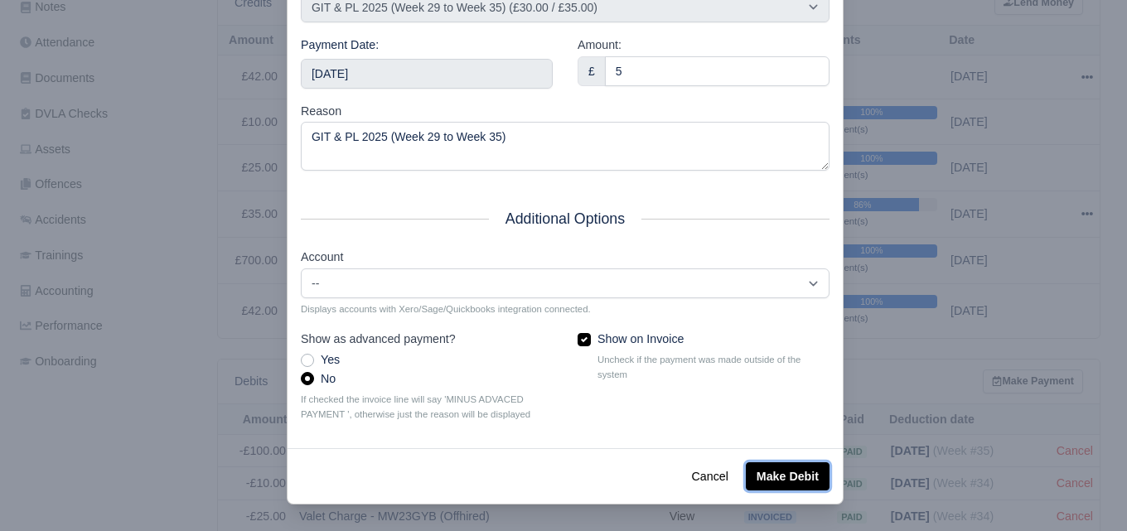
click at [768, 468] on button "Make Debit" at bounding box center [788, 477] width 84 height 28
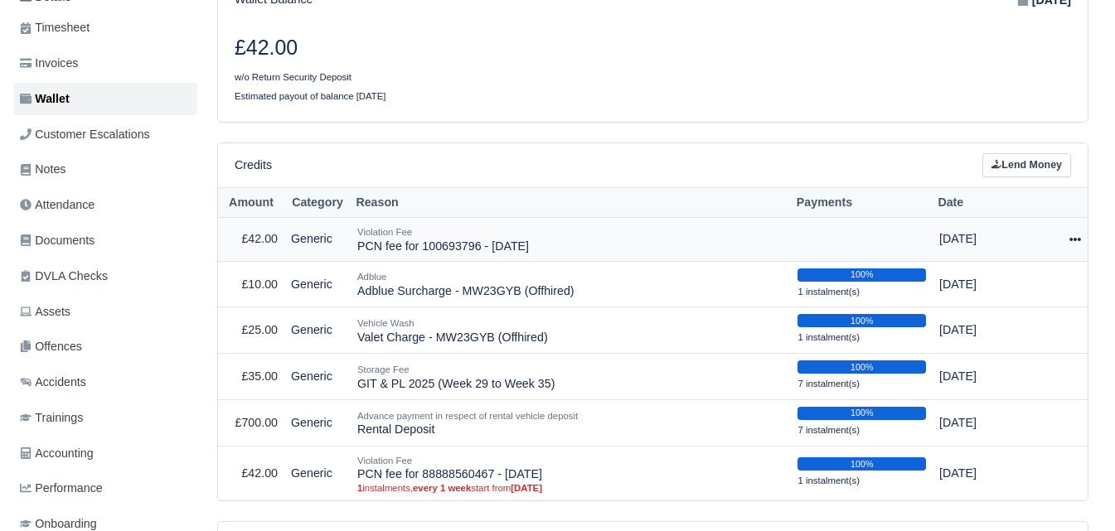
scroll to position [276, 0]
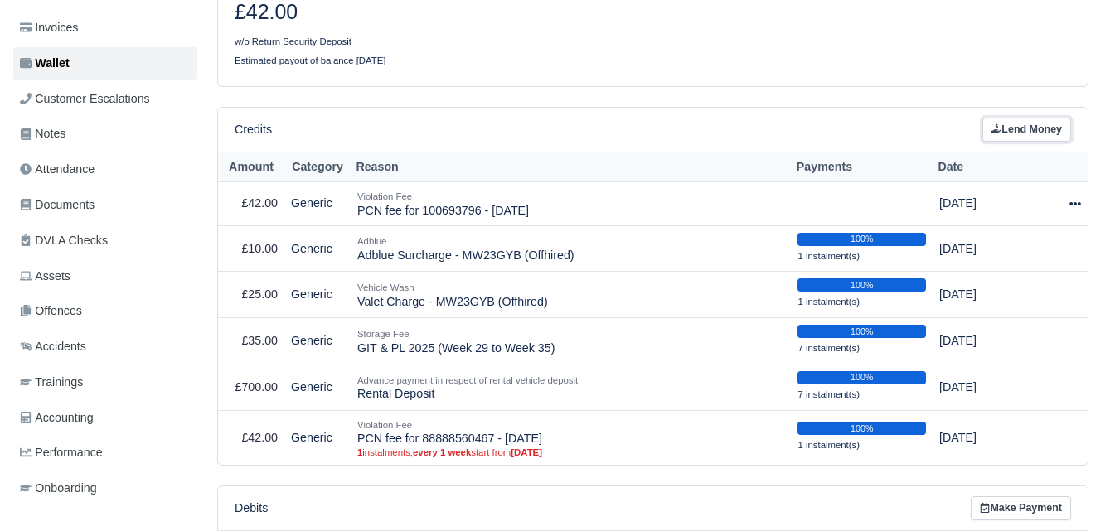
click at [1015, 136] on link "Lend Money" at bounding box center [1026, 130] width 89 height 24
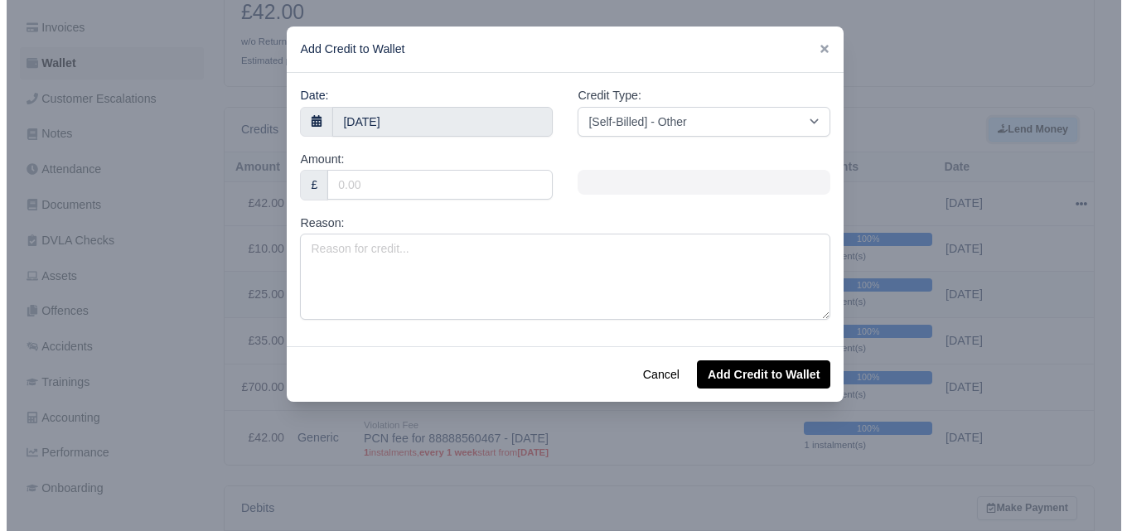
scroll to position [264, 0]
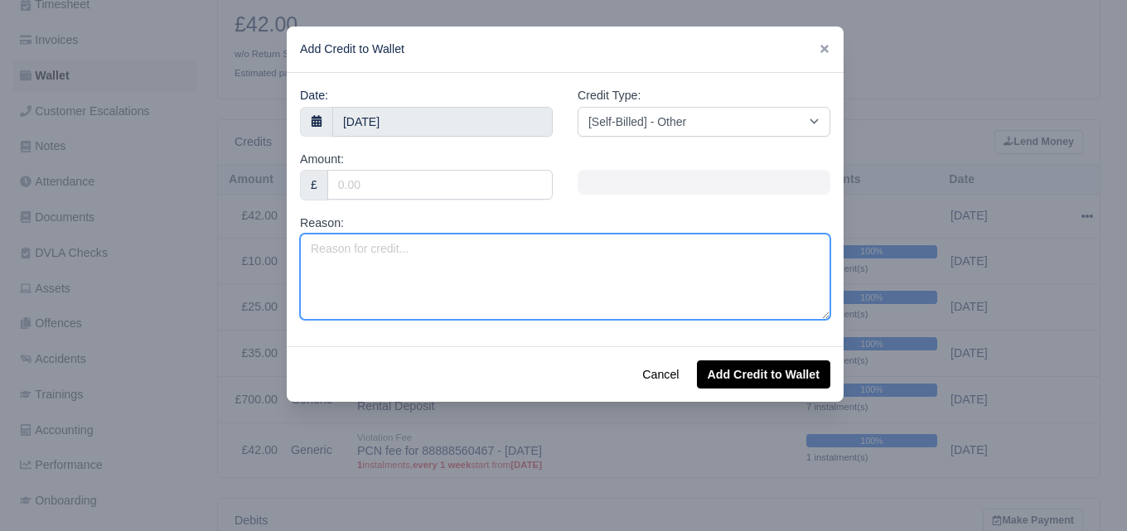
click at [394, 263] on textarea "Reason:" at bounding box center [565, 277] width 531 height 86
type textarea "R"
type textarea "No Notice Charge (2 Weeks)"
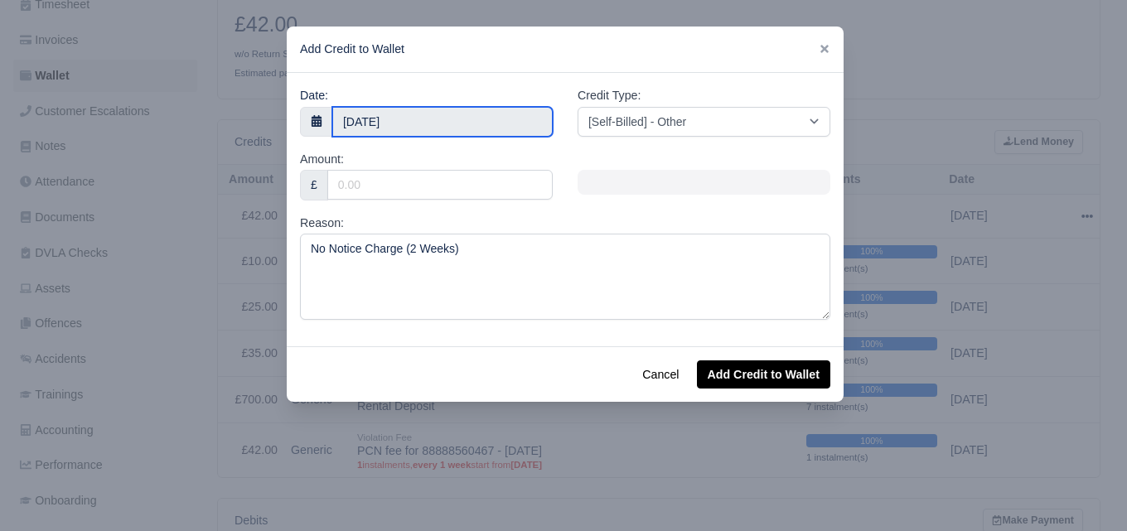
click at [397, 130] on body "WEB LOGISTIX LTD My Invoices Schedule Workforce Manpower Expiring Documents Lea…" at bounding box center [563, 1] width 1127 height 531
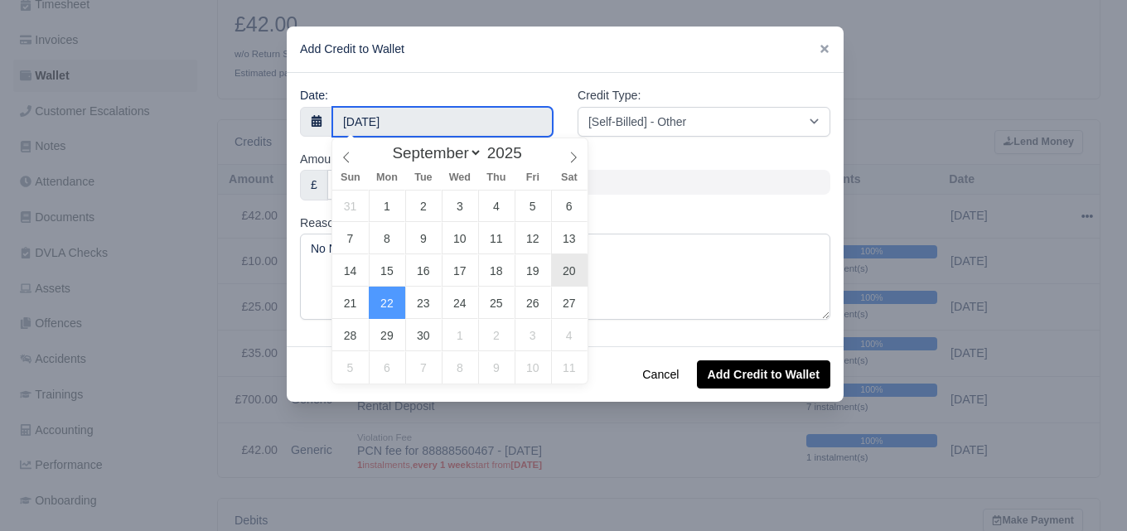
type input "20 September 2025"
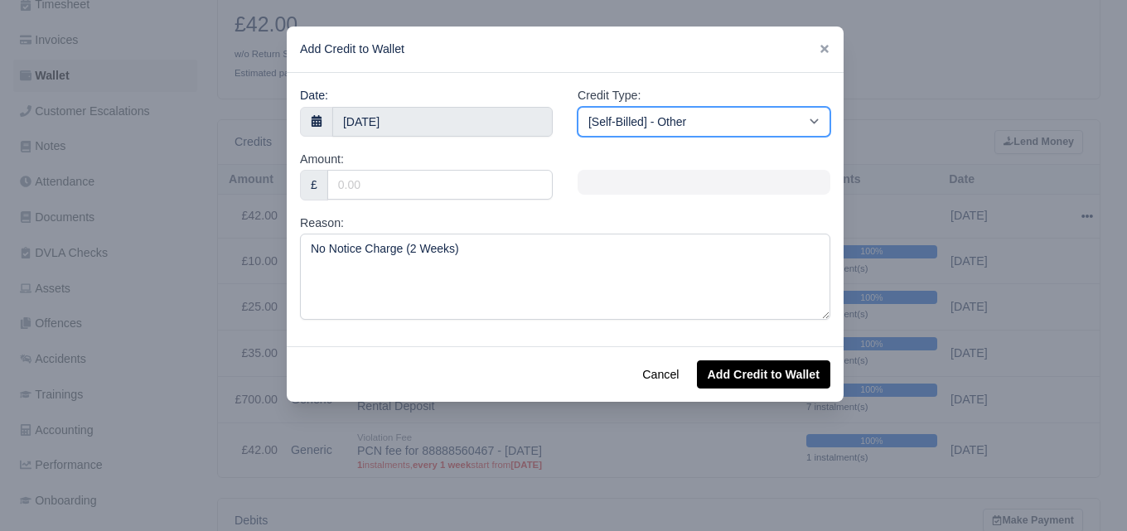
drag, startPoint x: 686, startPoint y: 110, endPoint x: 682, endPoint y: 124, distance: 14.7
click at [686, 110] on select "[Self-Billed] - Other [Self-Billed] - Negative Invoice [Self-Billed] - Keychain…" at bounding box center [704, 122] width 253 height 30
select select "storage_fee"
click at [578, 107] on select "[Self-Billed] - Other [Self-Billed] - Negative Invoice [Self-Billed] - Keychain…" at bounding box center [704, 122] width 253 height 30
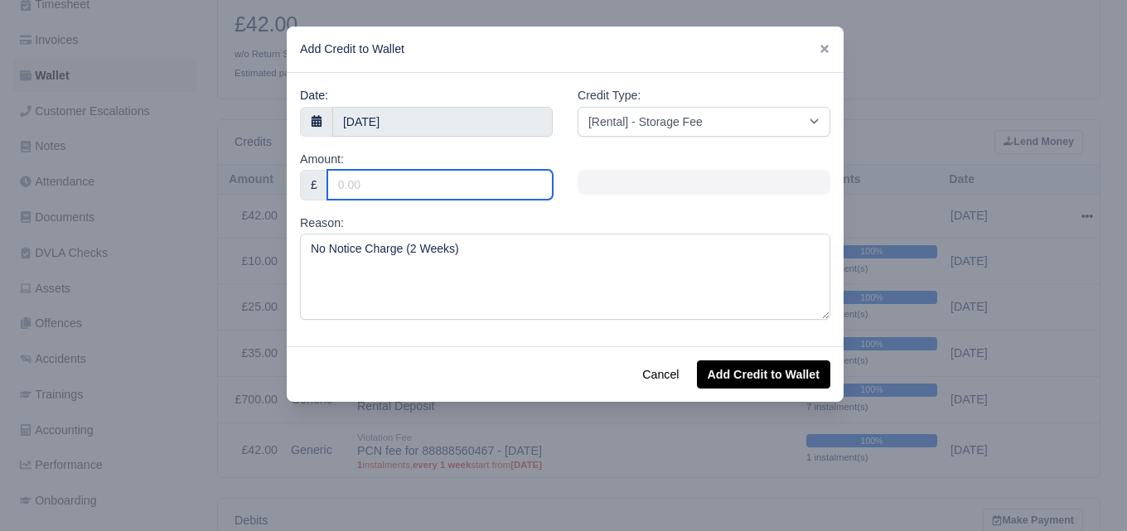
click at [465, 171] on input "Amount:" at bounding box center [439, 185] width 225 height 30
type input "500"
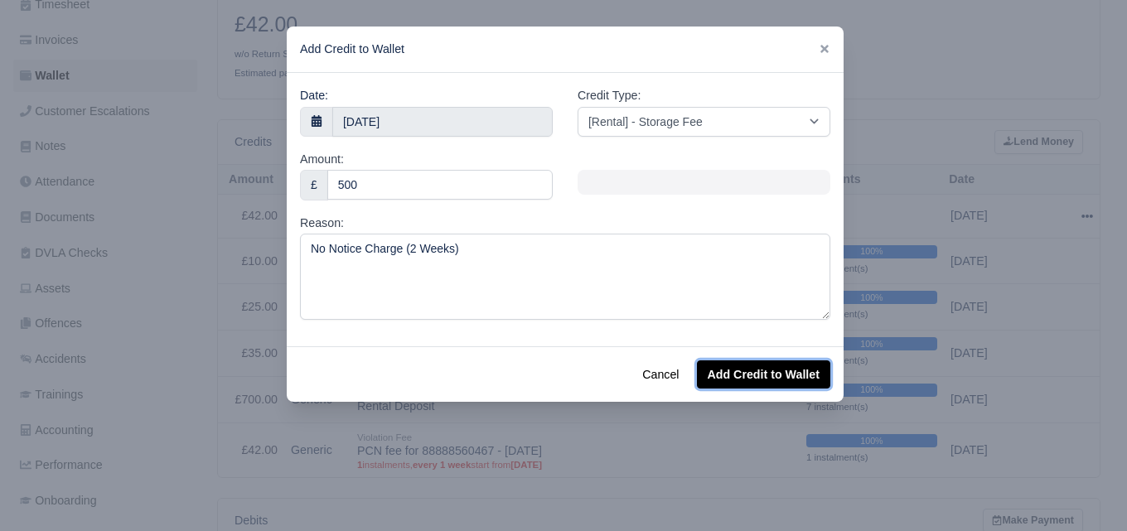
click at [768, 376] on button "Add Credit to Wallet" at bounding box center [763, 375] width 133 height 28
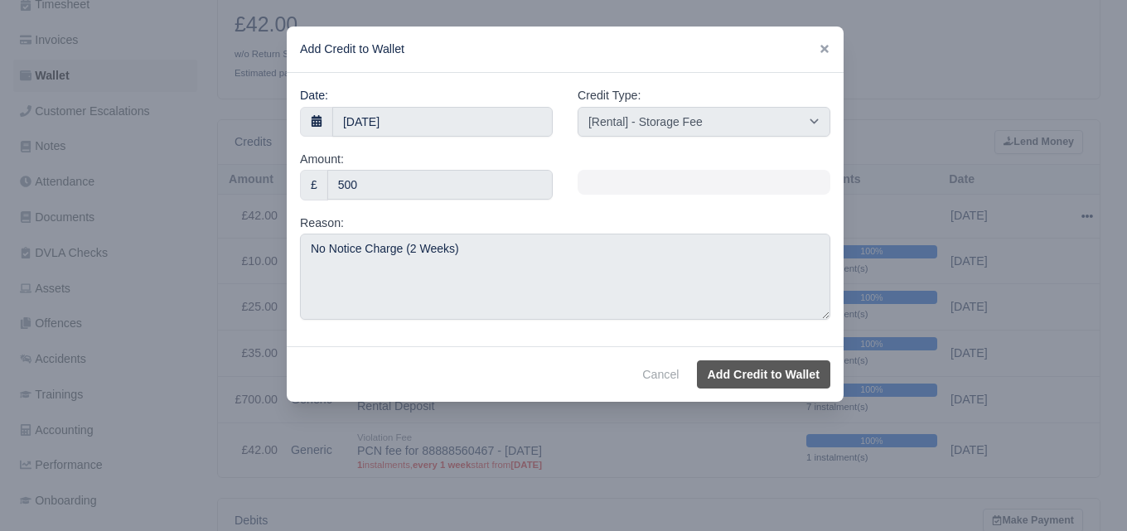
select select "other"
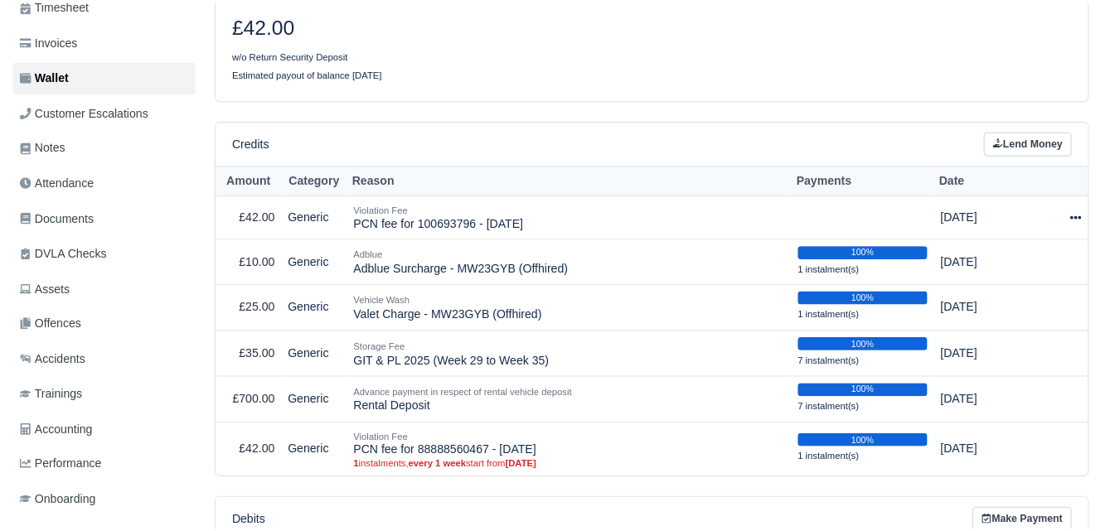
scroll to position [276, 0]
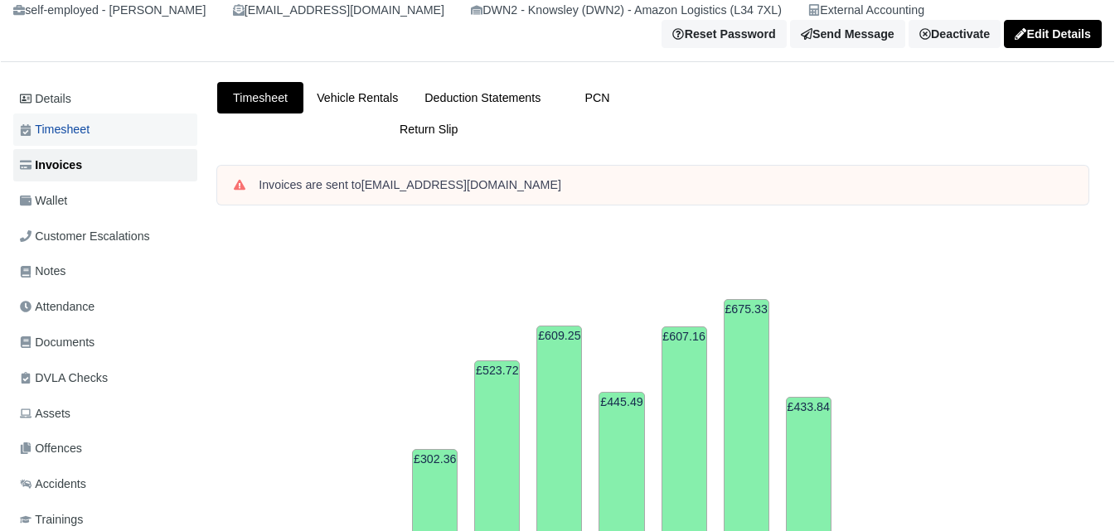
click at [46, 128] on span "Timesheet" at bounding box center [55, 129] width 70 height 19
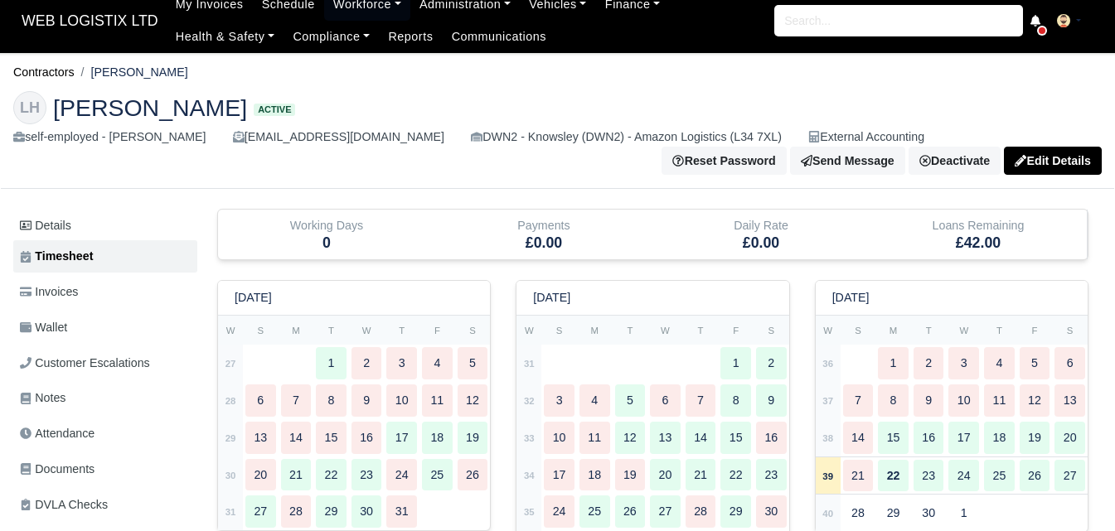
scroll to position [288, 0]
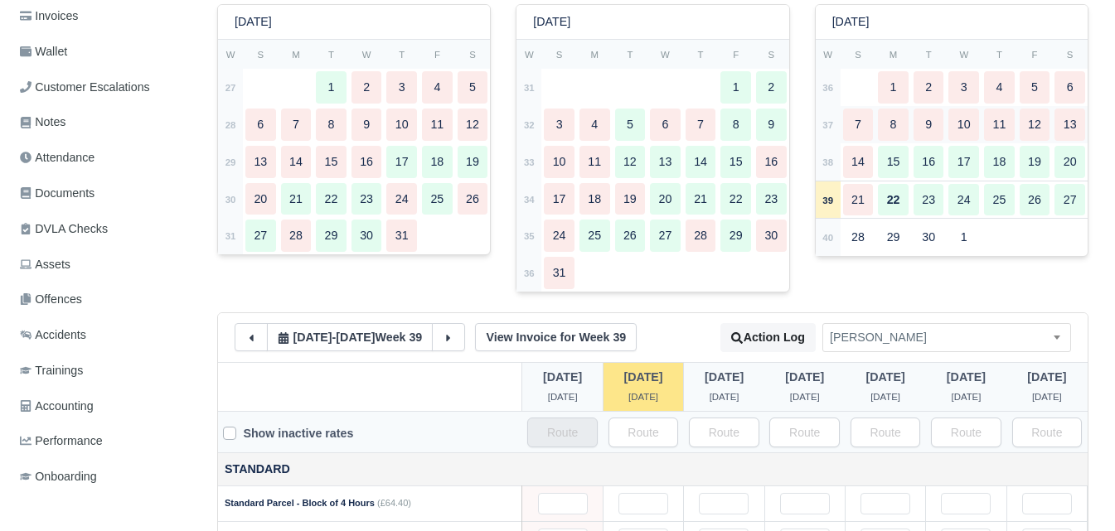
click at [821, 135] on td "37" at bounding box center [828, 124] width 25 height 37
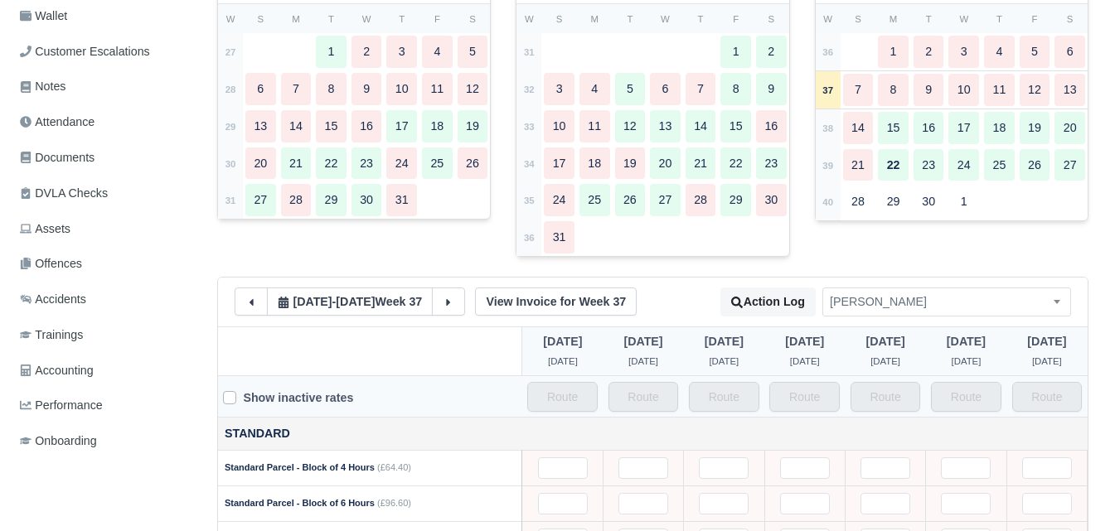
scroll to position [0, 0]
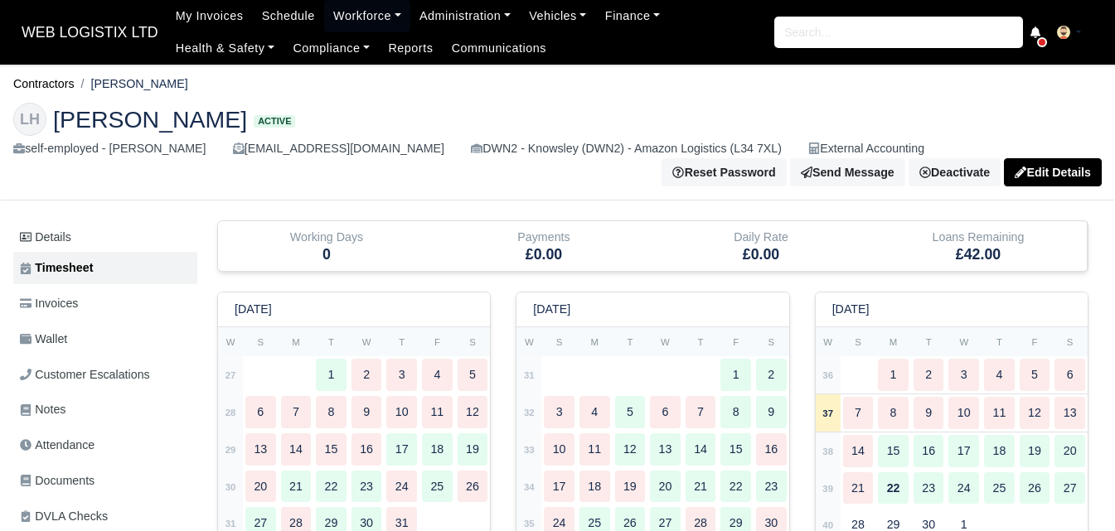
click at [114, 27] on span "WEB LOGISTIX LTD" at bounding box center [89, 32] width 153 height 33
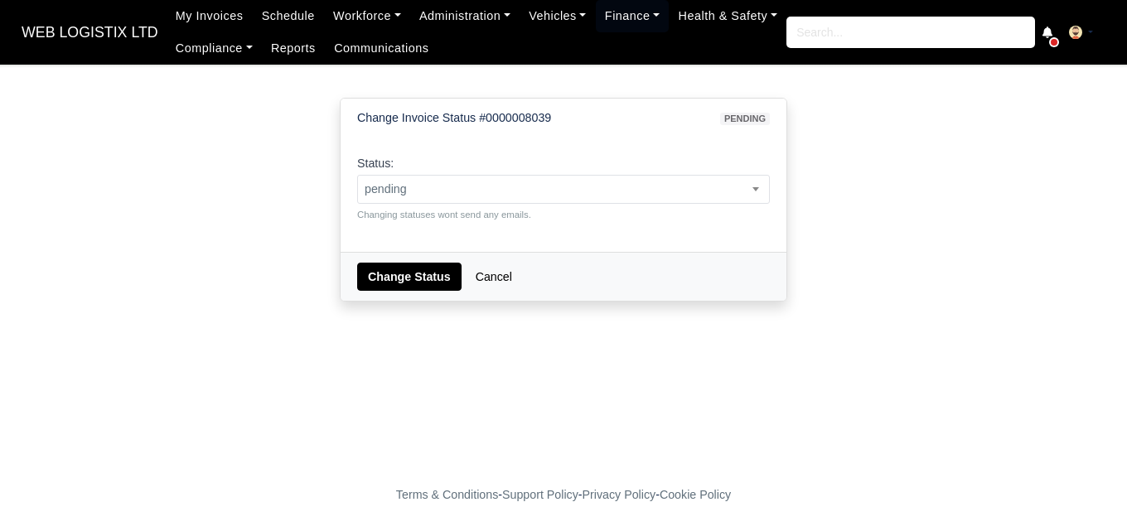
select select "paid"
click at [356, 174] on select "pending approved hold sent paid voided deducted disputed transferred" at bounding box center [356, 174] width 1 height 1
click at [390, 273] on button "Change Status" at bounding box center [409, 277] width 104 height 28
click at [377, 179] on span "pending" at bounding box center [563, 189] width 411 height 21
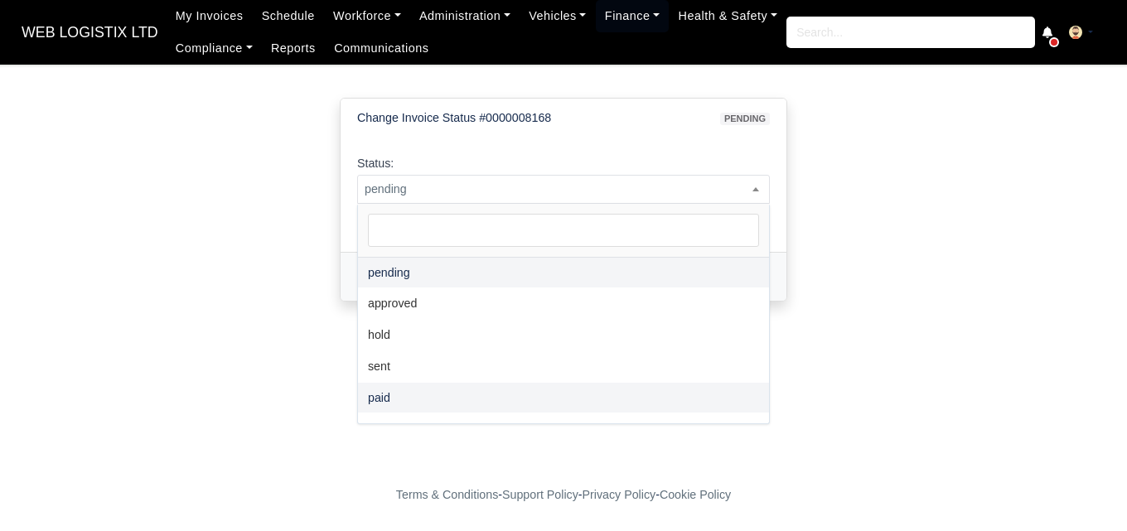
select select "paid"
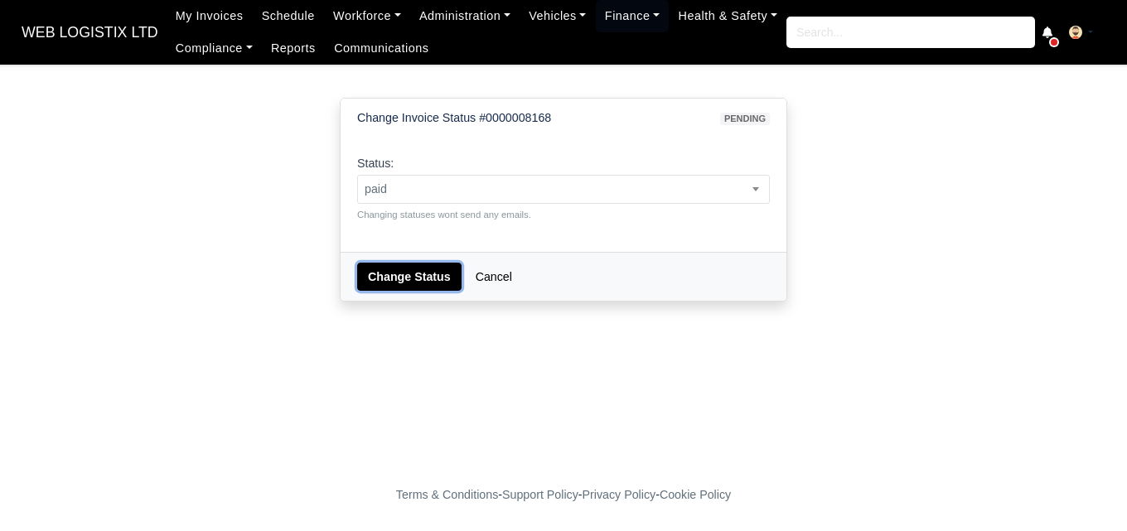
click at [390, 288] on button "Change Status" at bounding box center [409, 277] width 104 height 28
select select "paid"
click at [409, 264] on button "Change Status" at bounding box center [409, 277] width 104 height 28
select select "paid"
click at [395, 274] on button "Change Status" at bounding box center [409, 277] width 104 height 28
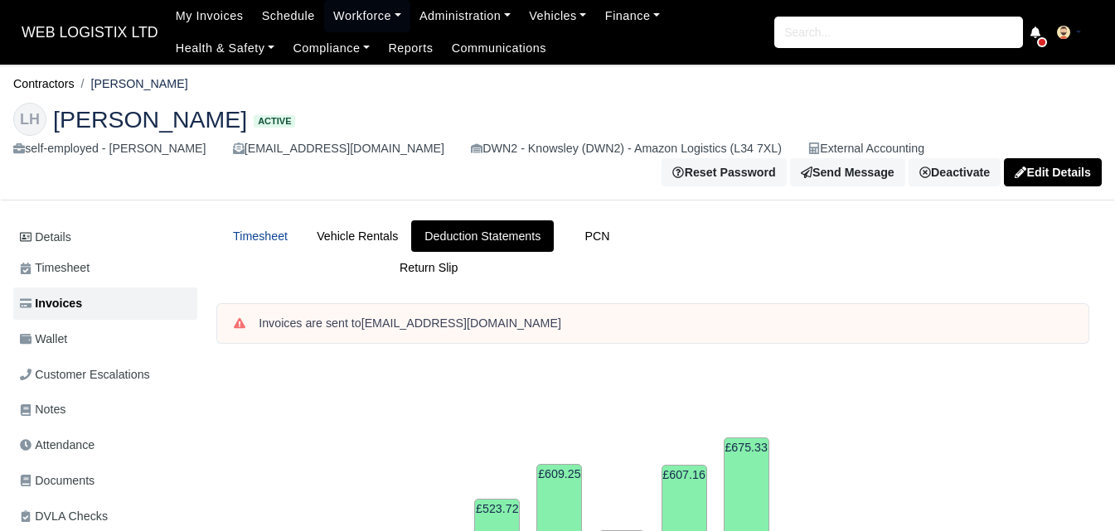
click at [283, 230] on link "Timesheet" at bounding box center [260, 236] width 86 height 32
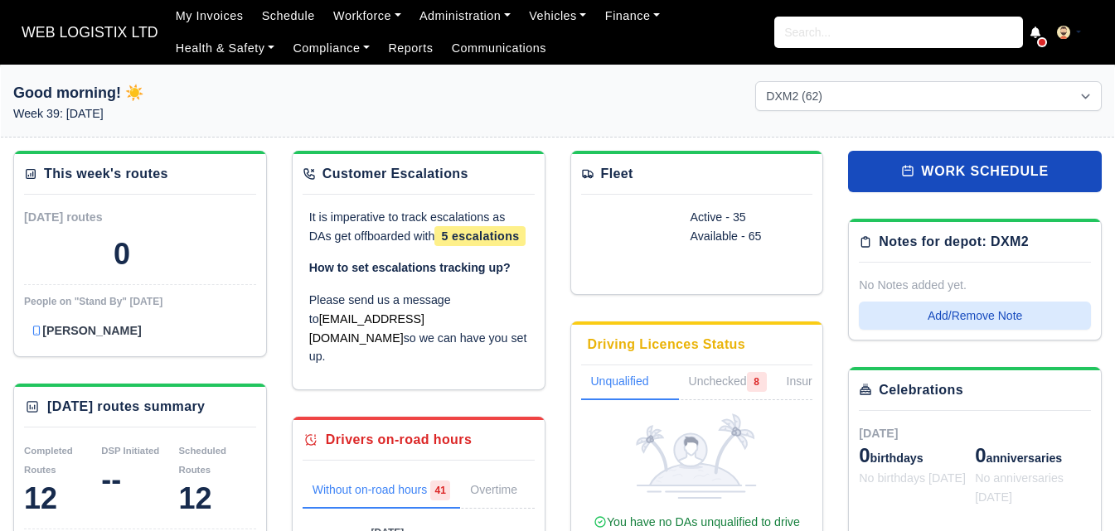
select select "1"
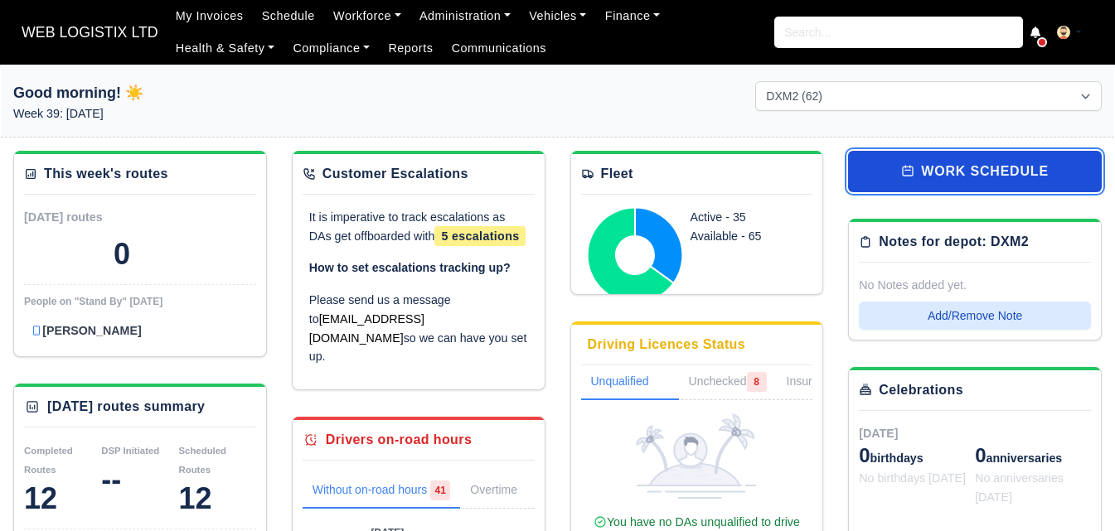
click at [914, 177] on icon at bounding box center [907, 170] width 13 height 13
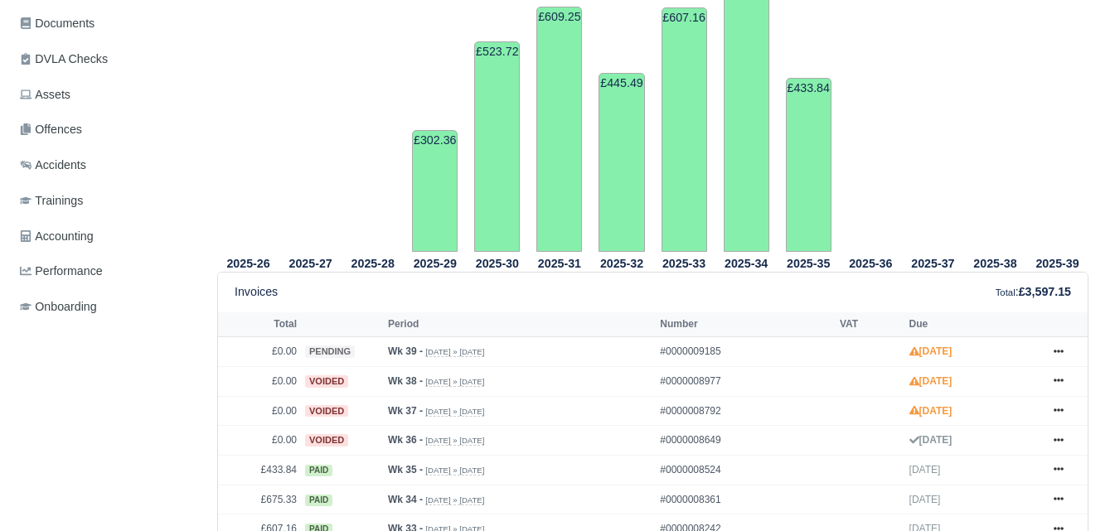
scroll to position [553, 0]
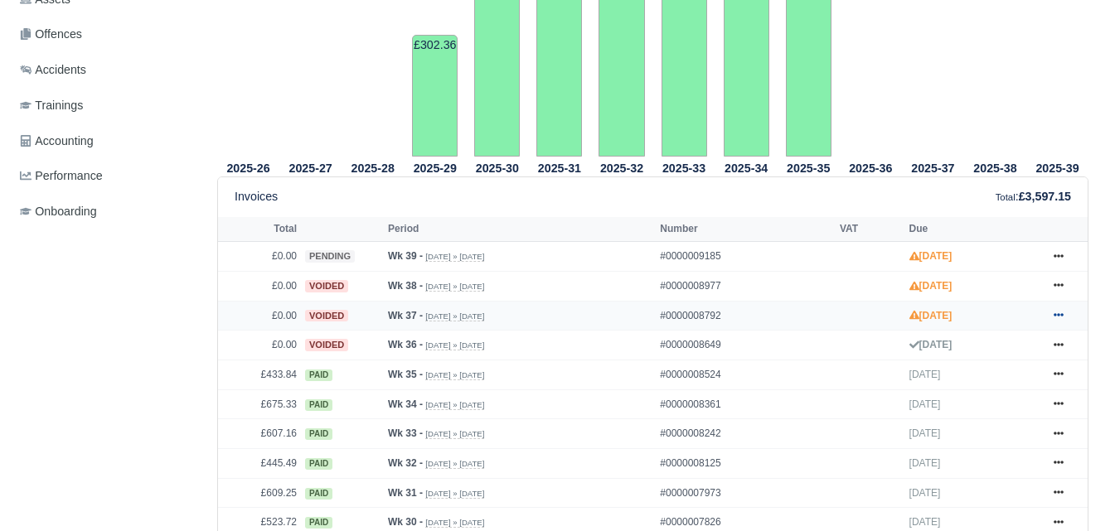
click at [1049, 321] on link at bounding box center [1058, 316] width 25 height 21
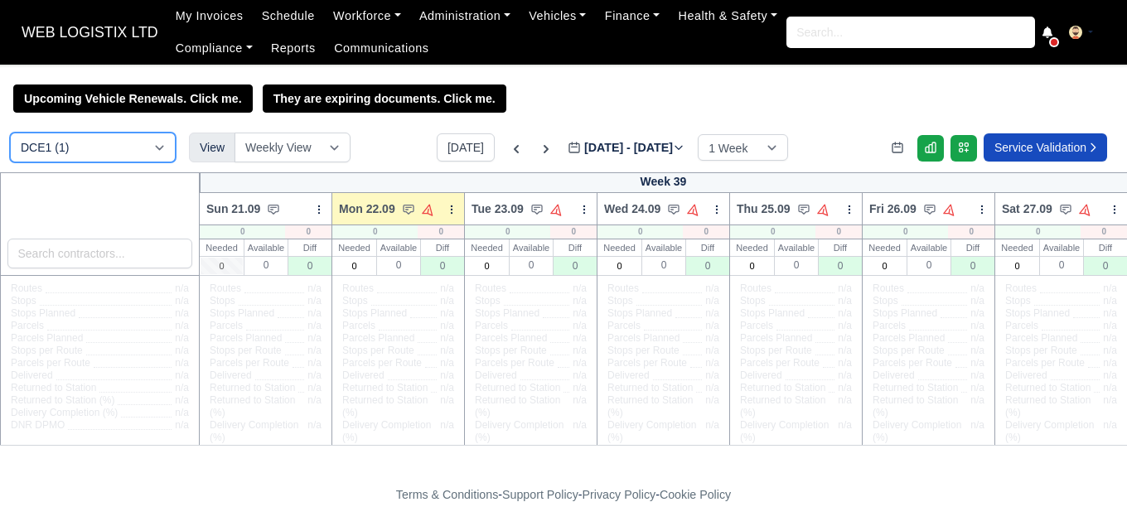
click at [111, 146] on select "DCE1 (1) DWN2 (44) DXM2 (62)" at bounding box center [93, 148] width 166 height 30
select select "1"
click at [10, 135] on select "DCE1 (1) DWN2 (44) DXM2 (62)" at bounding box center [93, 148] width 166 height 30
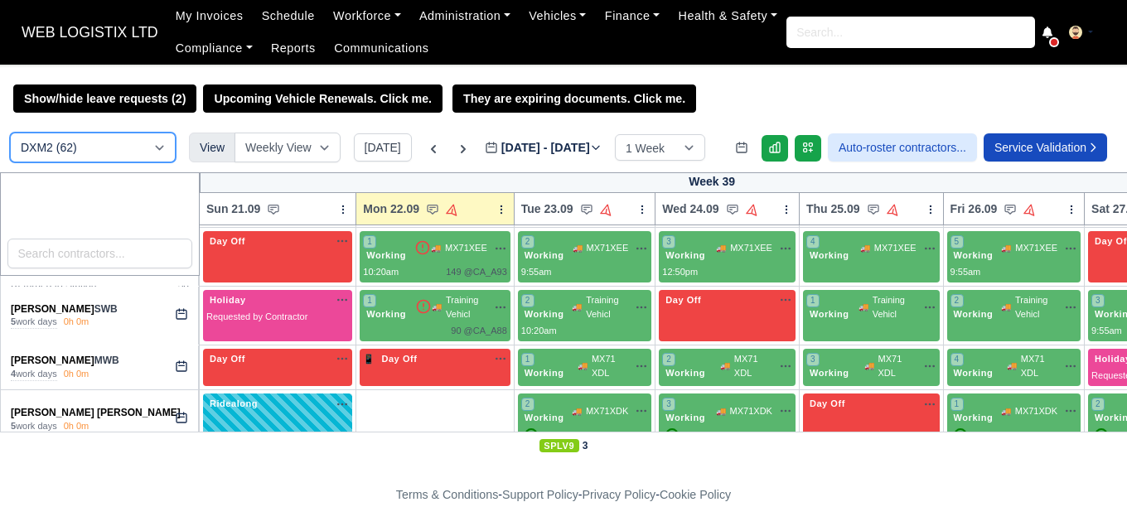
scroll to position [1934, 0]
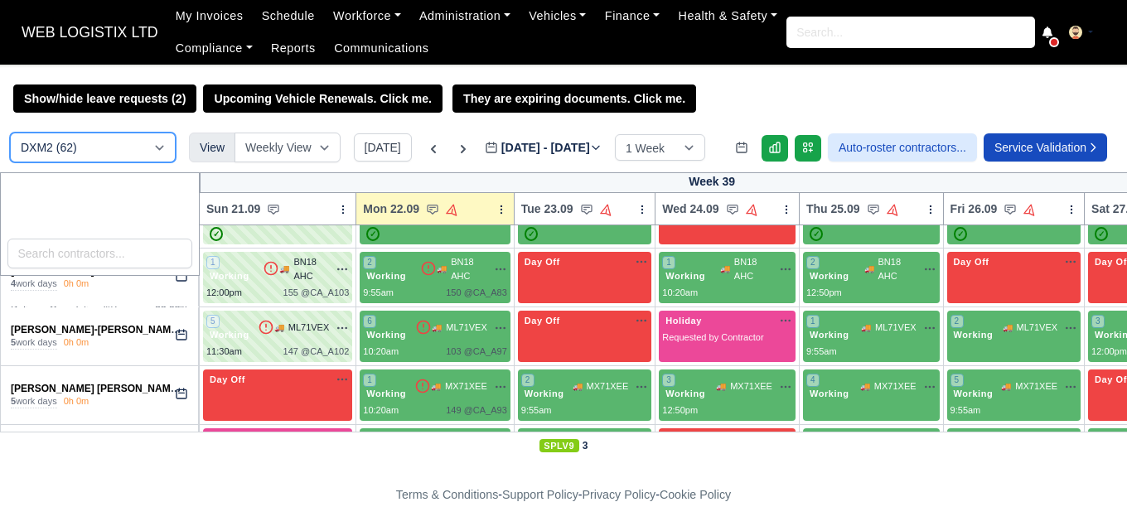
click at [119, 142] on select "DCE1 (1) DWN2 (44) DXM2 (62)" at bounding box center [93, 148] width 166 height 30
select select "3"
click at [10, 135] on select "DCE1 (1) DWN2 (44) DXM2 (62)" at bounding box center [93, 148] width 166 height 30
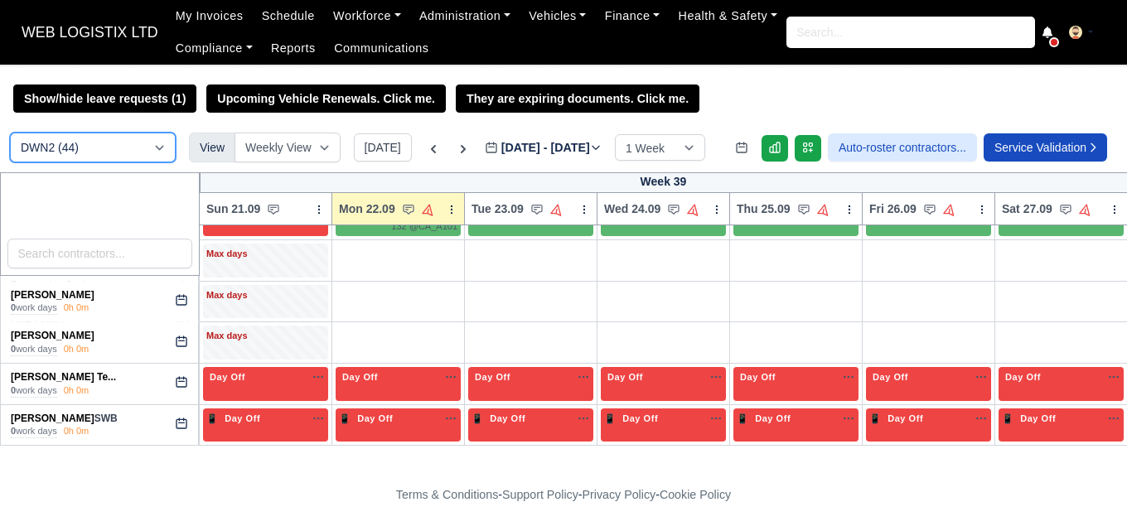
scroll to position [616, 0]
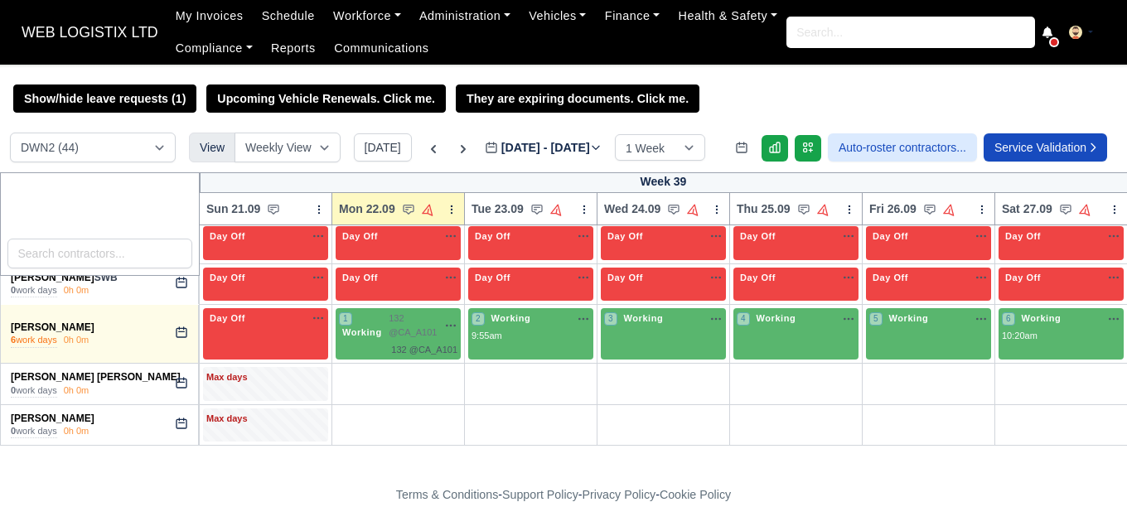
click at [568, 152] on label "[DATE] - [DATE] [DATE]" at bounding box center [543, 147] width 117 height 19
click at [568, 152] on input "[DATE]" at bounding box center [578, 155] width 187 height 35
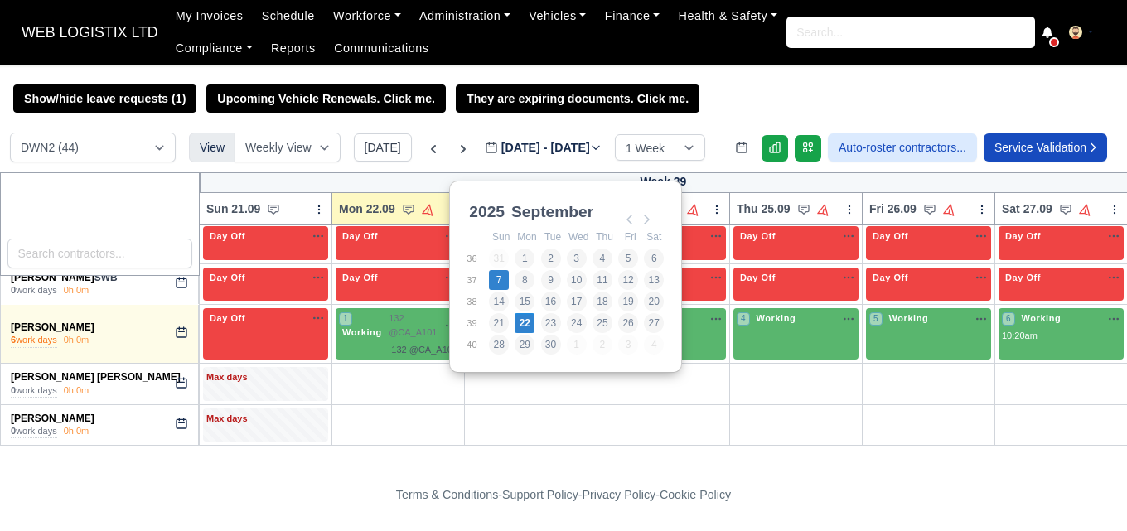
type input "[DATE]"
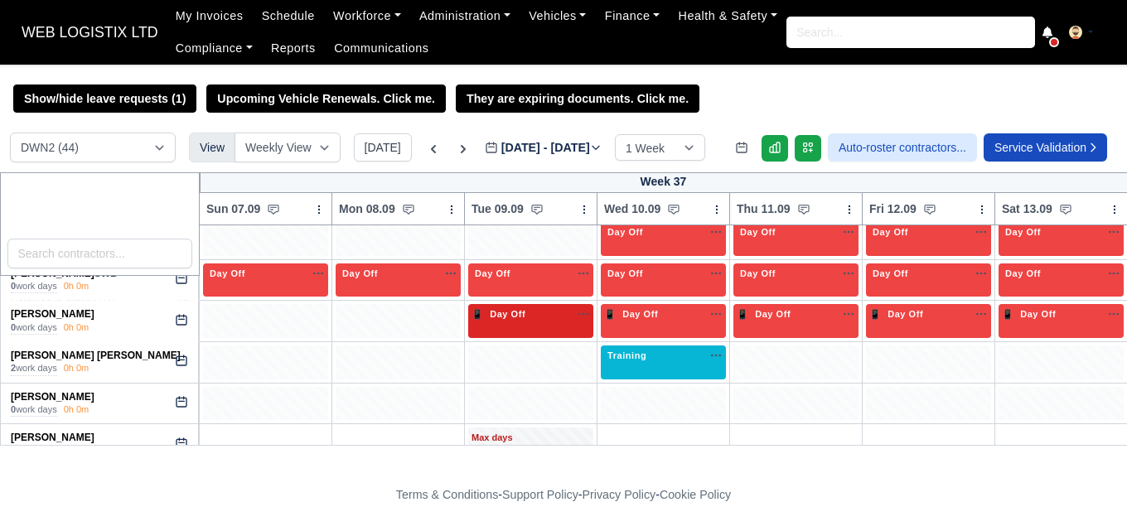
click at [574, 312] on div "Available" at bounding box center [580, 315] width 20 height 14
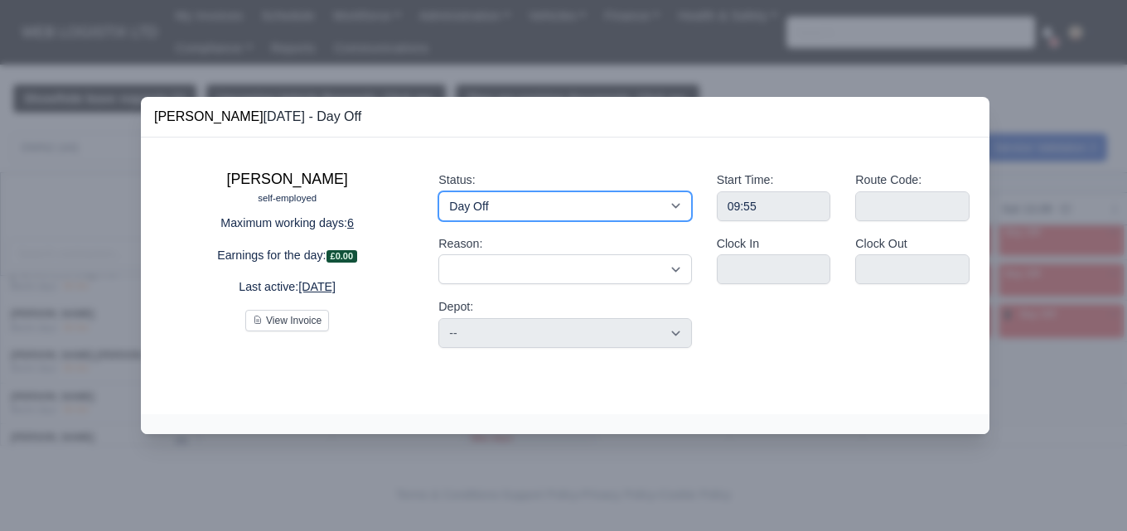
click at [545, 211] on select "Working Day Off Stand By Holiday Other Depot In Office OSM Ridealong Nursery 1 …" at bounding box center [564, 206] width 253 height 30
select select "Available"
click at [438, 191] on select "Working Day Off Stand By Holiday Other Depot In Office OSM Ridealong Nursery 1 …" at bounding box center [564, 206] width 253 height 30
select select
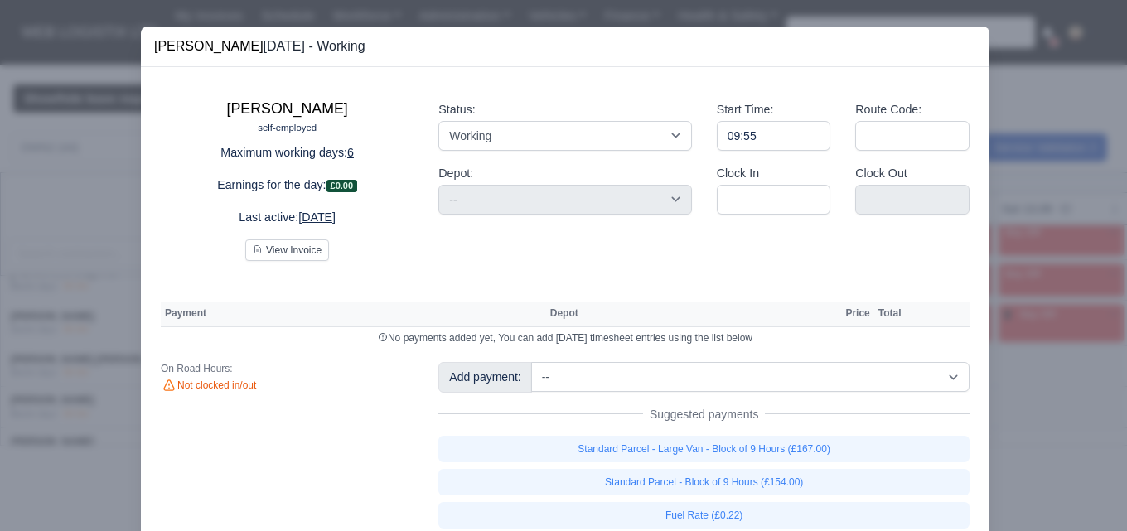
click at [1065, 313] on div at bounding box center [563, 265] width 1127 height 531
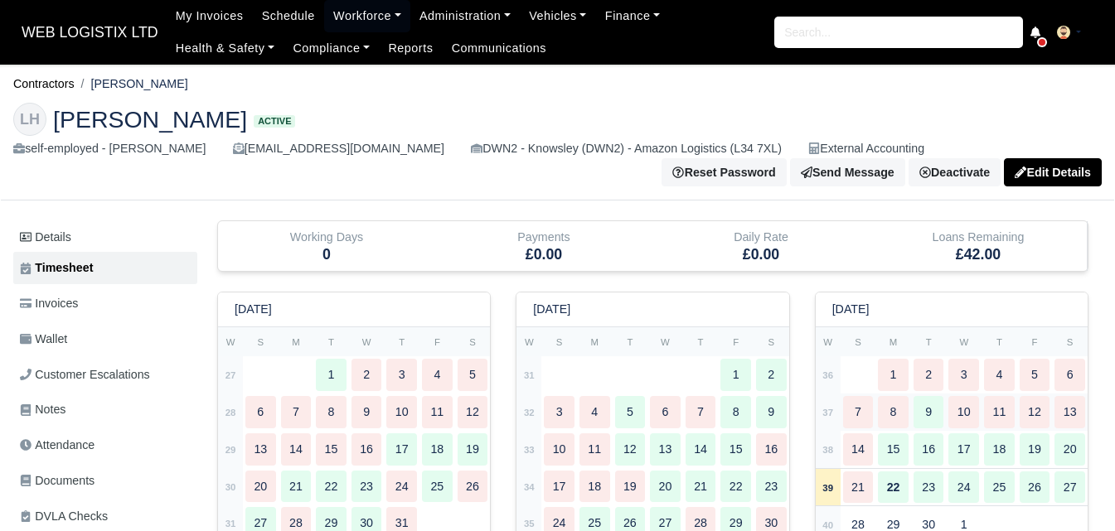
click at [829, 418] on strong "37" at bounding box center [827, 413] width 11 height 10
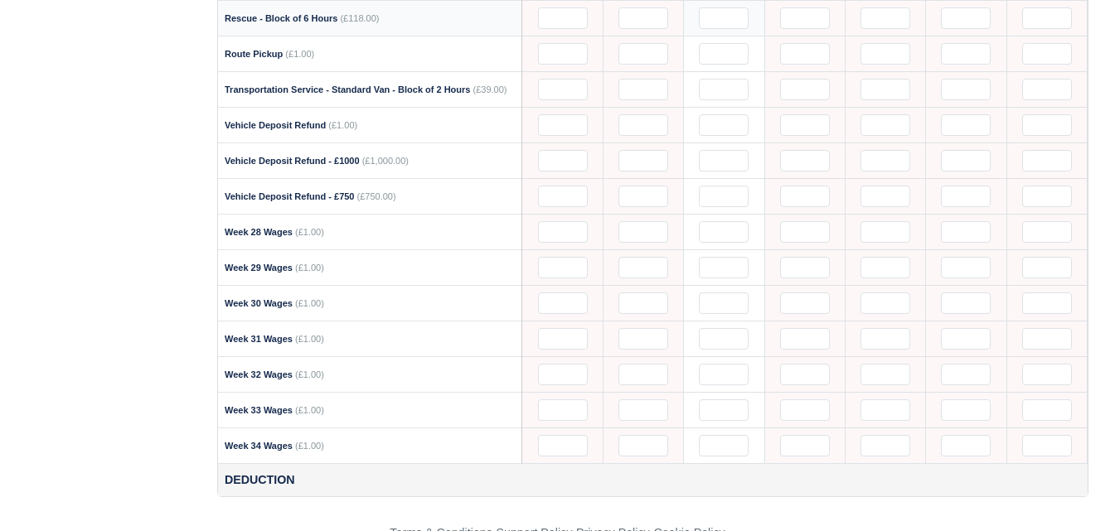
scroll to position [2211, 0]
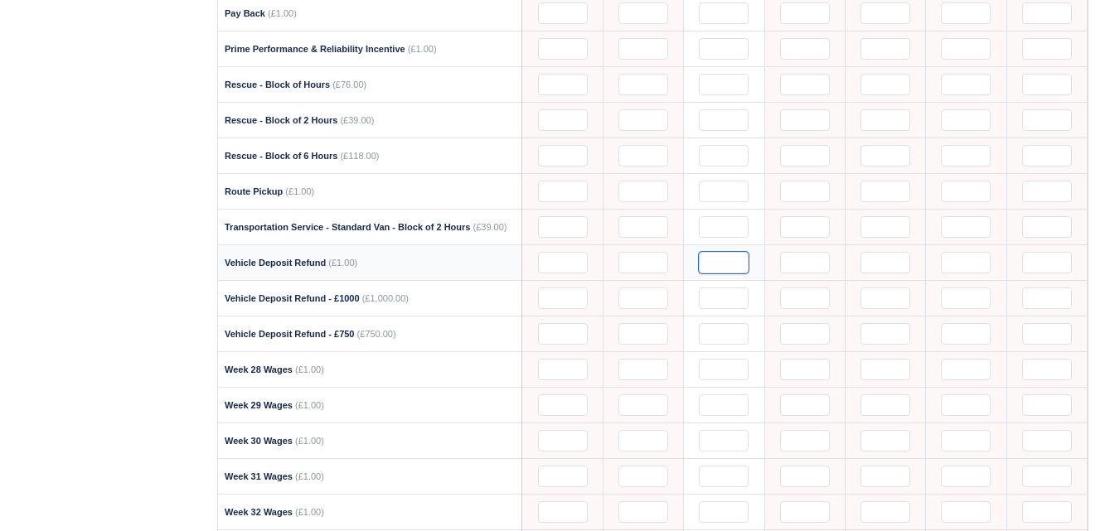
click at [730, 263] on input "text" at bounding box center [724, 263] width 50 height 22
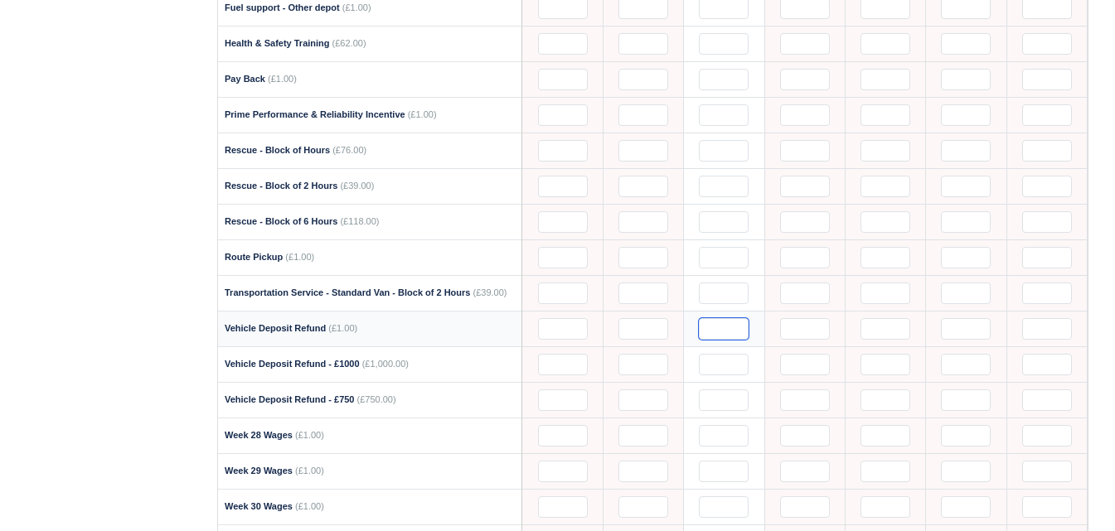
click at [715, 322] on input "text" at bounding box center [724, 329] width 50 height 22
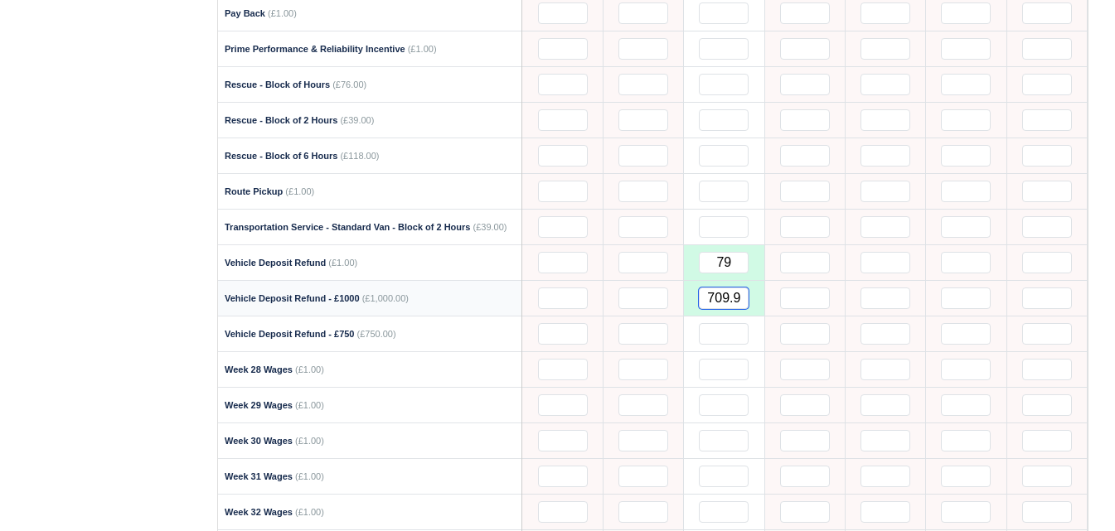
drag, startPoint x: 705, startPoint y: 291, endPoint x: 749, endPoint y: 288, distance: 44.0
click at [749, 288] on td "709.9" at bounding box center [724, 299] width 80 height 36
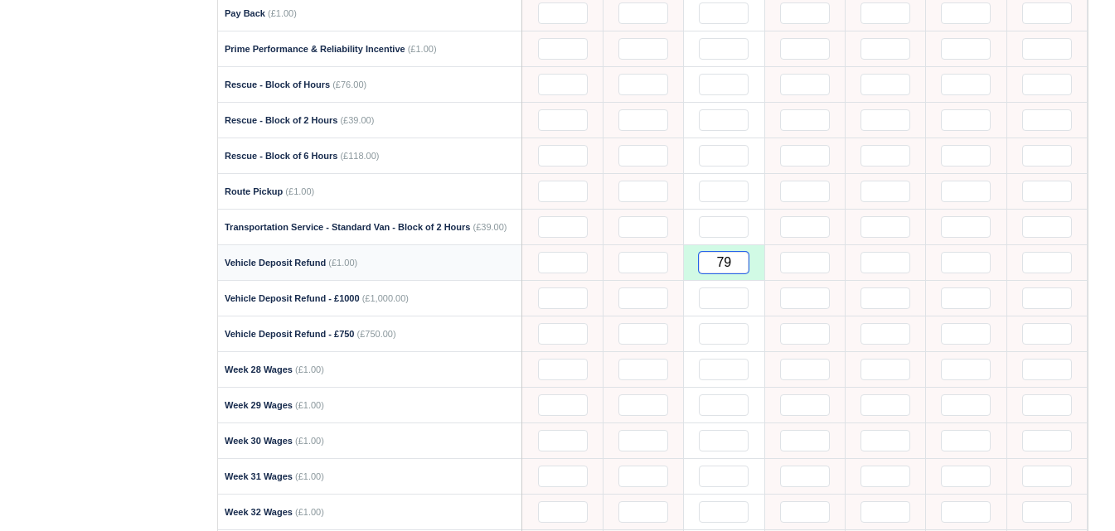
click at [744, 258] on input "79" at bounding box center [724, 263] width 50 height 22
paste input "09."
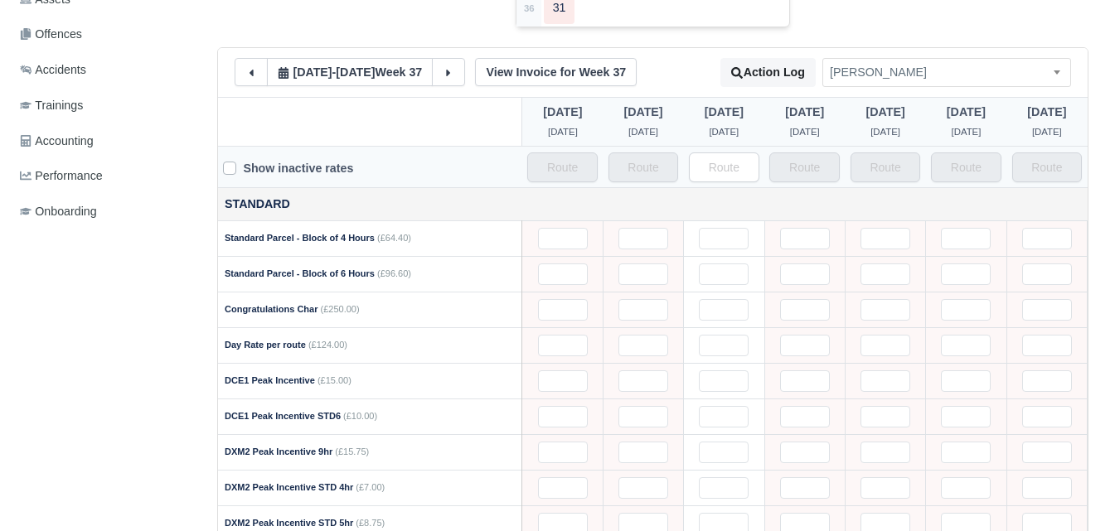
scroll to position [0, 0]
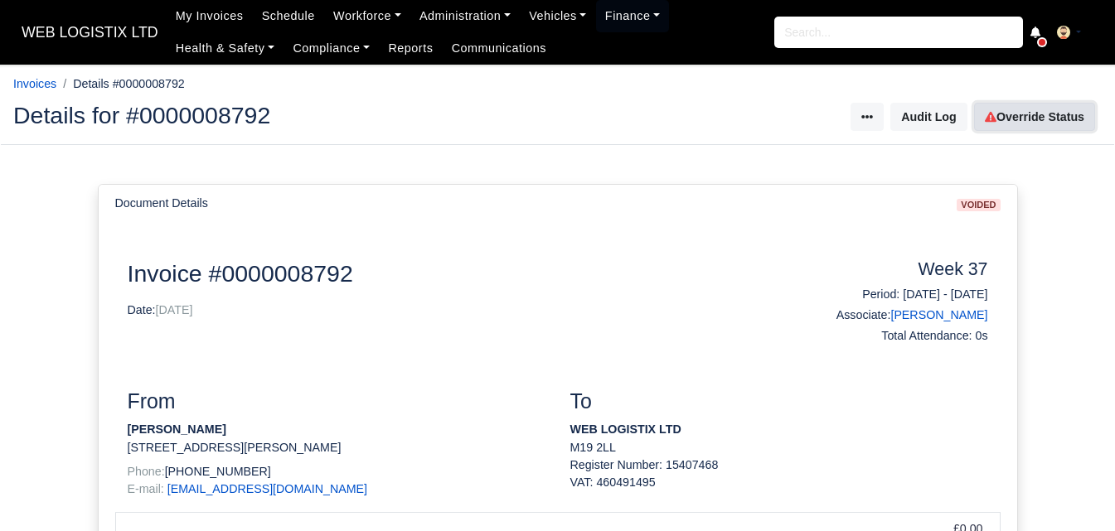
click at [1029, 119] on link "Override Status" at bounding box center [1034, 117] width 121 height 28
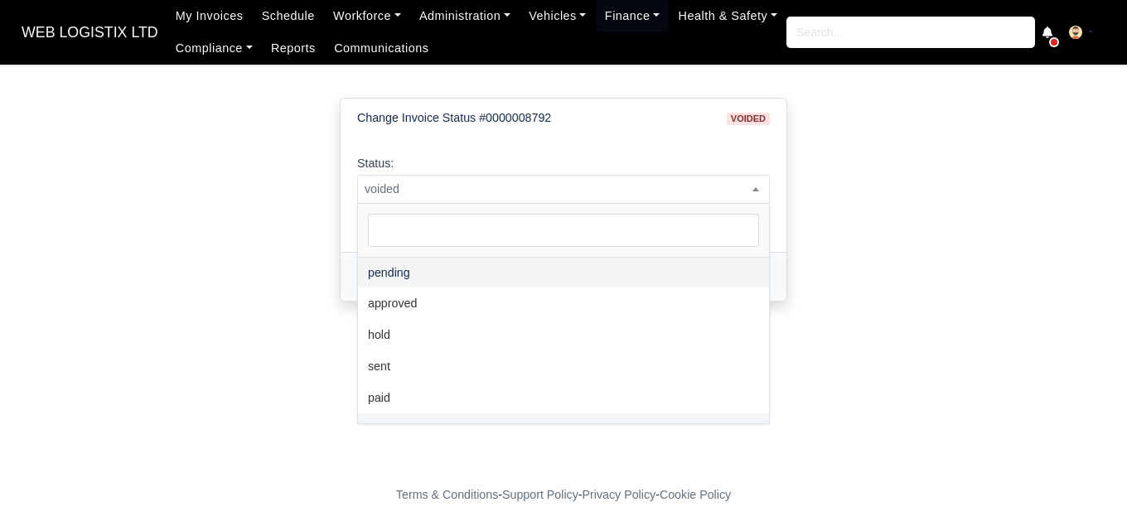
select select "pending"
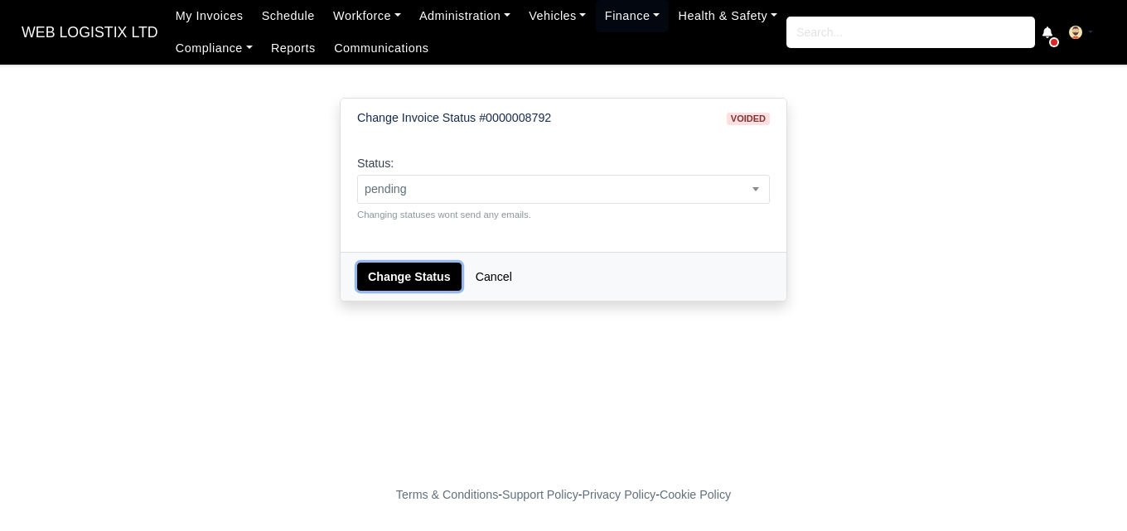
click at [420, 268] on button "Change Status" at bounding box center [409, 277] width 104 height 28
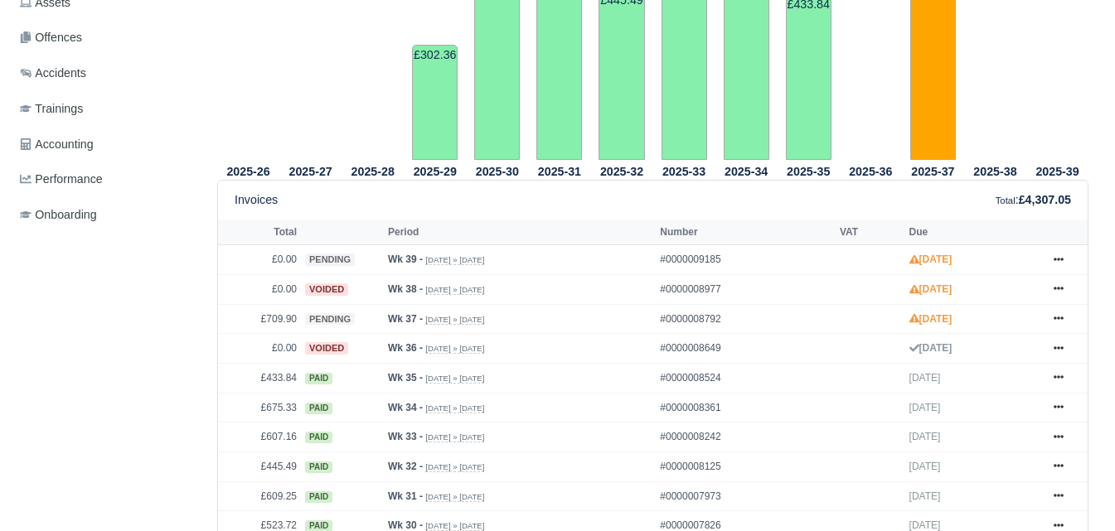
scroll to position [552, 0]
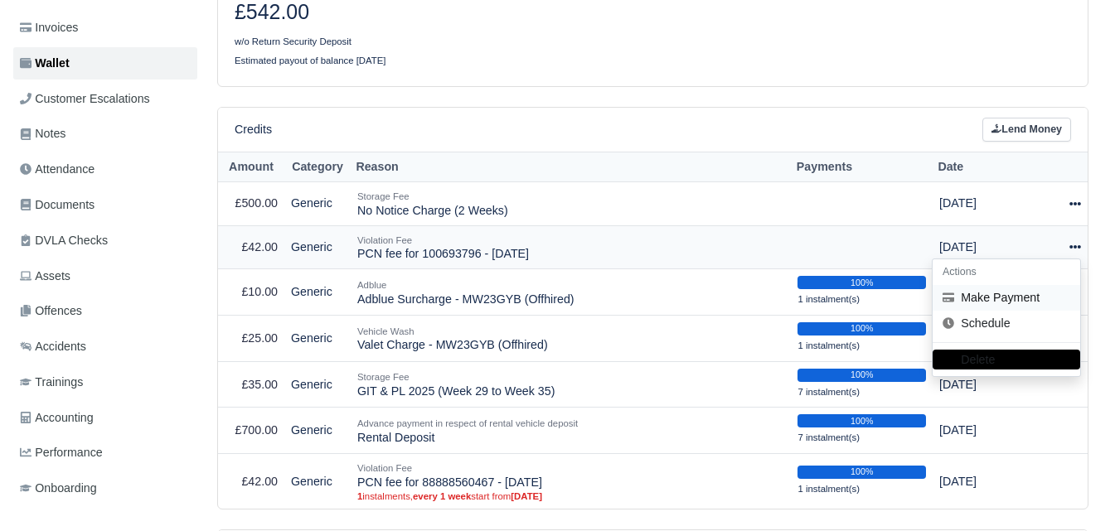
scroll to position [276, 0]
click at [980, 298] on button "Make Payment" at bounding box center [1007, 298] width 148 height 26
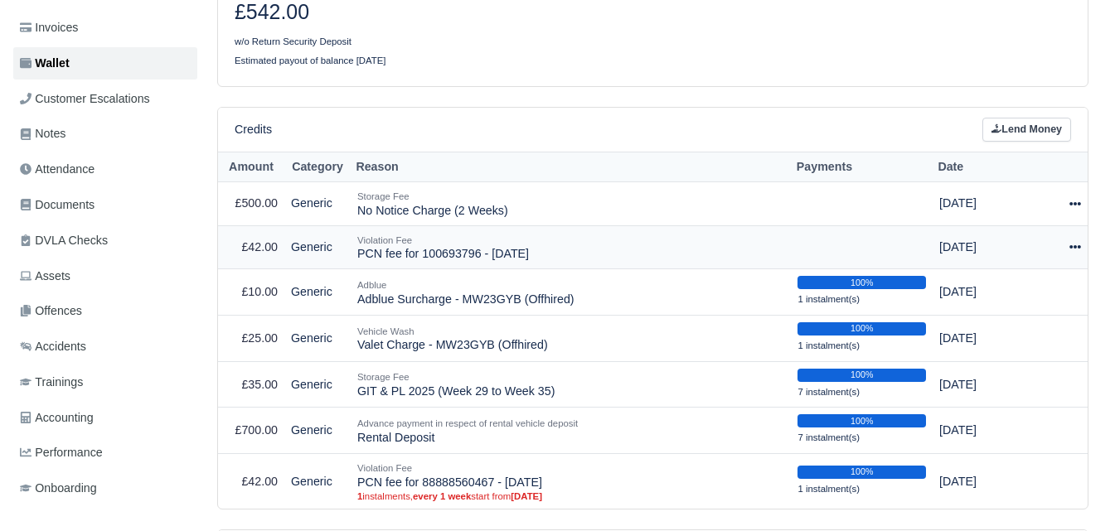
select select "6871"
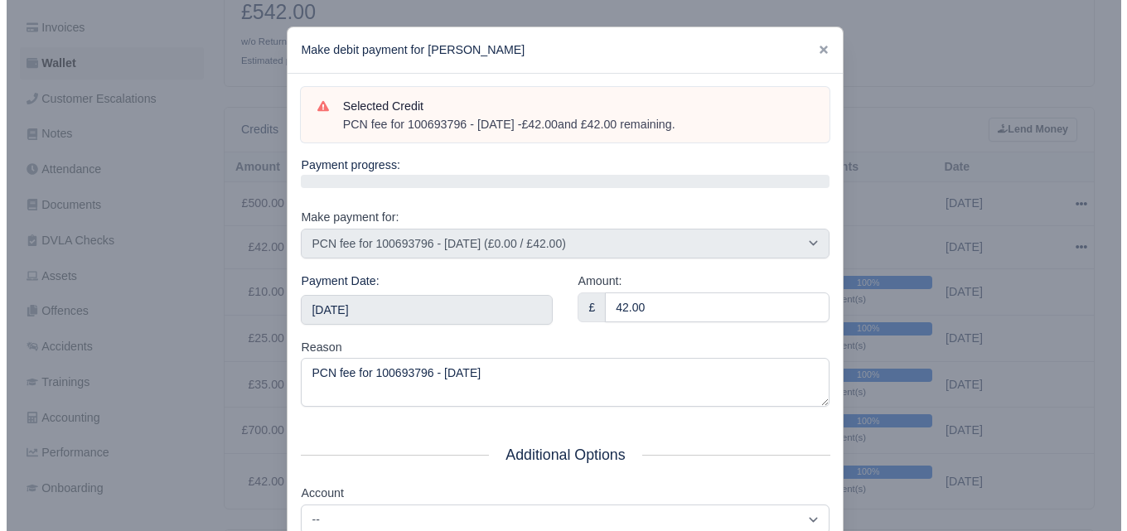
scroll to position [264, 0]
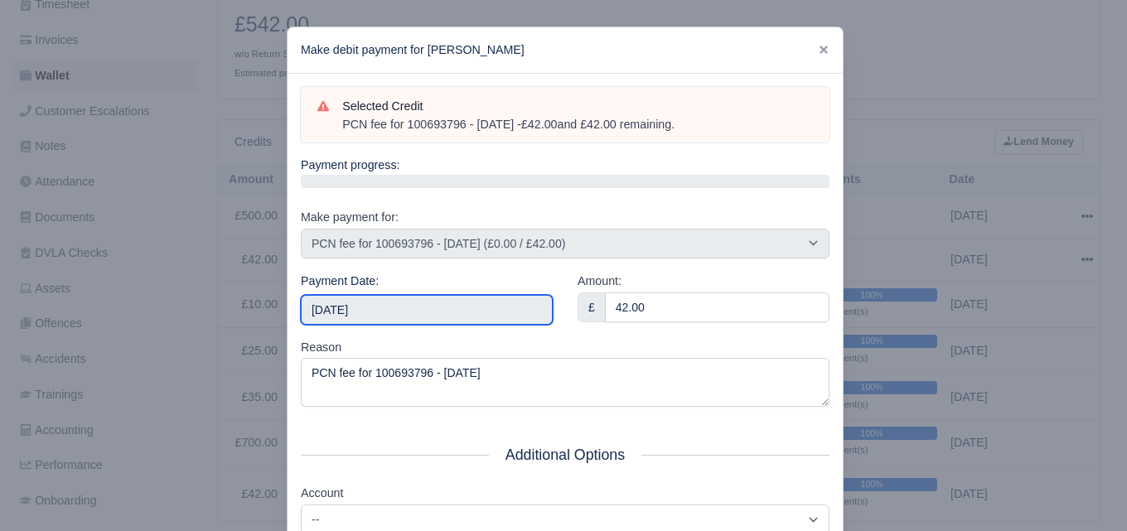
click at [385, 313] on input "2025-09-27" at bounding box center [427, 310] width 252 height 30
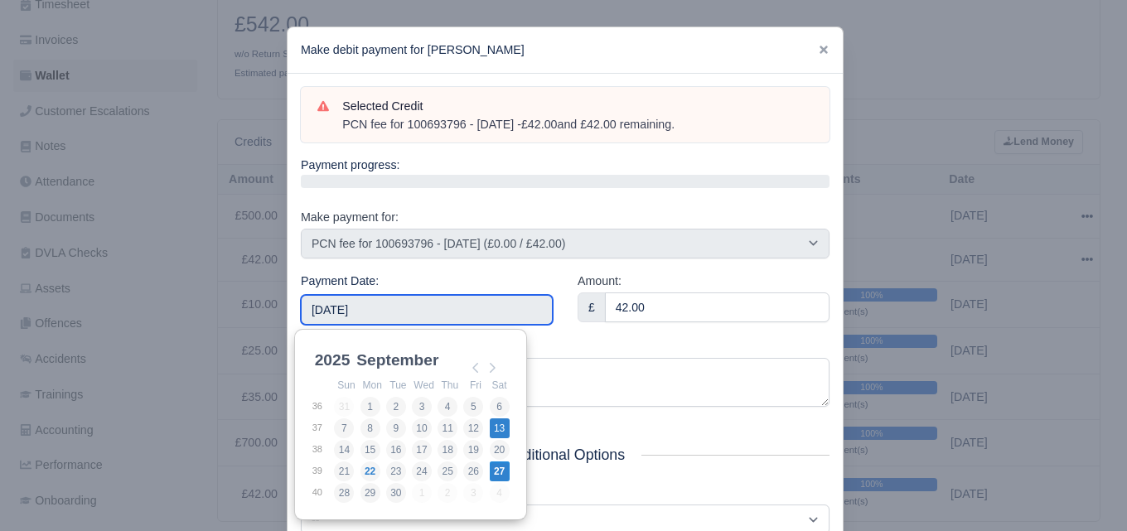
type input "2025-09-13"
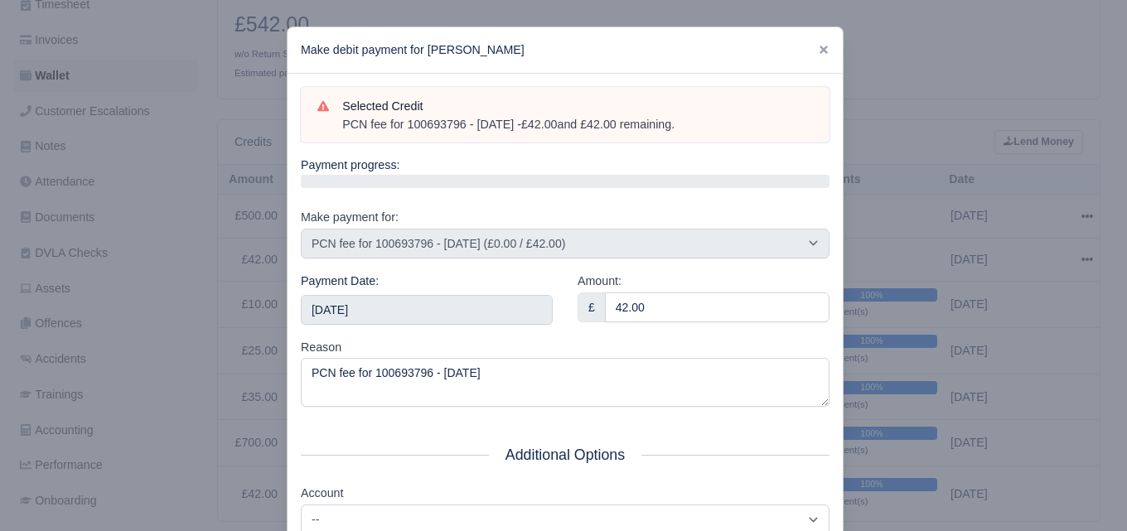
click at [467, 285] on div "Payment Date: 2025-09-13" at bounding box center [427, 298] width 252 height 53
click at [468, 298] on input "2025-09-13" at bounding box center [427, 310] width 252 height 30
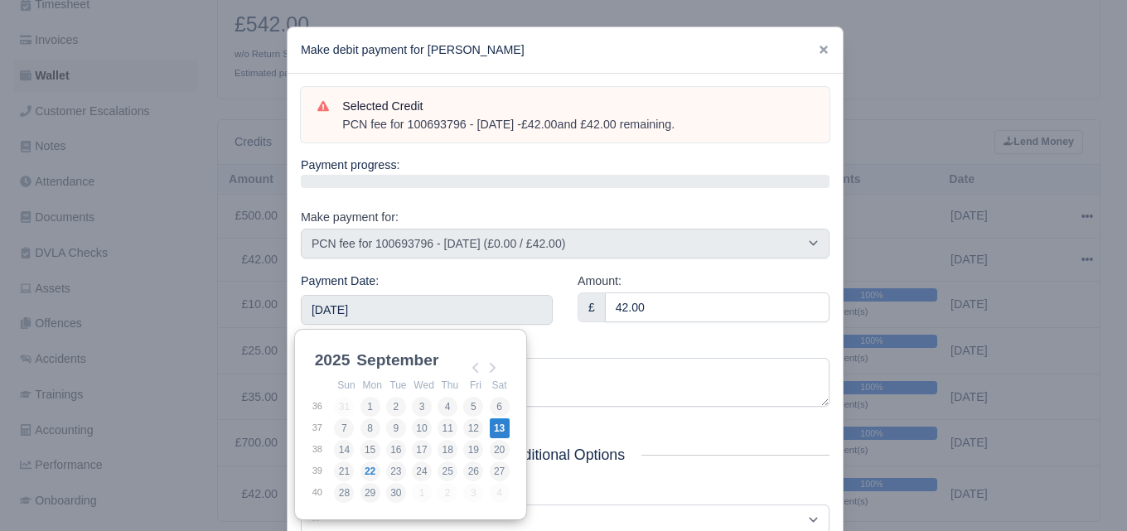
click at [656, 351] on div "Reason PCN fee for 100693796 - 04/08/2025" at bounding box center [565, 373] width 529 height 70
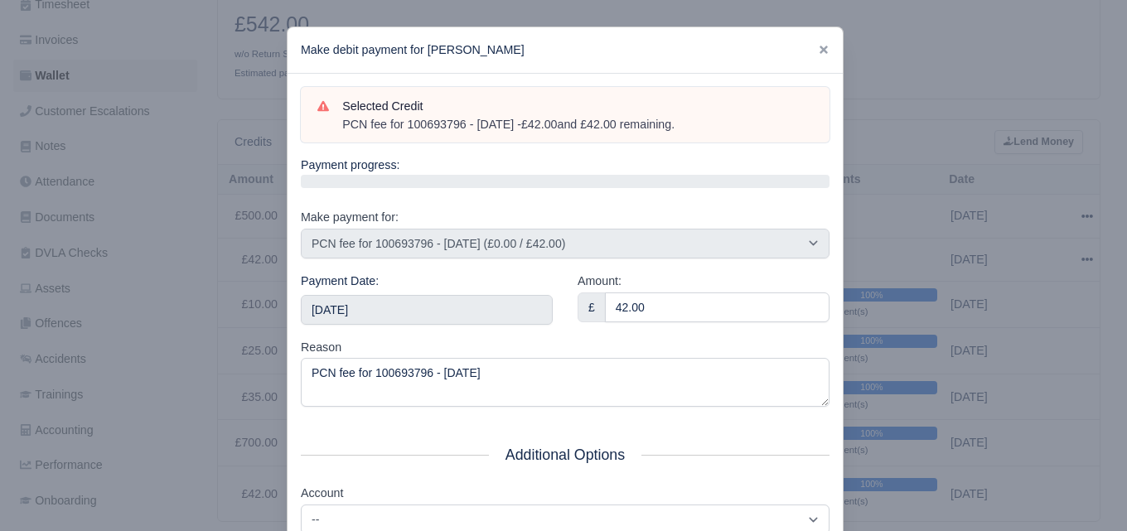
scroll to position [238, 0]
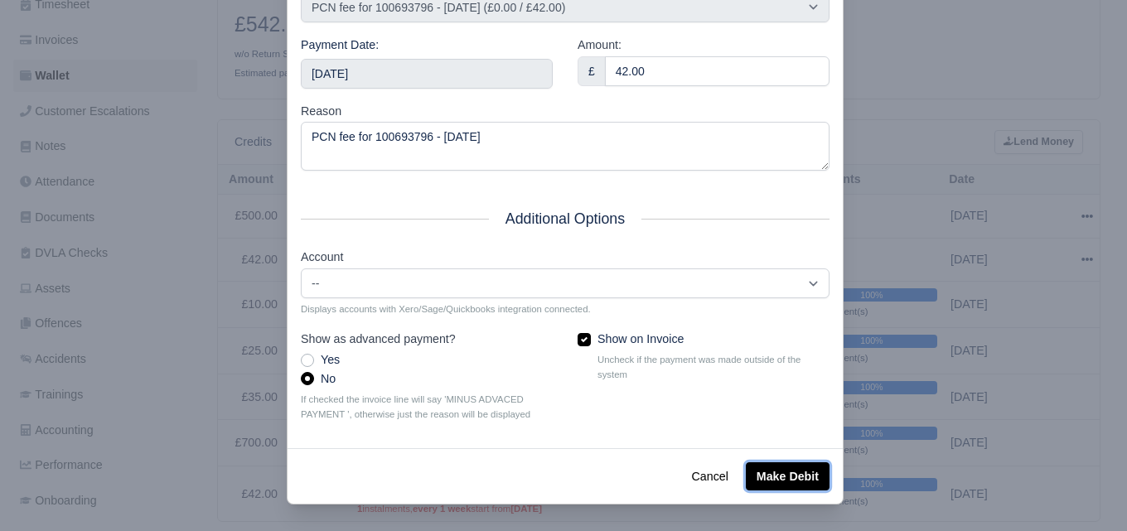
click at [790, 463] on button "Make Debit" at bounding box center [788, 477] width 84 height 28
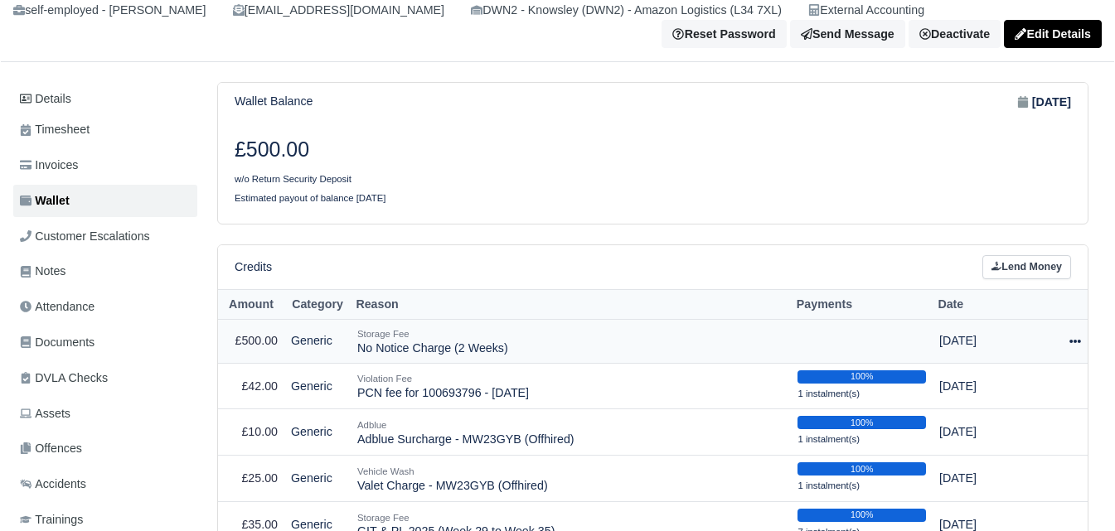
click at [1069, 343] on icon at bounding box center [1075, 341] width 12 height 3
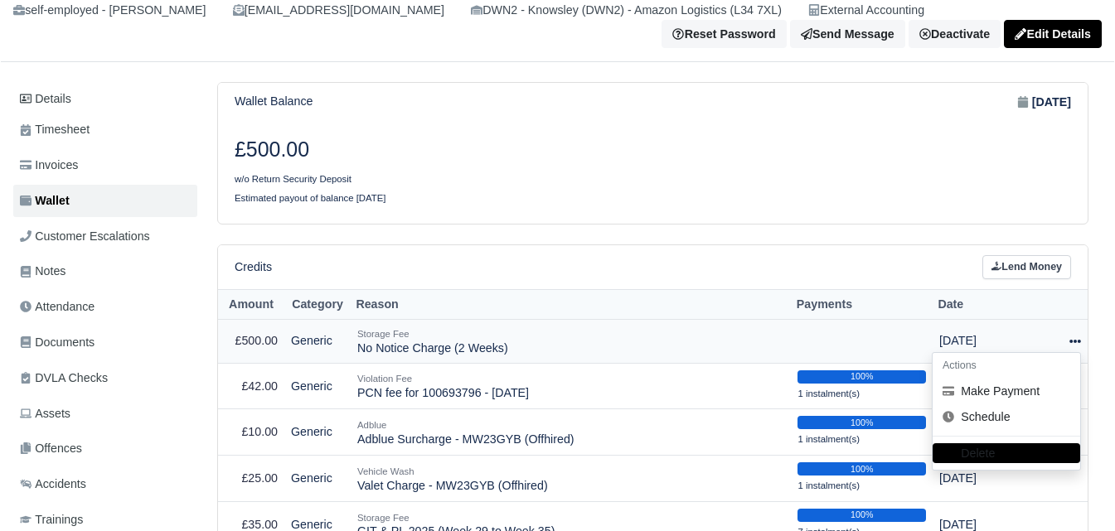
scroll to position [138, 0]
click at [970, 392] on button "Make Payment" at bounding box center [1007, 392] width 148 height 26
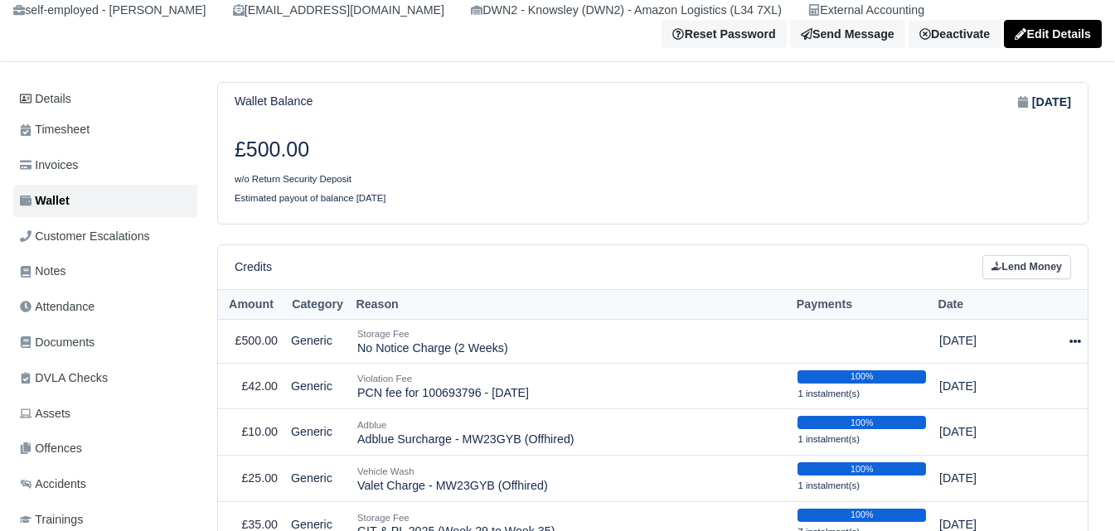
select select "7041"
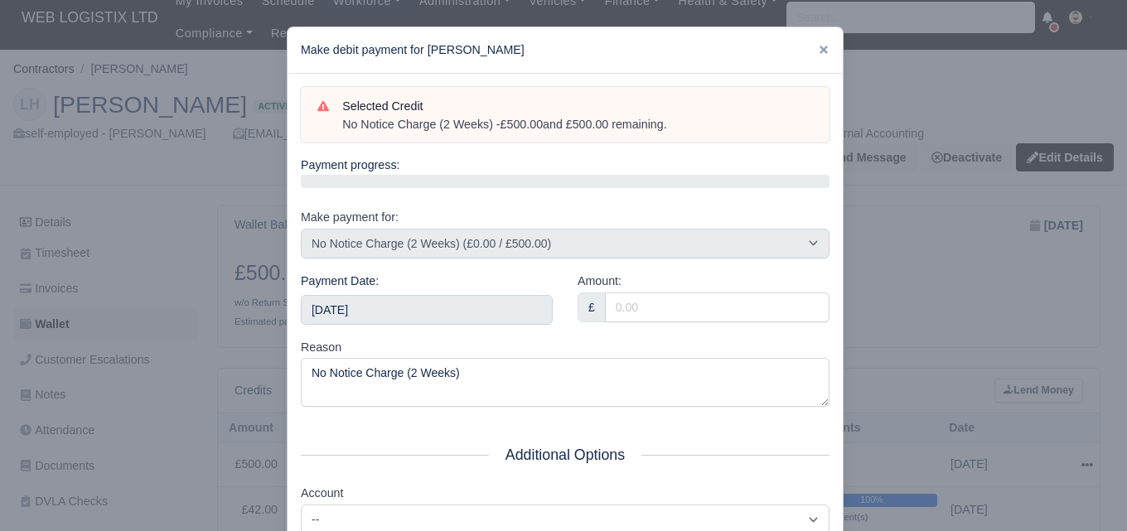
scroll to position [0, 0]
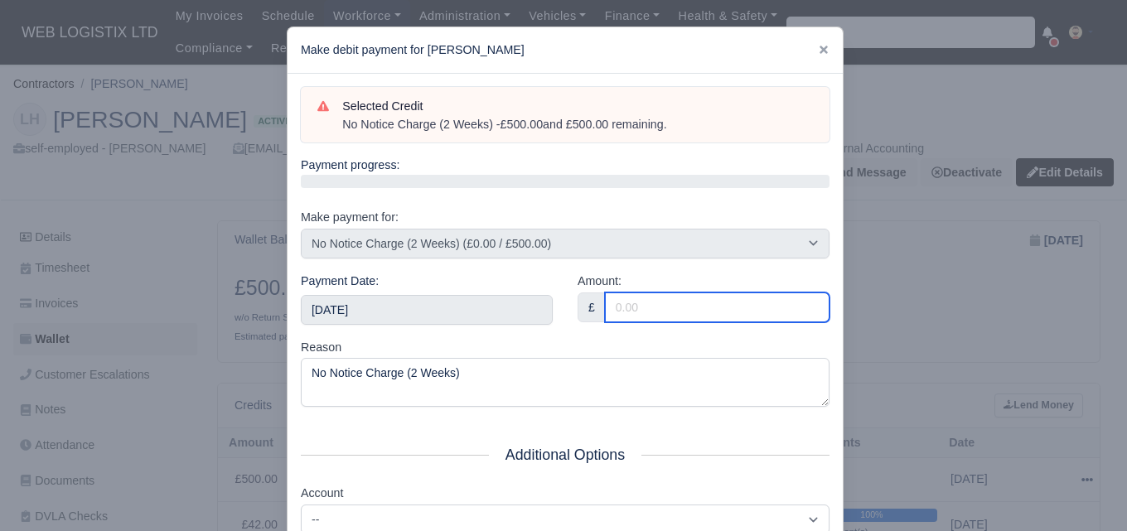
click at [675, 307] on input "Amount:" at bounding box center [717, 308] width 225 height 30
type input "500"
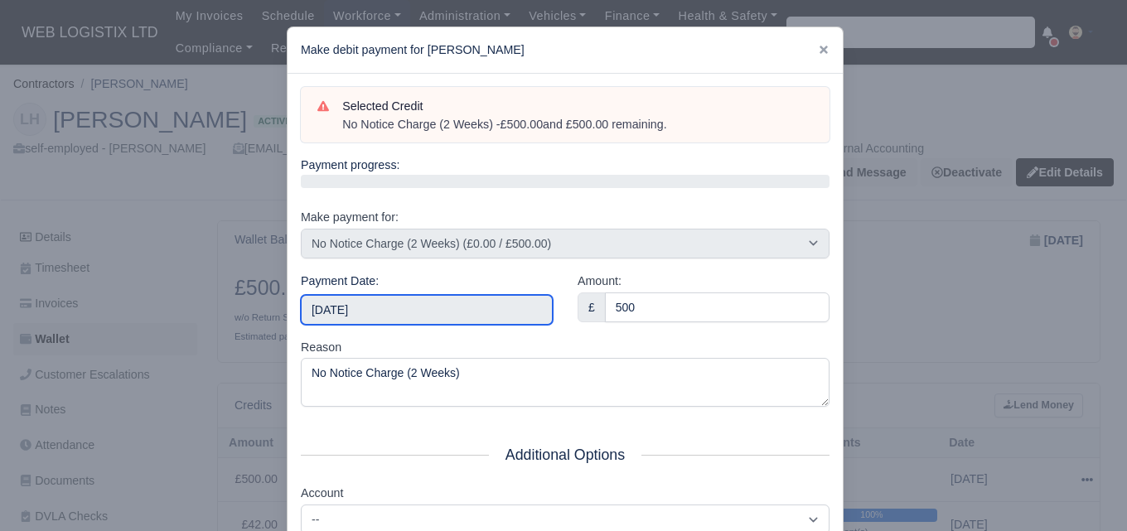
click at [517, 306] on input "[DATE]" at bounding box center [427, 310] width 252 height 30
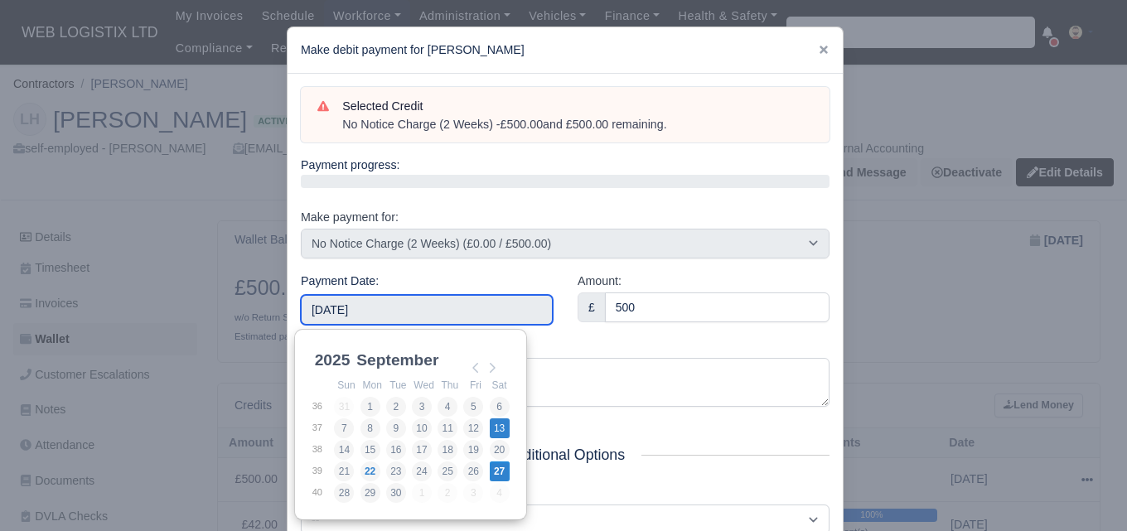
type input "[DATE]"
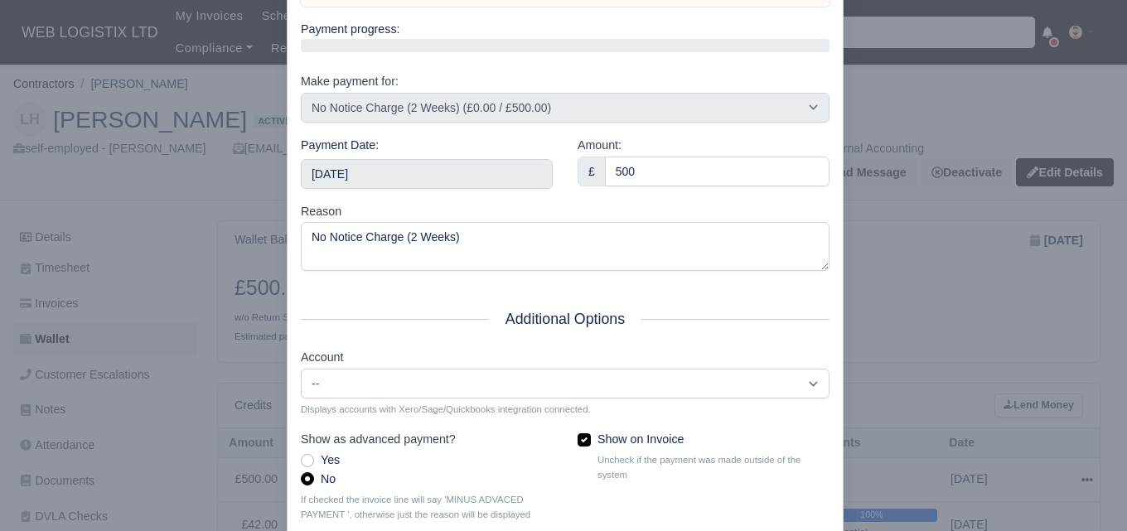
scroll to position [238, 0]
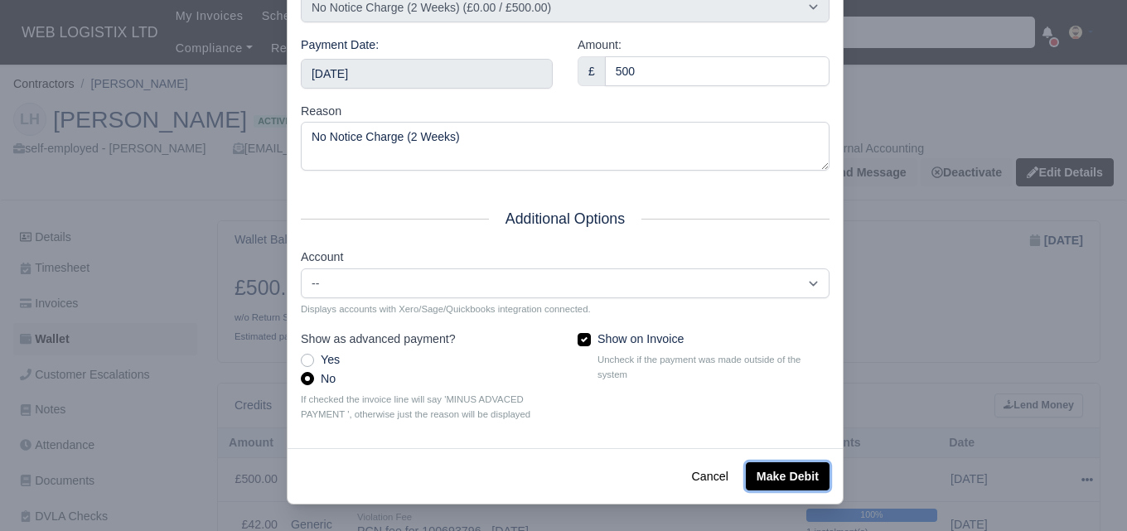
click at [774, 470] on button "Make Debit" at bounding box center [788, 477] width 84 height 28
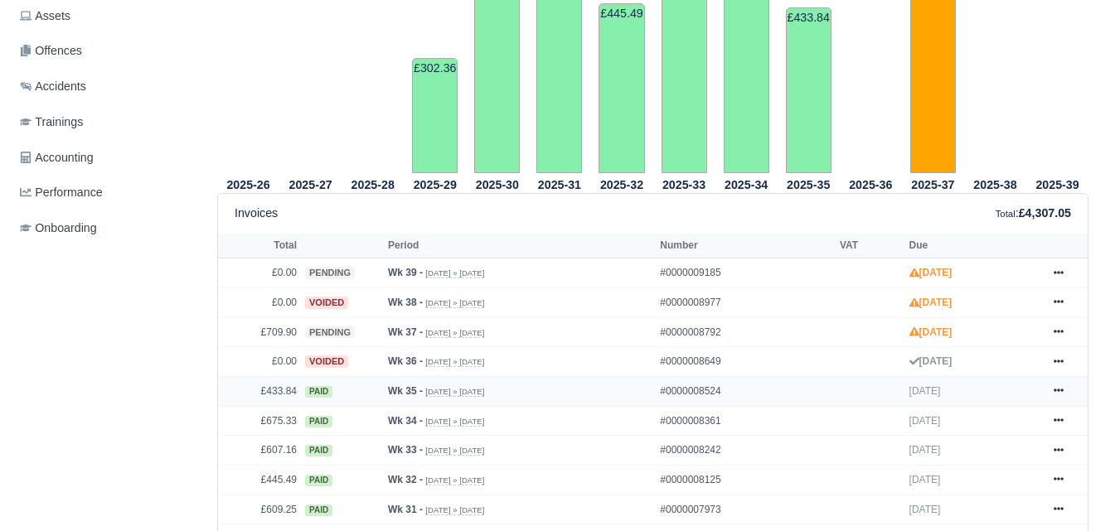
scroll to position [553, 0]
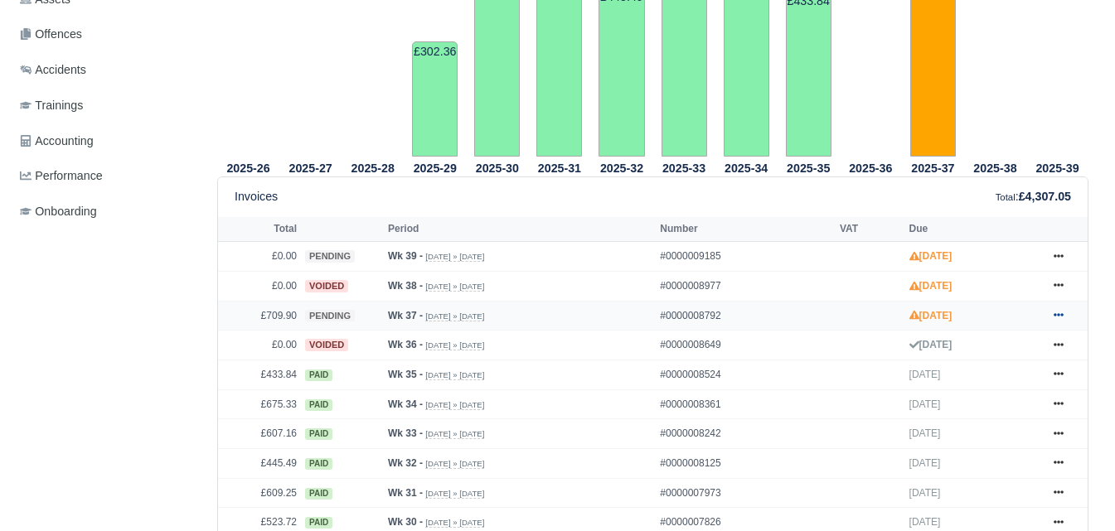
click at [1050, 315] on link at bounding box center [1058, 316] width 25 height 21
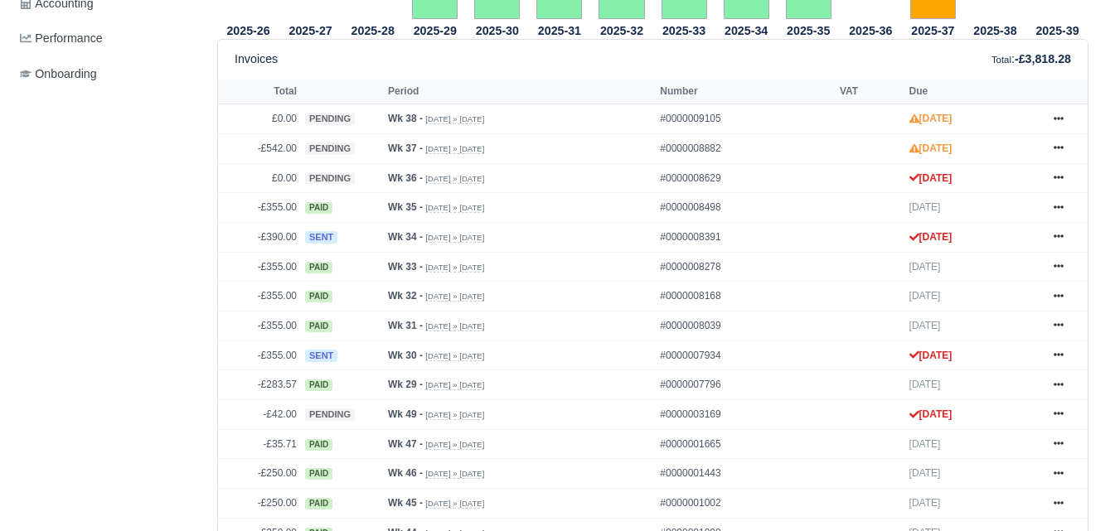
scroll to position [690, 0]
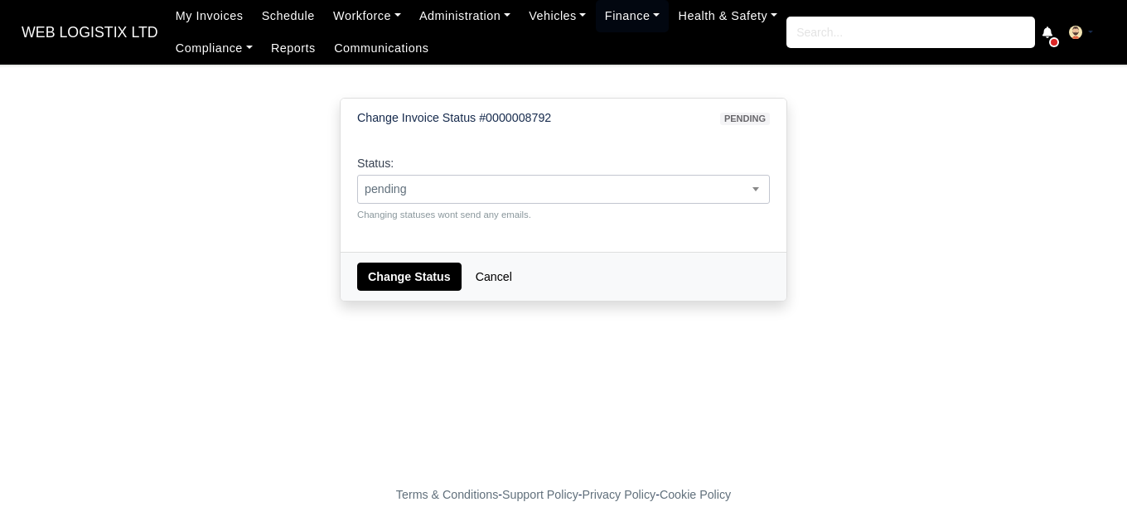
click at [678, 188] on span "pending" at bounding box center [563, 189] width 411 height 21
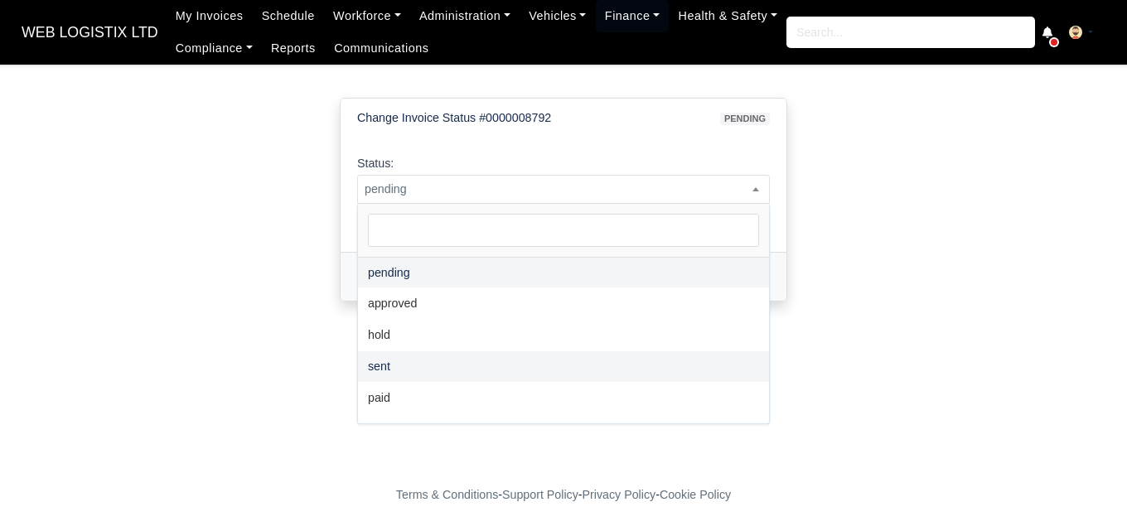
select select "sent"
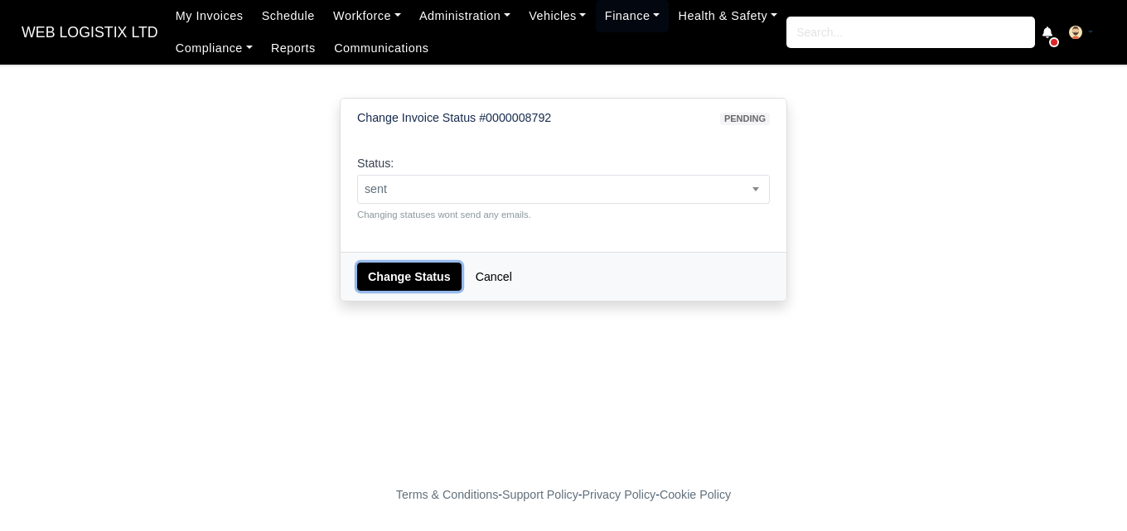
click at [403, 271] on button "Change Status" at bounding box center [409, 277] width 104 height 28
